Goal: Task Accomplishment & Management: Complete application form

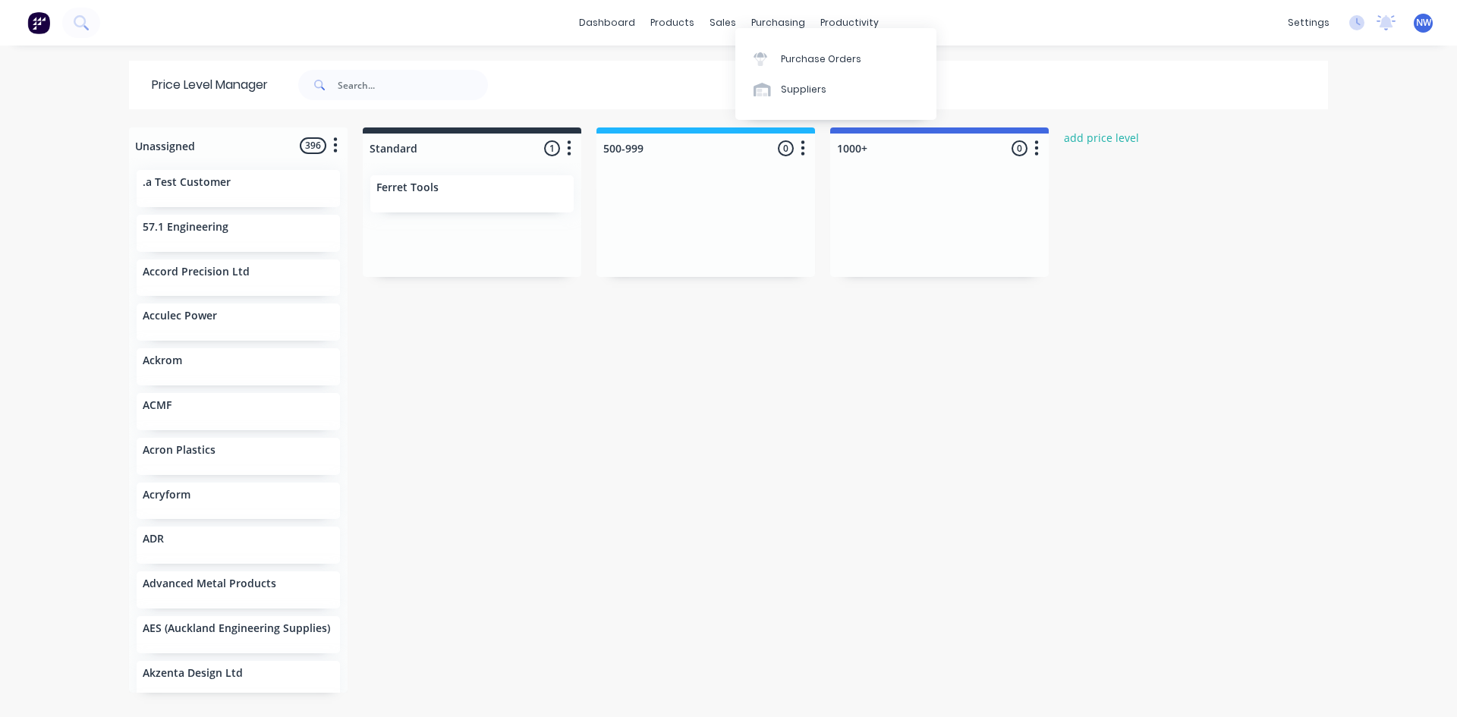
scroll to position [14, 0]
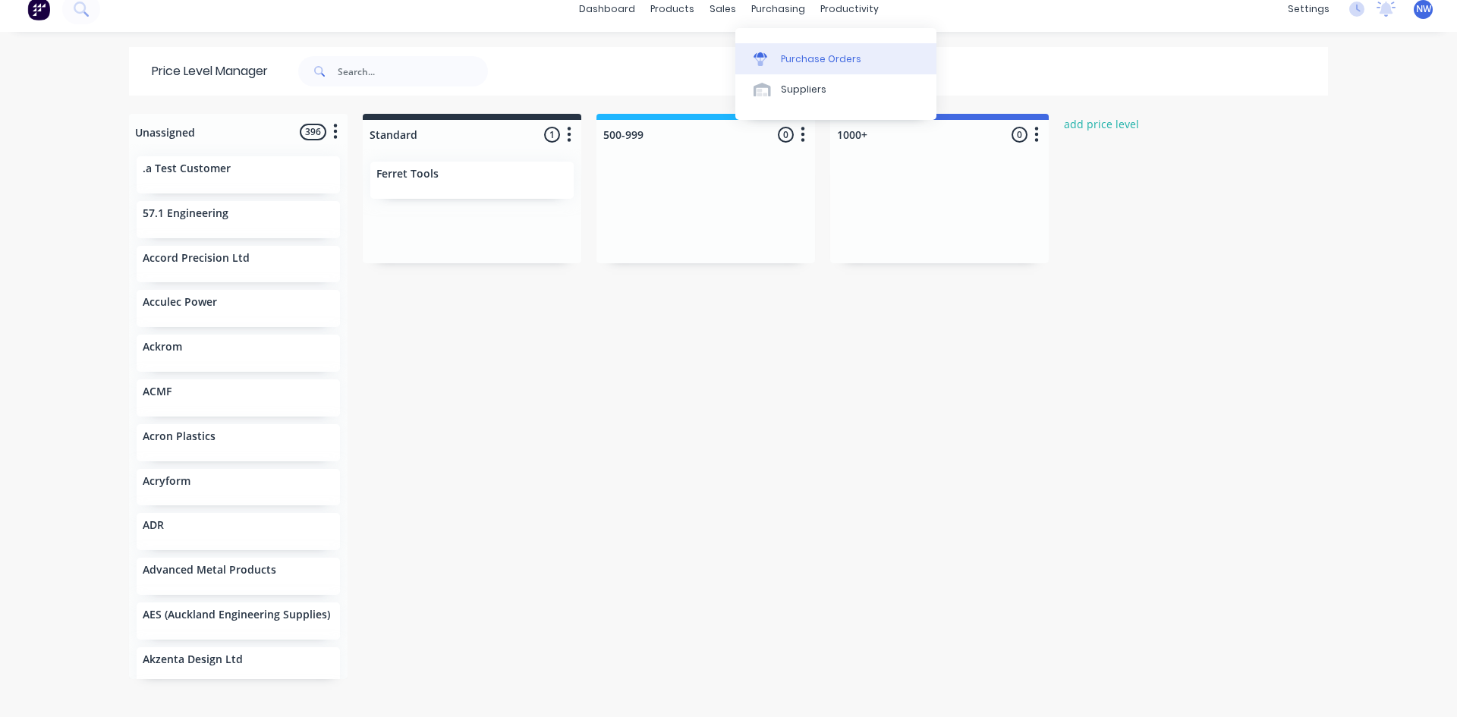
click at [800, 67] on link "Purchase Orders" at bounding box center [835, 58] width 201 height 30
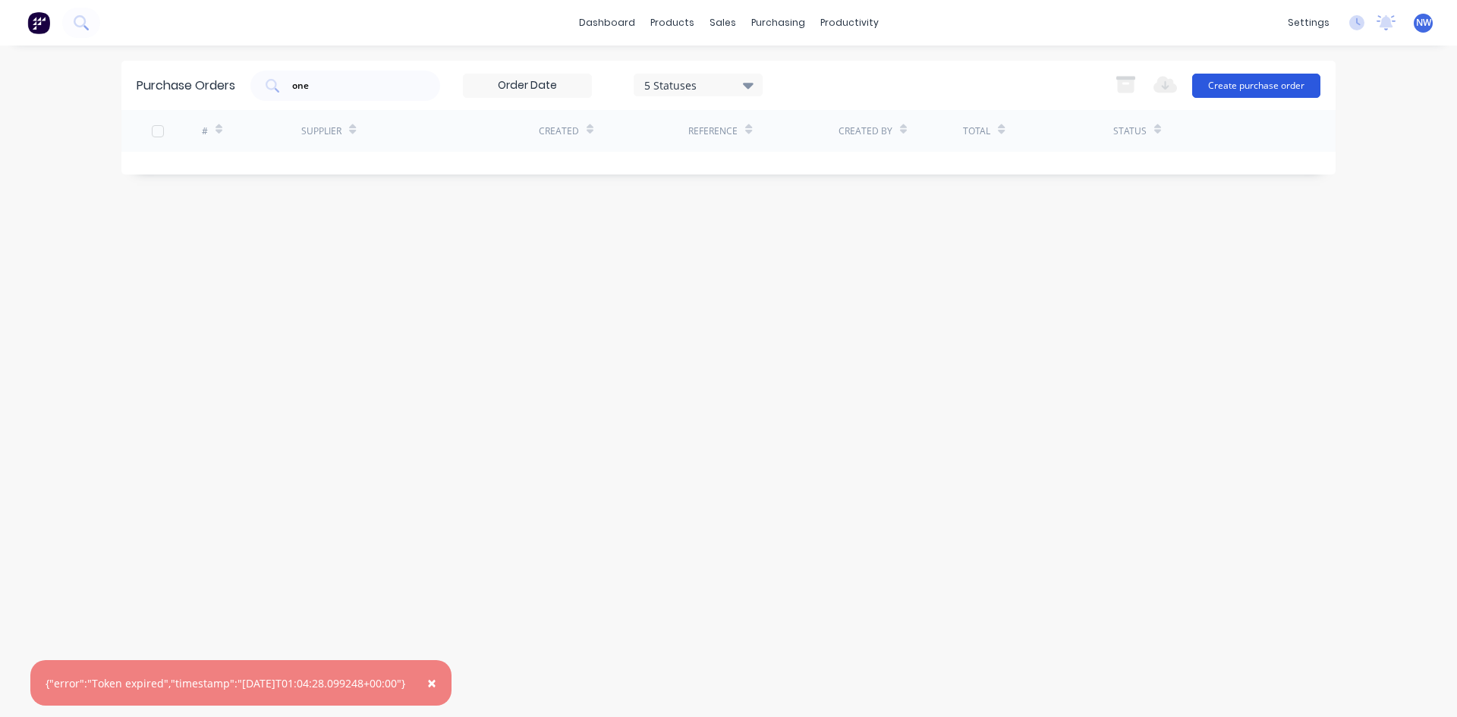
click at [1236, 97] on button "Create purchase order" at bounding box center [1256, 86] width 128 height 24
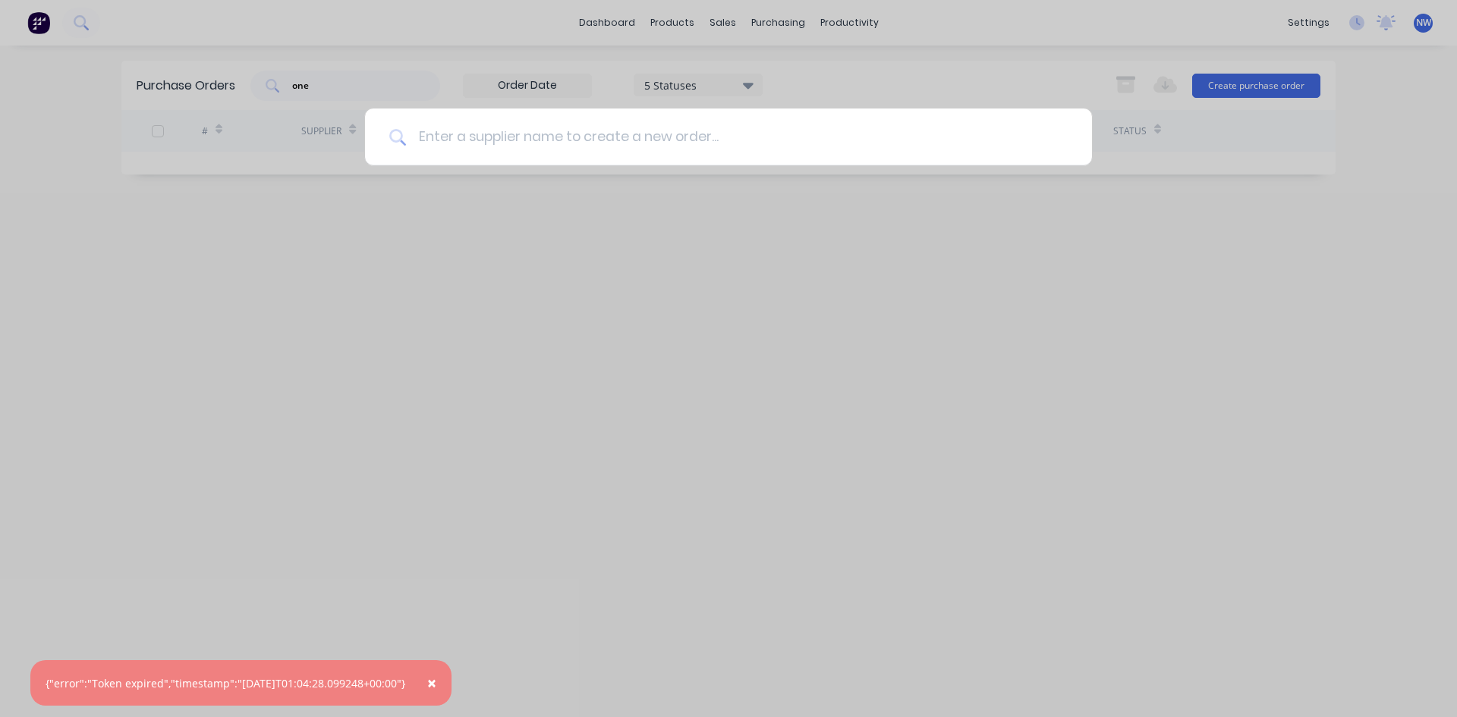
click at [523, 127] on input at bounding box center [737, 137] width 662 height 57
type input "mac"
click at [509, 228] on div "mac" at bounding box center [728, 358] width 1457 height 717
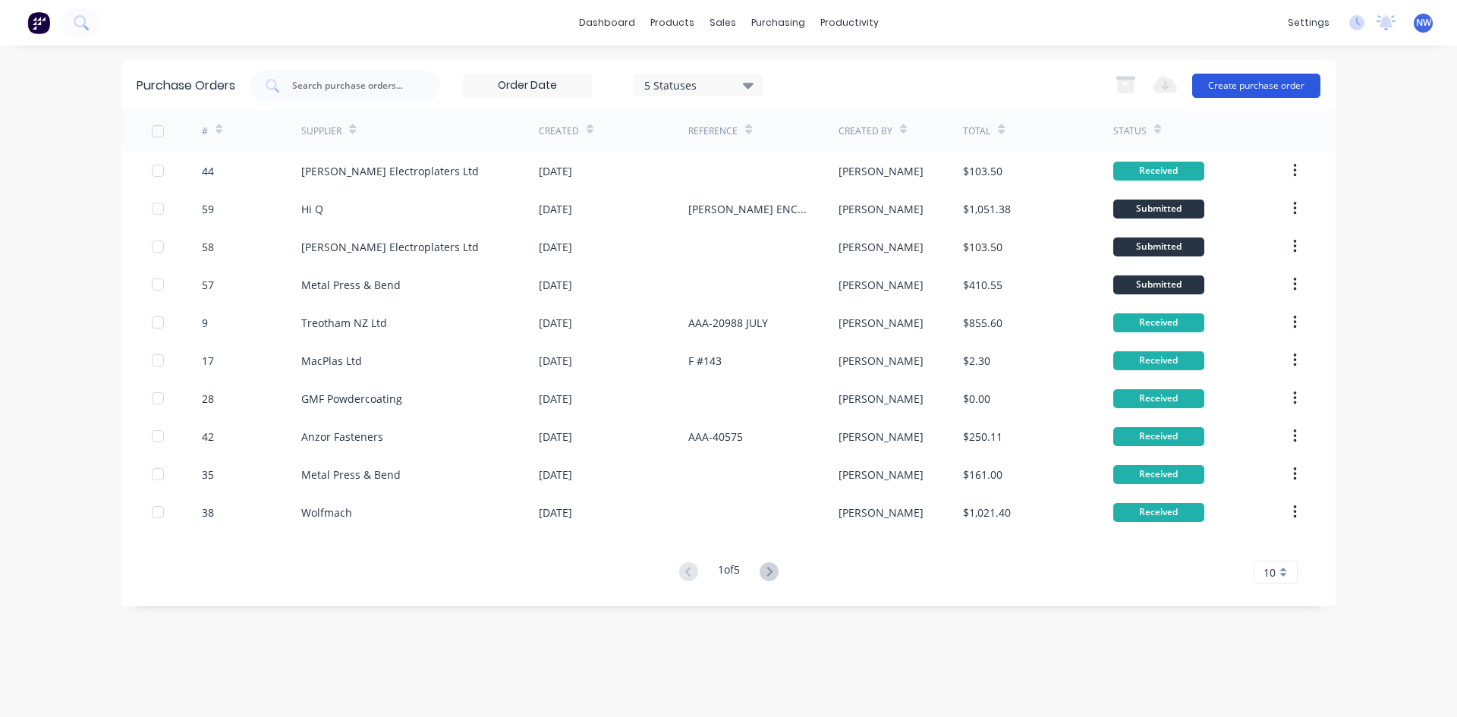
click at [1247, 88] on button "Create purchase order" at bounding box center [1256, 86] width 128 height 24
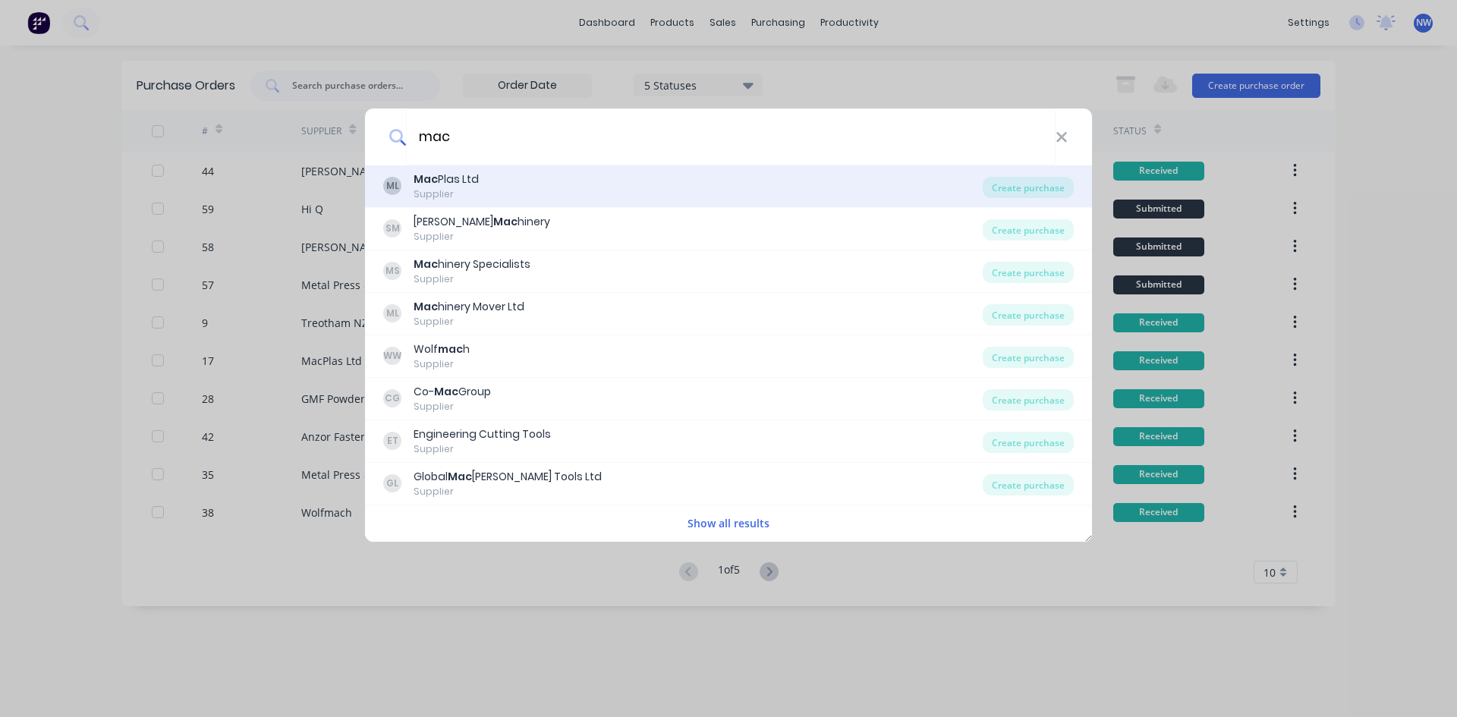
type input "mac"
click at [467, 184] on div "Mac Plas Ltd" at bounding box center [446, 180] width 65 height 16
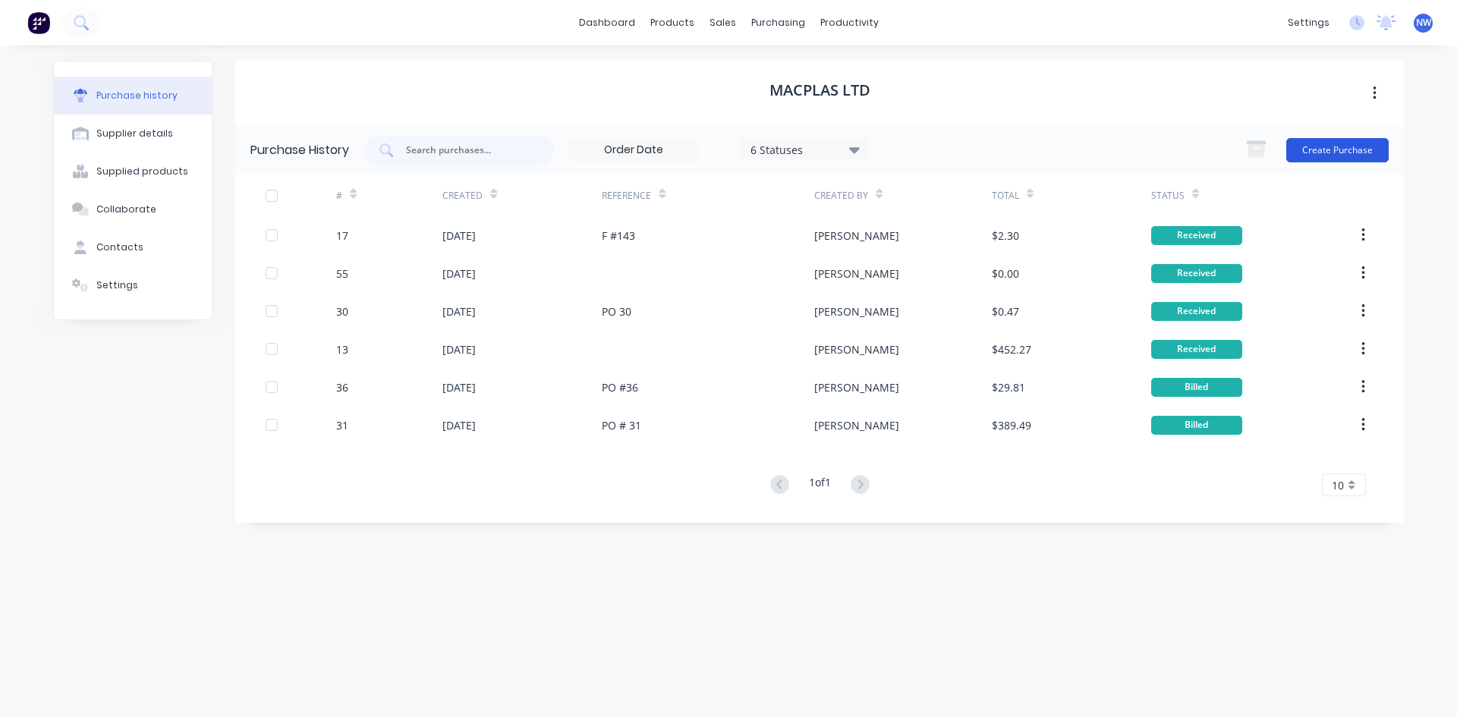
click at [1324, 153] on button "Create Purchase" at bounding box center [1337, 150] width 102 height 24
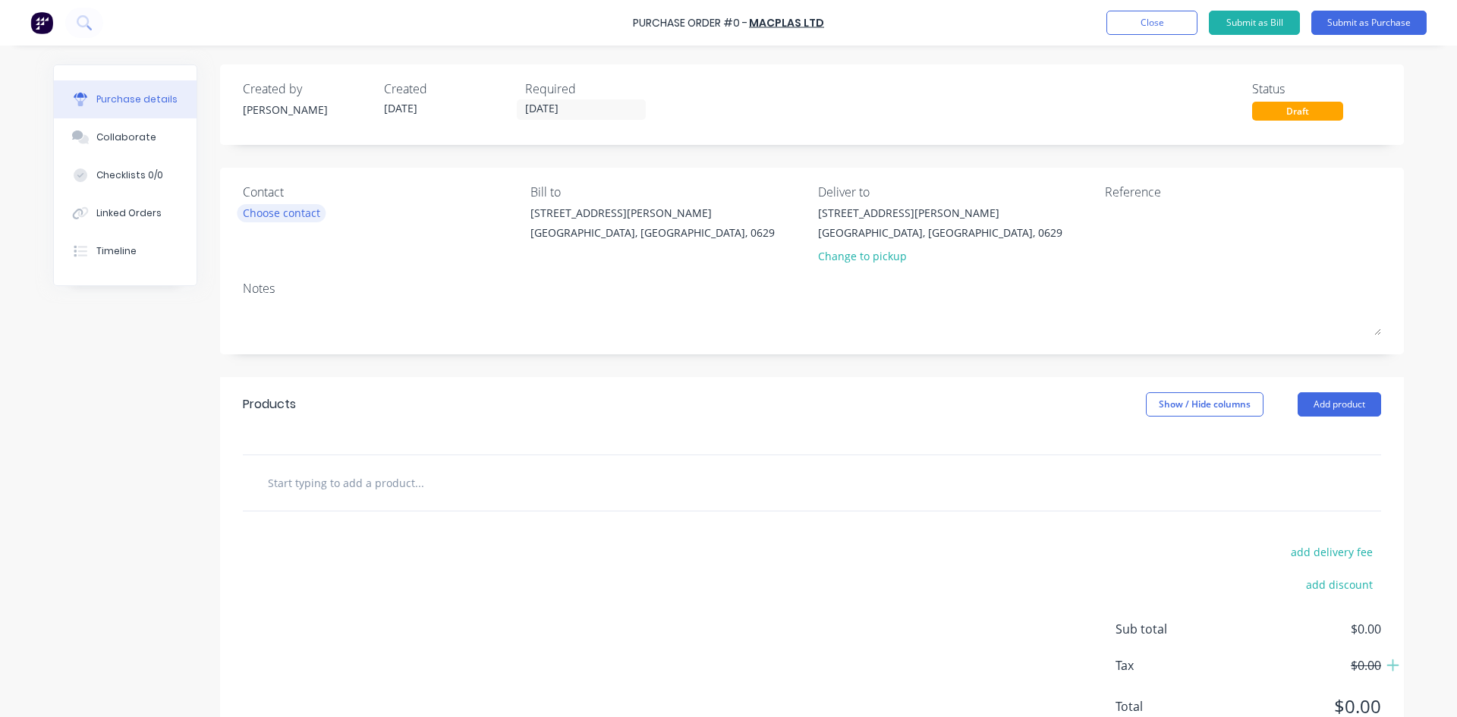
click at [304, 216] on div "Choose contact" at bounding box center [281, 213] width 77 height 16
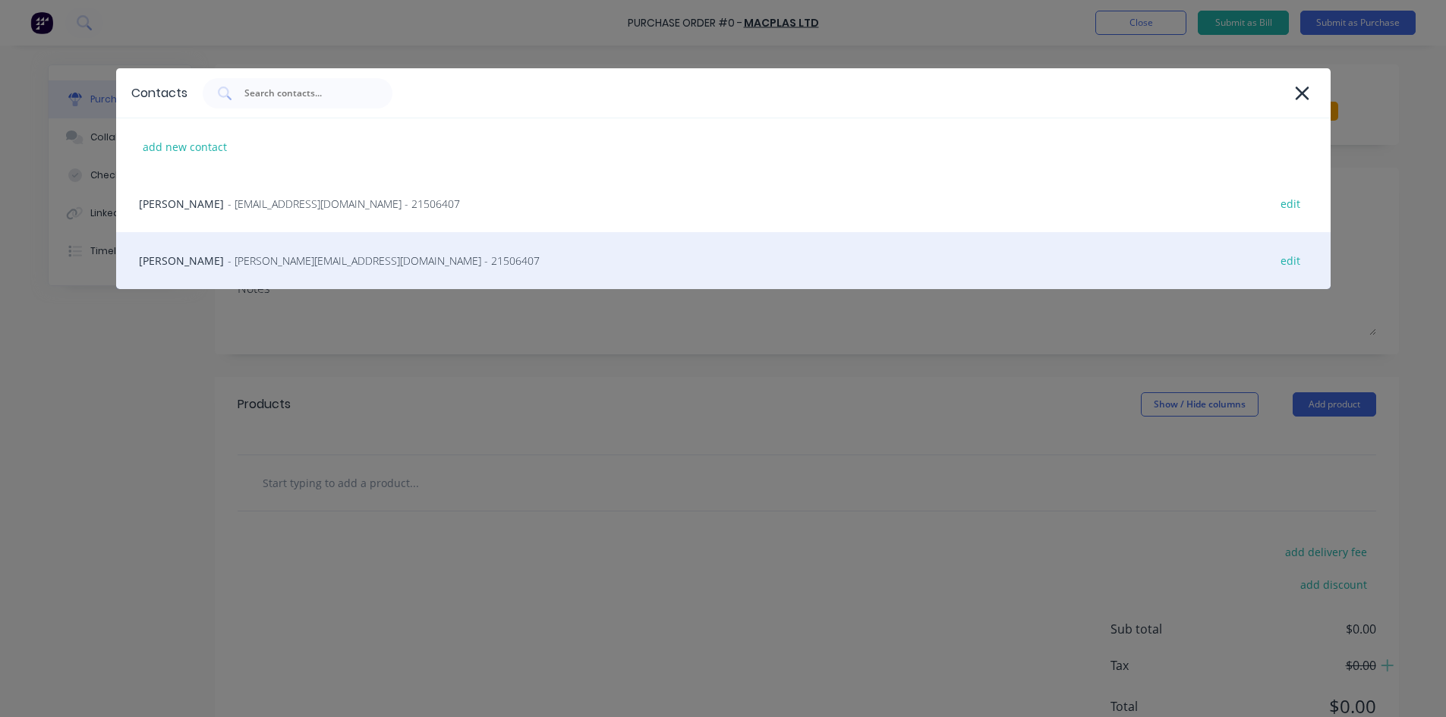
click at [269, 253] on span "- [PERSON_NAME][EMAIL_ADDRESS][DOMAIN_NAME] - 21506407" at bounding box center [384, 261] width 312 height 16
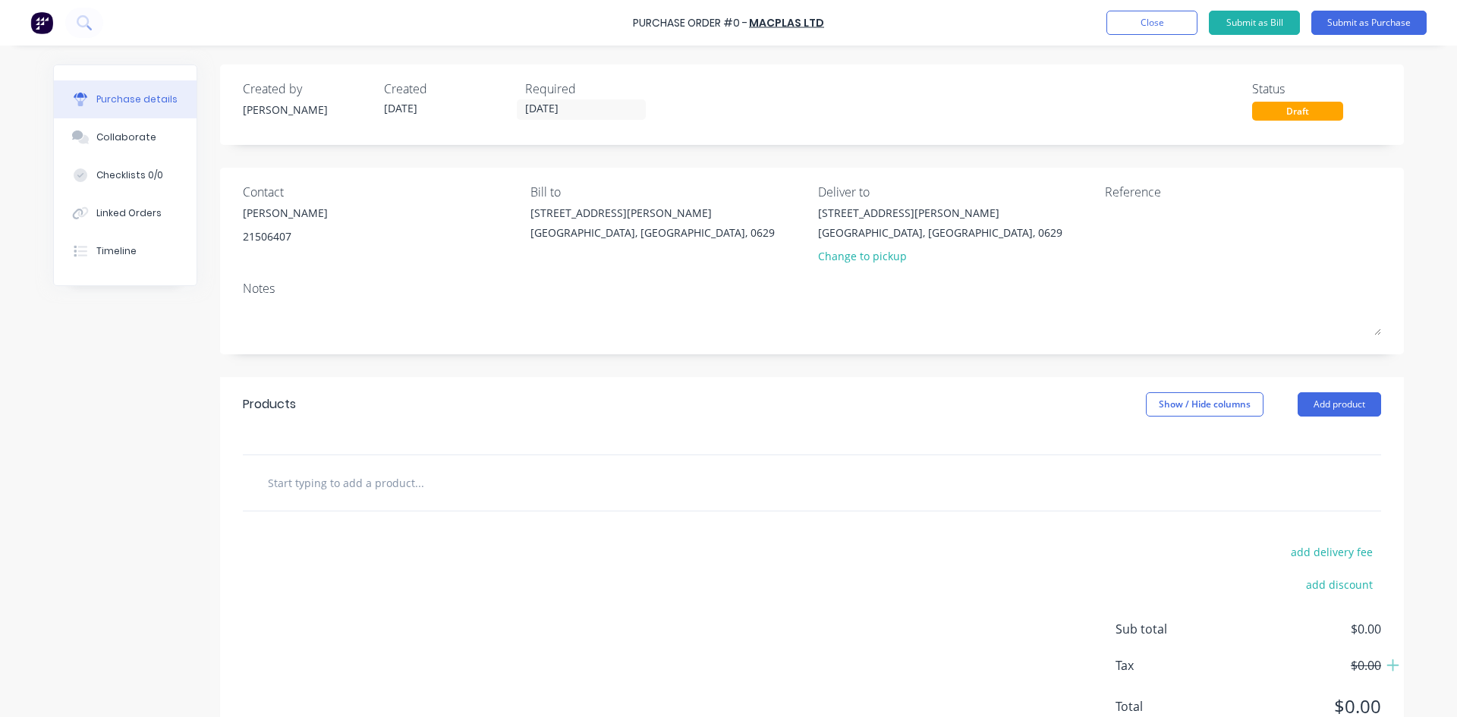
click at [358, 490] on input "text" at bounding box center [419, 482] width 304 height 30
click at [1349, 401] on button "Add product" at bounding box center [1339, 404] width 83 height 24
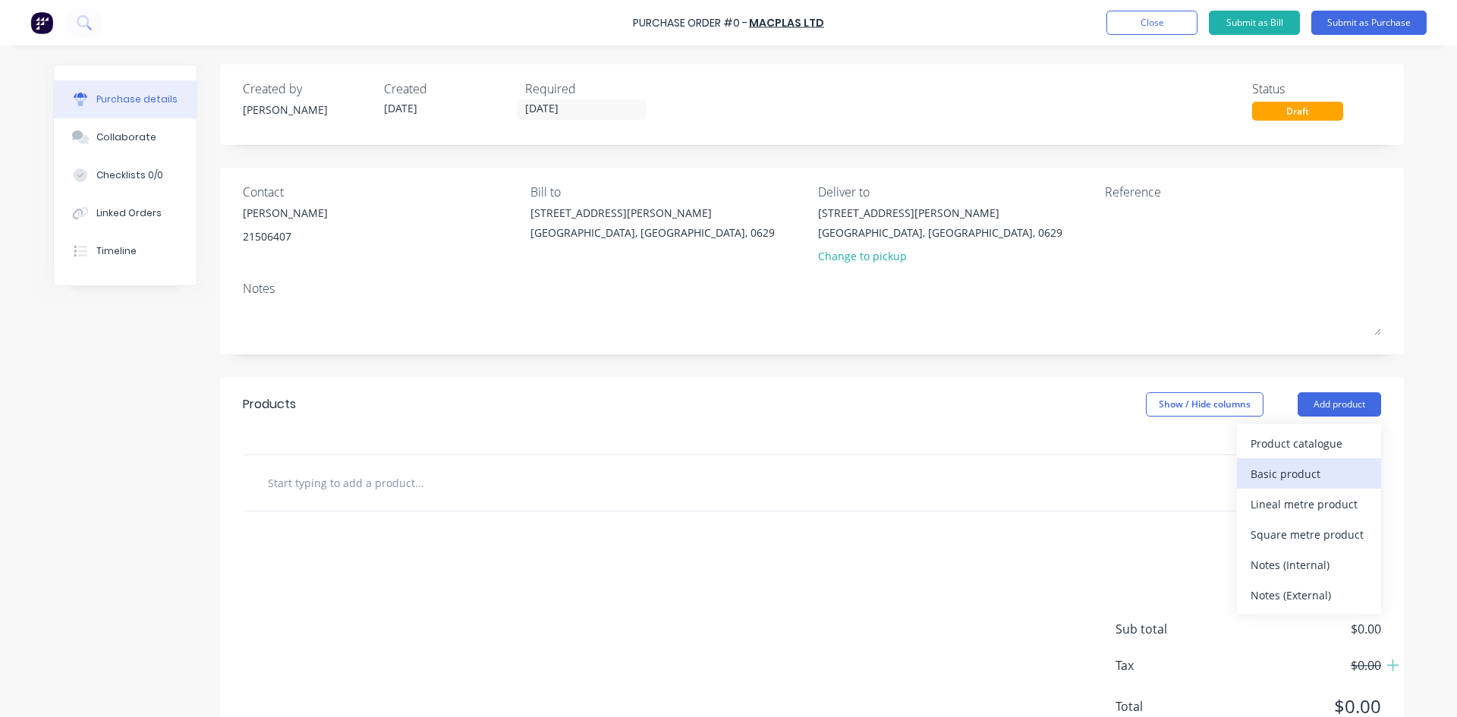
click at [1303, 474] on div "Basic product" at bounding box center [1309, 474] width 117 height 22
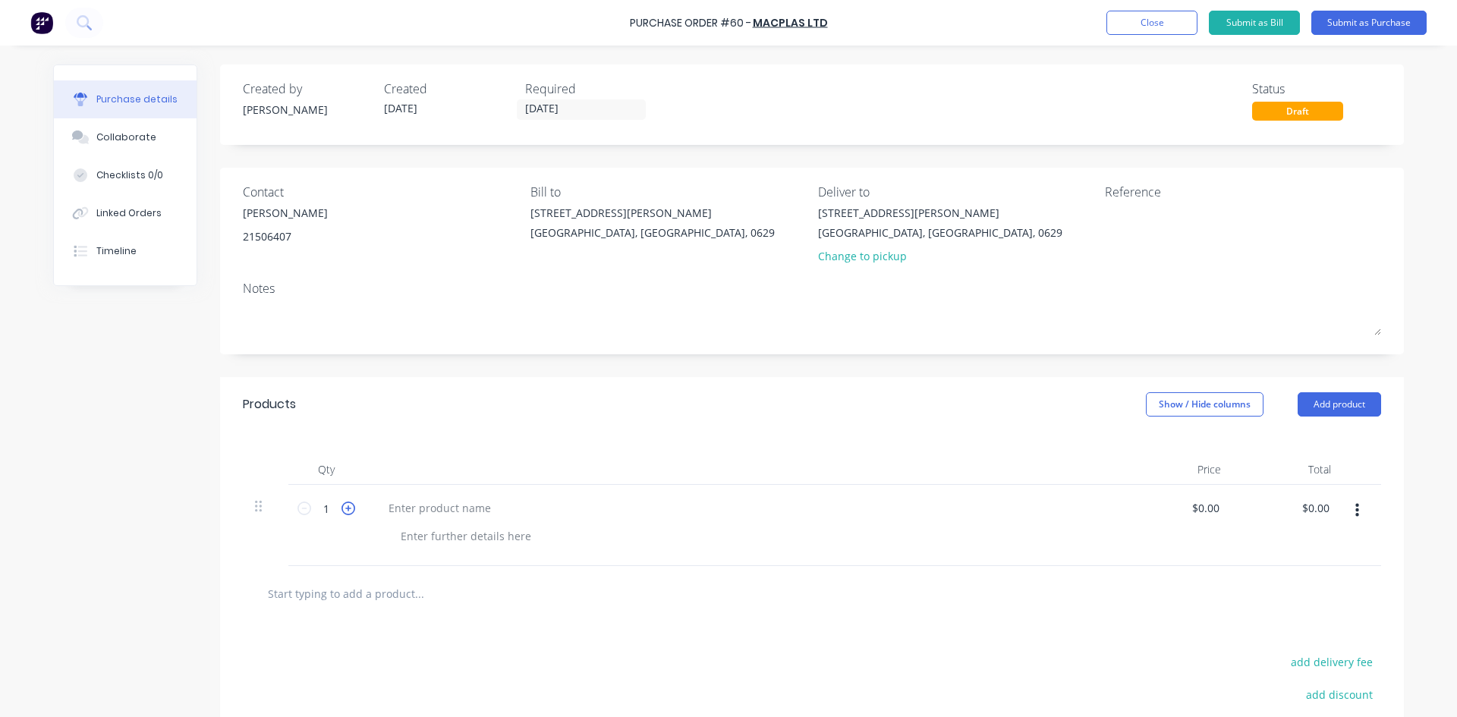
click at [346, 511] on icon at bounding box center [349, 509] width 14 height 14
type input "3"
click at [415, 511] on div at bounding box center [439, 508] width 127 height 22
click at [554, 523] on div "20mm white acetal bar" at bounding box center [743, 525] width 759 height 81
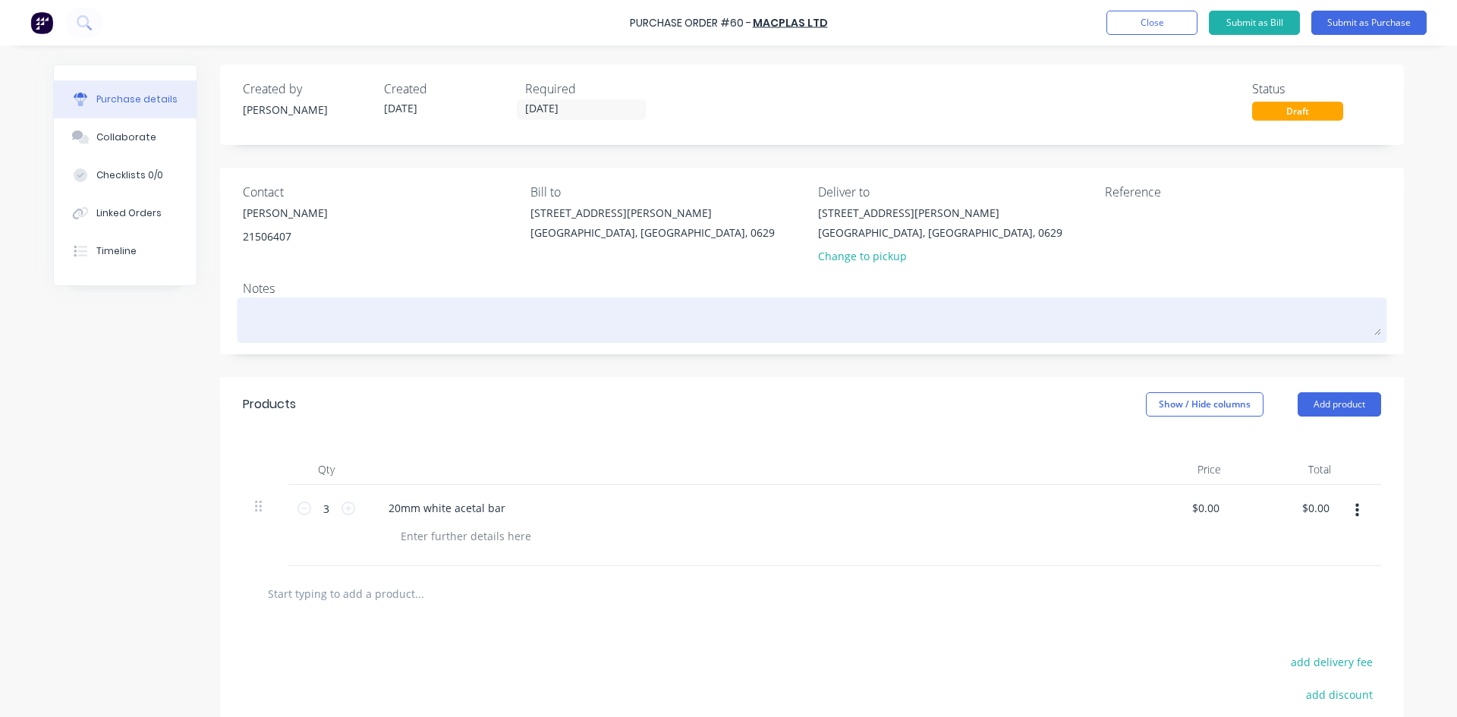
click at [258, 313] on textarea at bounding box center [812, 318] width 1138 height 34
type textarea "x"
type textarea "H"
type textarea "x"
type textarea "Hi"
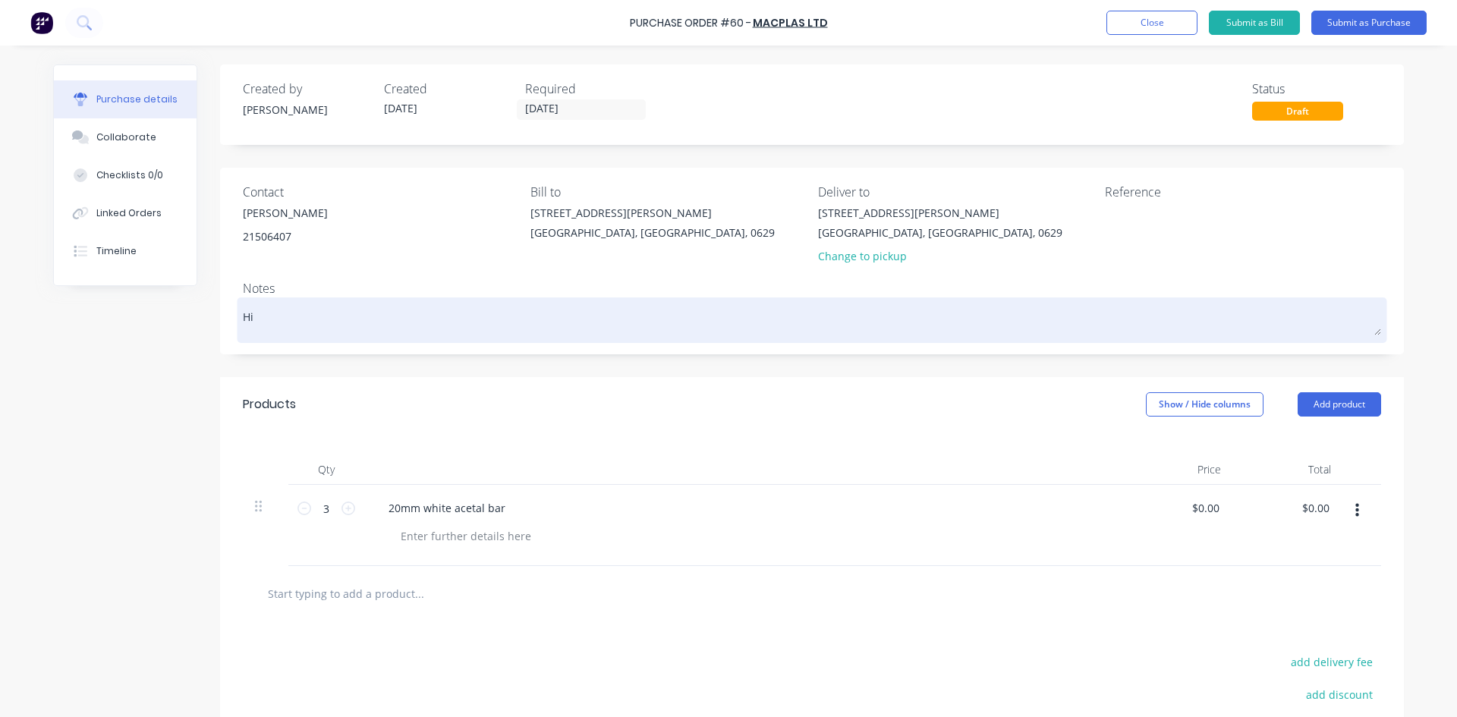
type textarea "x"
type textarea "Hi"
type textarea "x"
type textarea "Hi c"
type textarea "x"
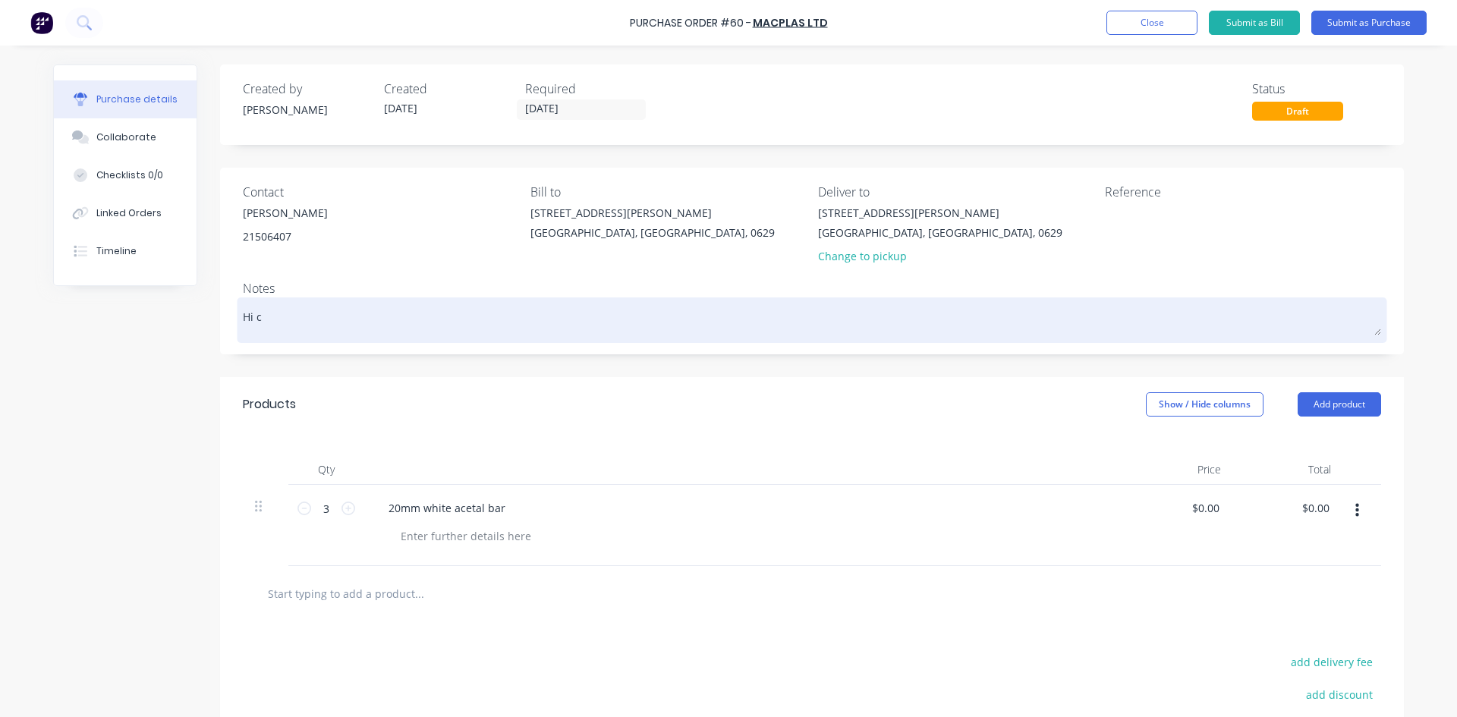
type textarea "Hi ca"
type textarea "x"
type textarea "Hi can"
type textarea "x"
type textarea "Hi can"
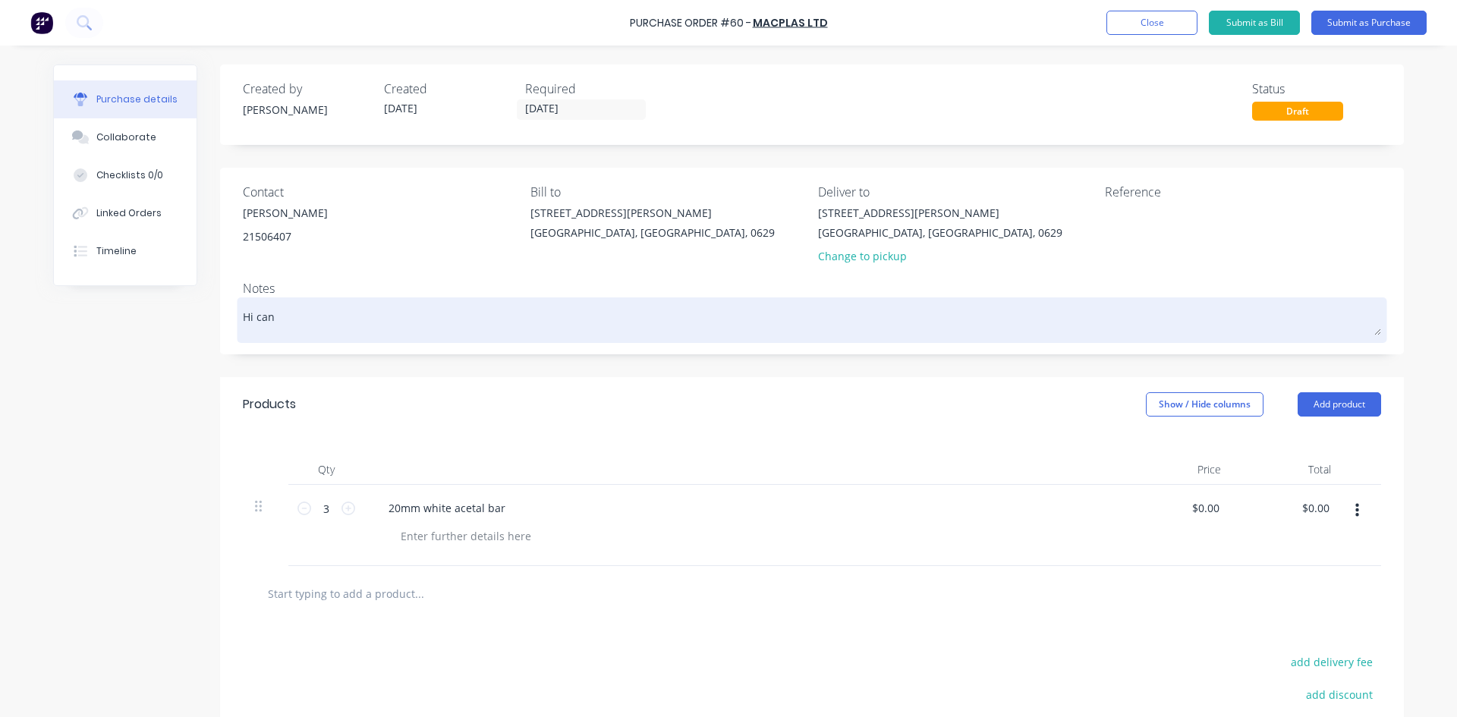
type textarea "x"
type textarea "Hi can i"
type textarea "x"
type textarea "Hi can i"
type textarea "x"
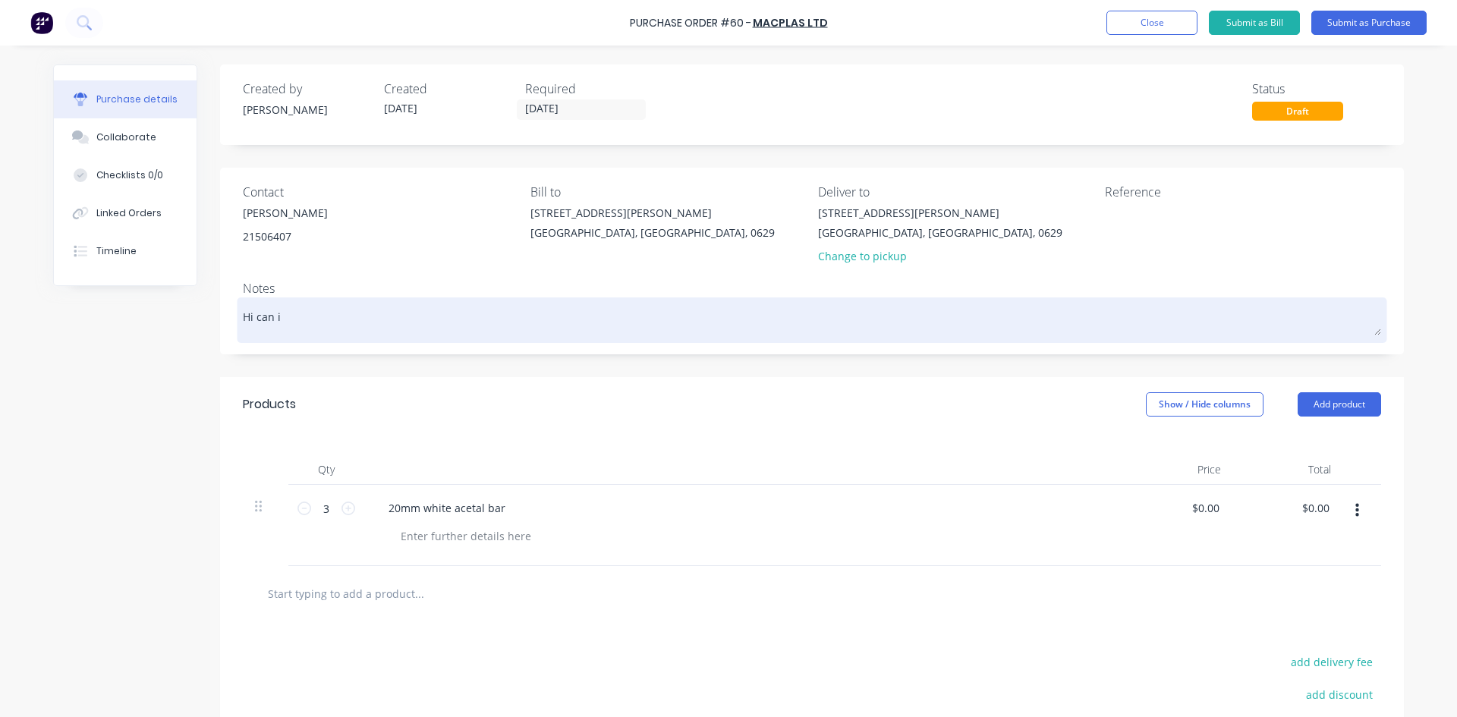
type textarea "Hi can i g"
type textarea "x"
type textarea "Hi can i ge"
type textarea "x"
type textarea "Hi can i get"
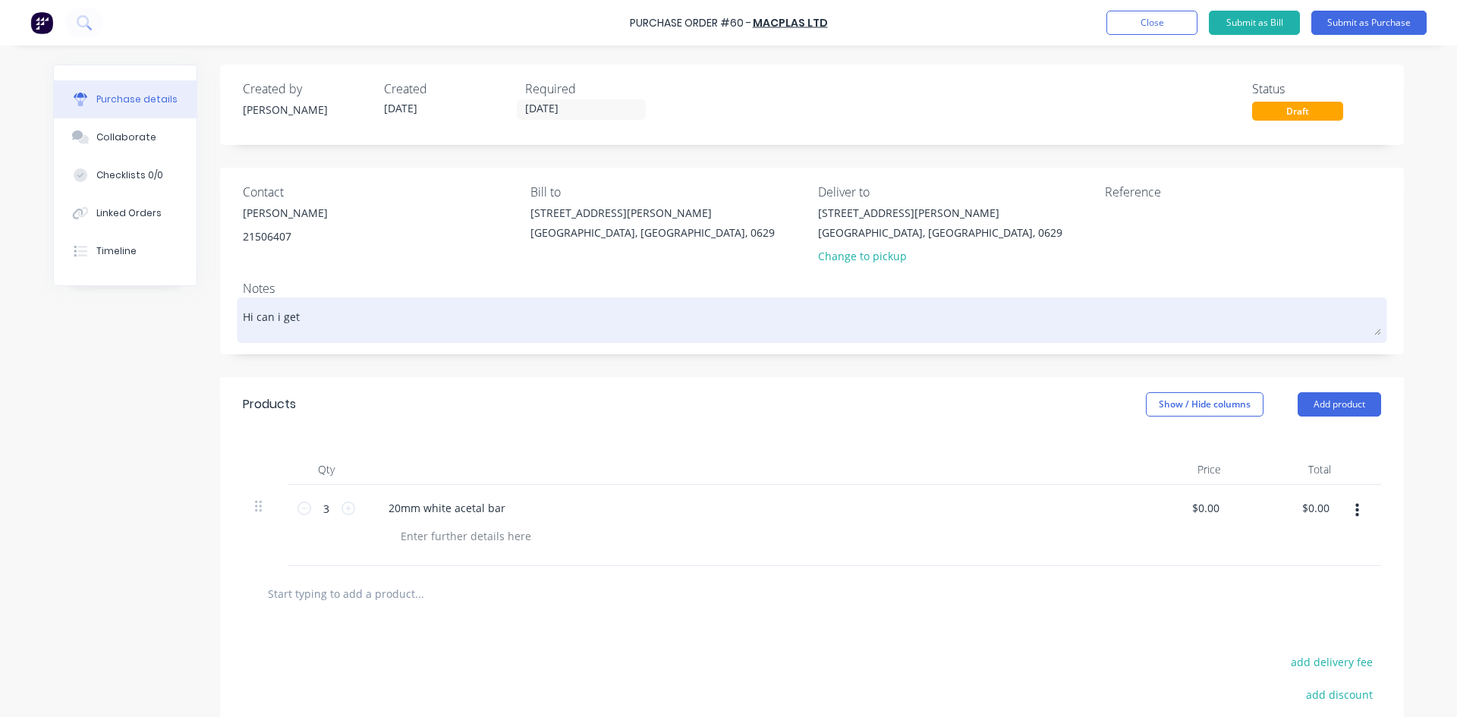
type textarea "x"
type textarea "Hi can i get"
type textarea "x"
type textarea "Hi can i get 3"
type textarea "x"
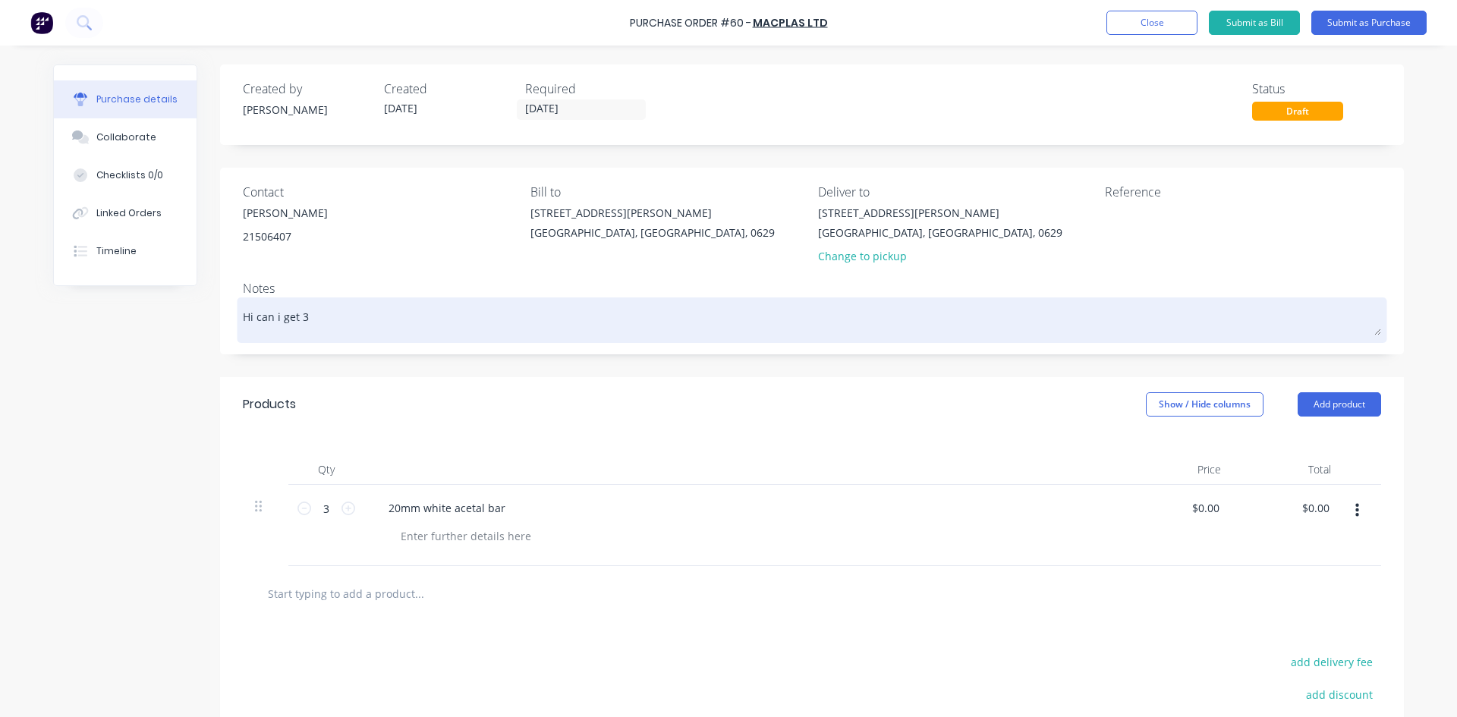
type textarea "Hi can i get 3m"
type textarea "x"
type textarea "Hi can i get 3m"
type textarea "x"
type textarea "Hi can i get 3m 2"
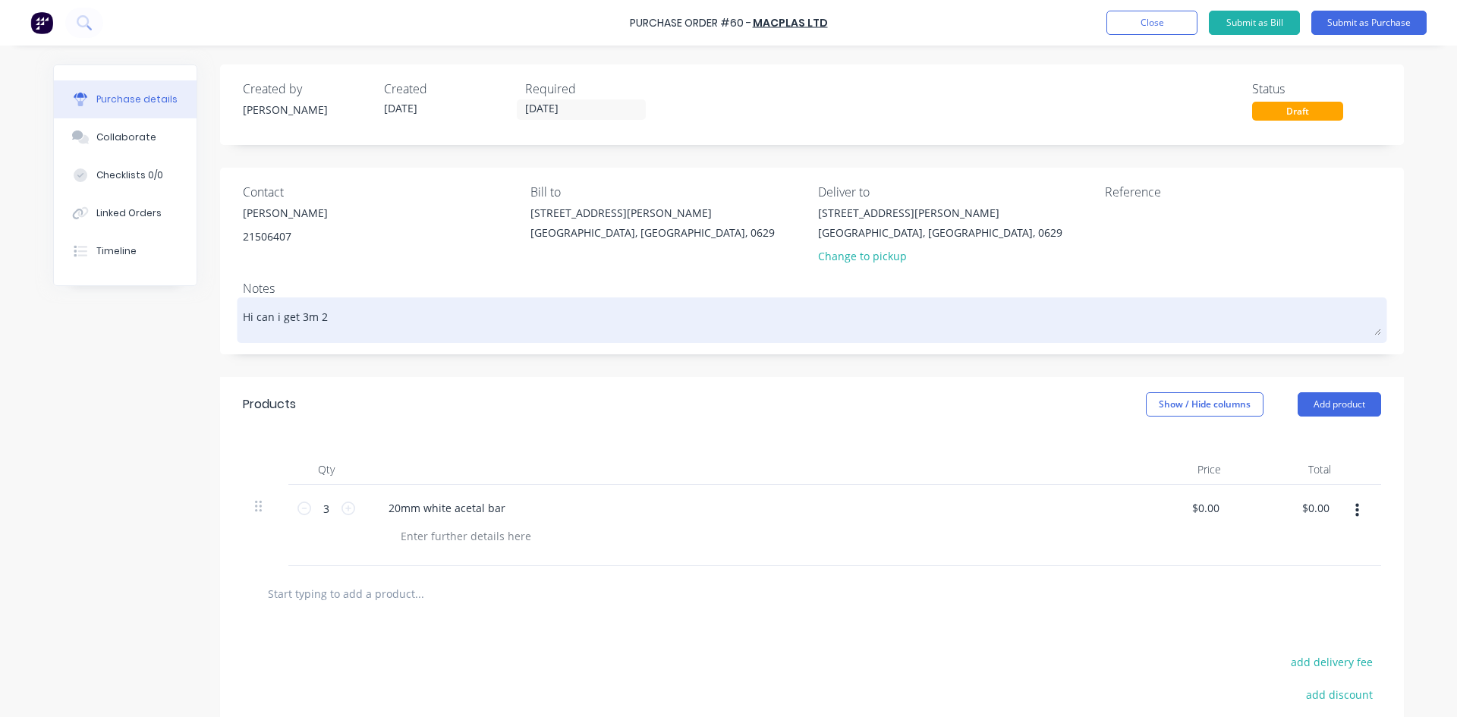
type textarea "x"
type textarea "Hi can i get 3m 20"
type textarea "x"
type textarea "Hi can i get 3m 20m"
type textarea "x"
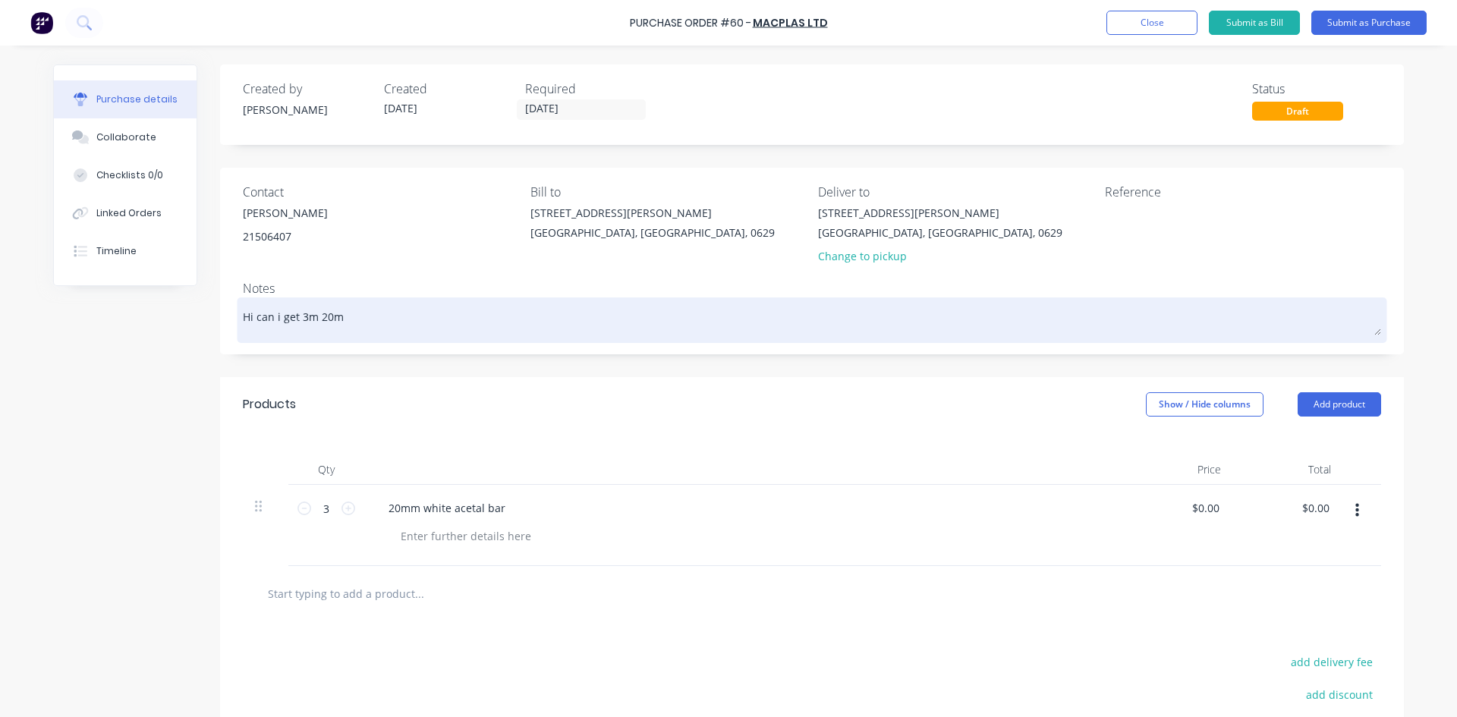
type textarea "Hi can i get 3m 20mm"
type textarea "x"
type textarea "Hi can i get 3m 20mm w"
type textarea "x"
type textarea "Hi can i get 3m 20mm wh"
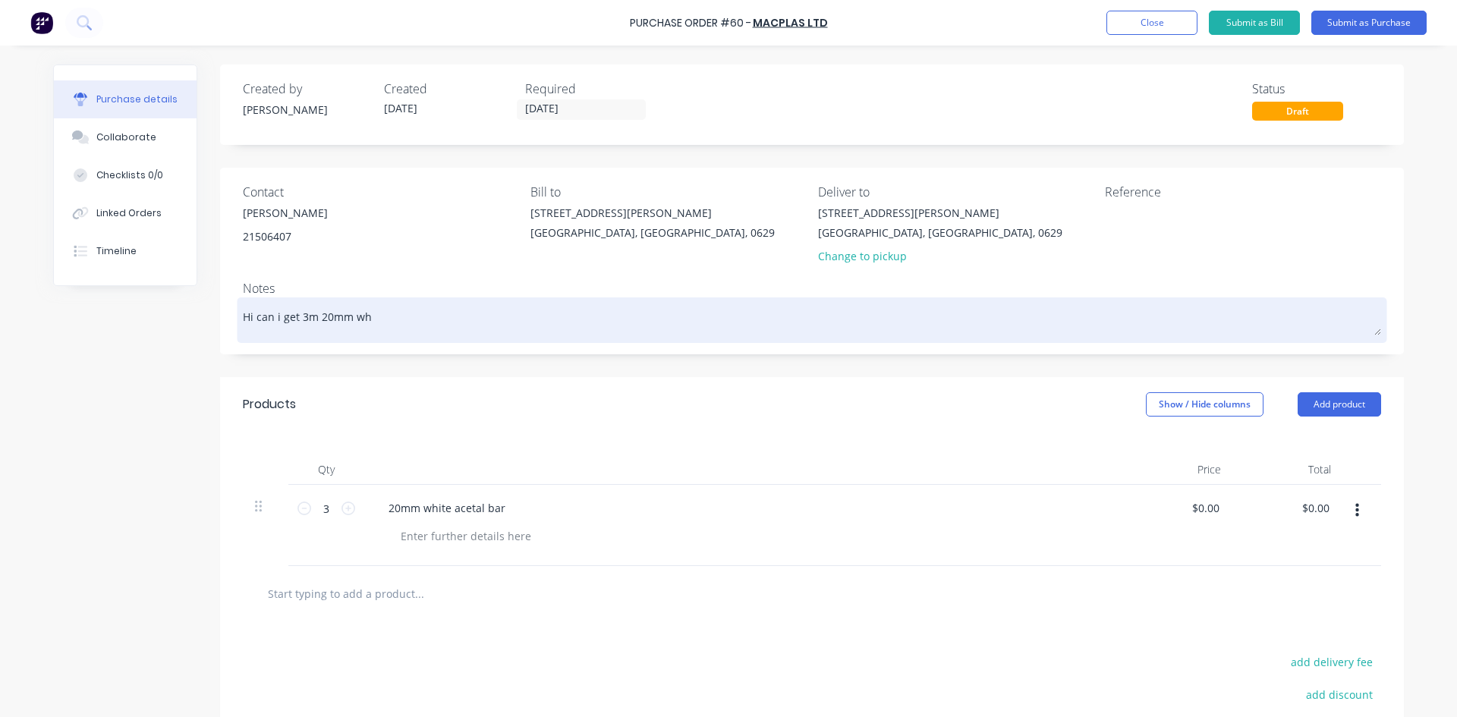
type textarea "x"
type textarea "Hi can i get 3m 20mm whi"
type textarea "x"
type textarea "Hi can i get 3m 20mm whit"
type textarea "x"
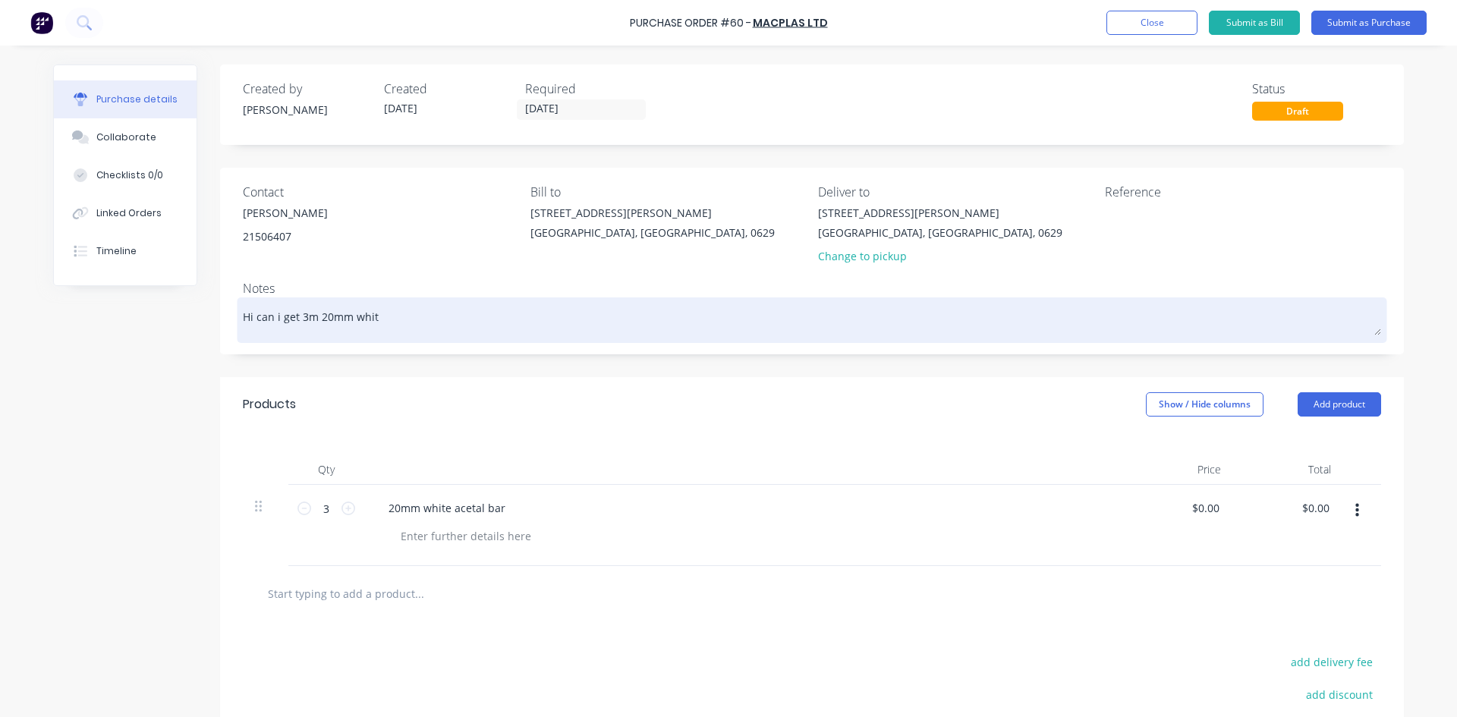
type textarea "Hi can i get 3m 20mm whitr"
type textarea "x"
type textarea "Hi can i get 3m 20mm whitr"
type textarea "x"
type textarea "Hi can i get 3m 20mm whitr a"
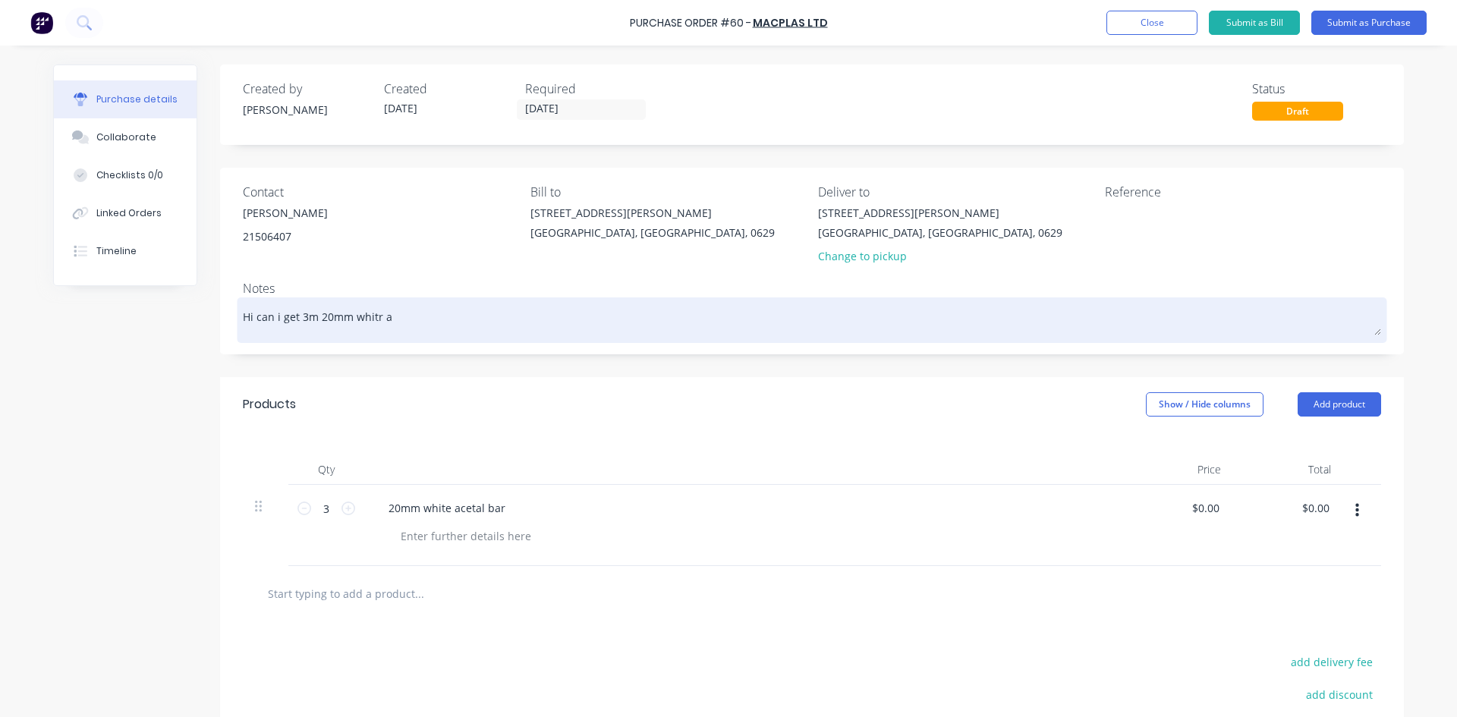
type textarea "x"
type textarea "Hi can i get 3m 20mm whitr ac"
type textarea "x"
type textarea "Hi can i get 3m 20mm whitr ace"
type textarea "x"
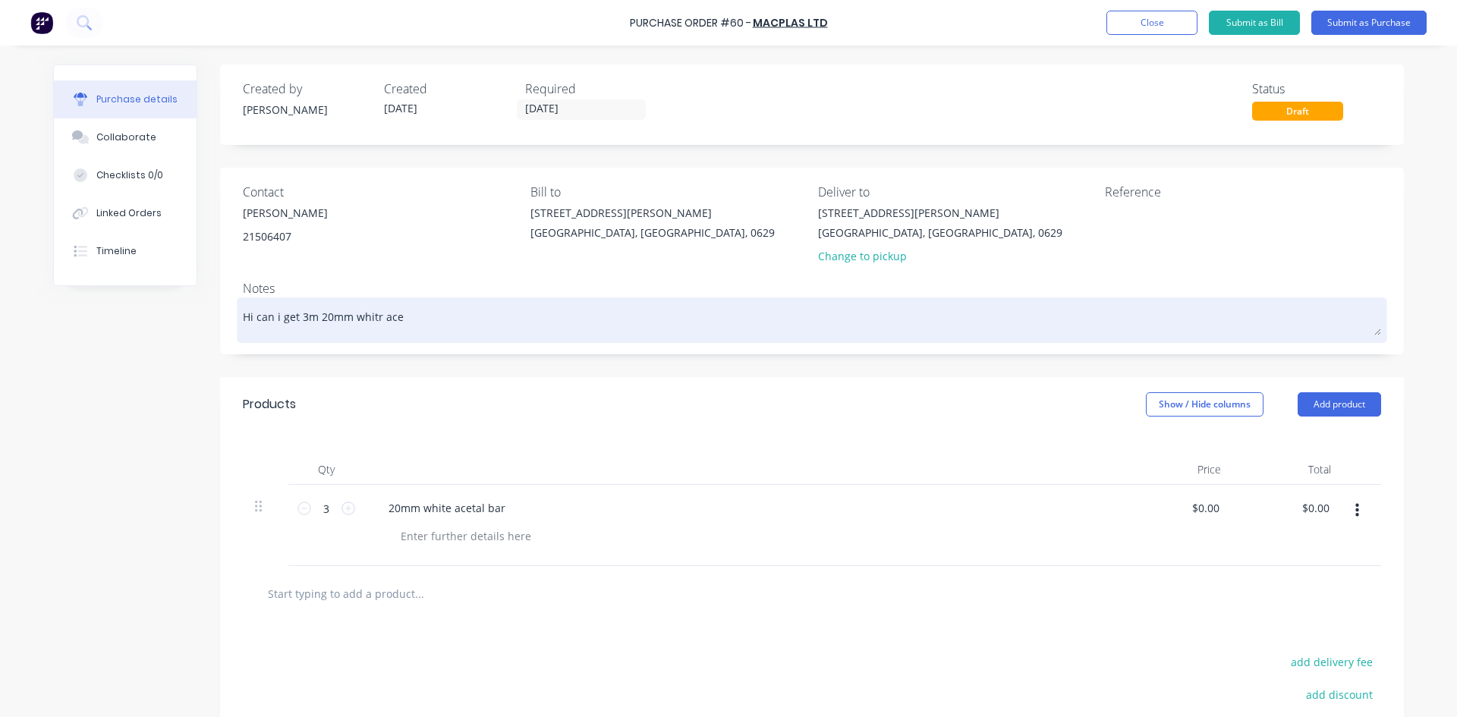
type textarea "Hi can i get 3m 20mm whitr acet"
type textarea "x"
type textarea "Hi can i get 3m 20mm whitr aceta"
type textarea "x"
type textarea "Hi can i get 3m 20mm whitr acetal"
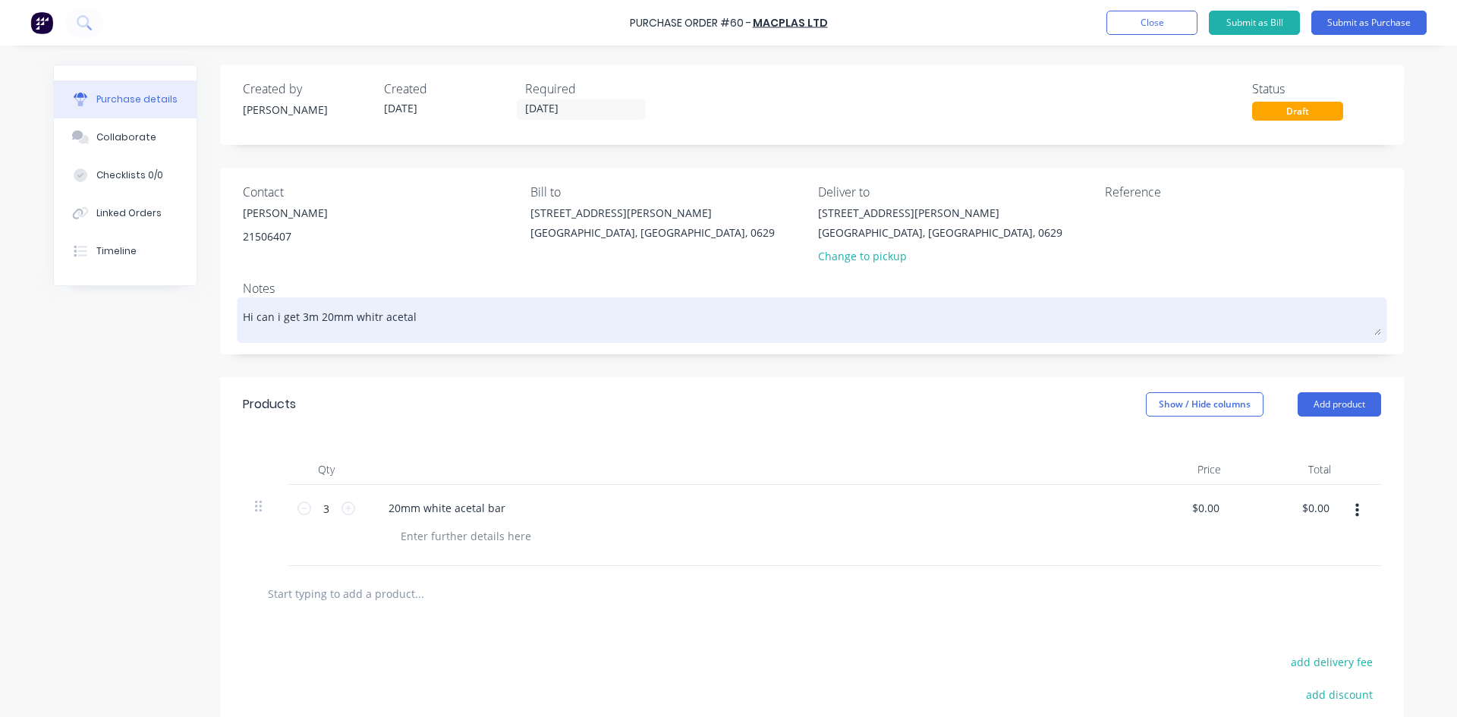
type textarea "x"
type textarea "Hi can i get 3m 20mm whitr acetal"
type textarea "x"
type textarea "Hi can i get 3m 20mm whitr acetal b"
type textarea "x"
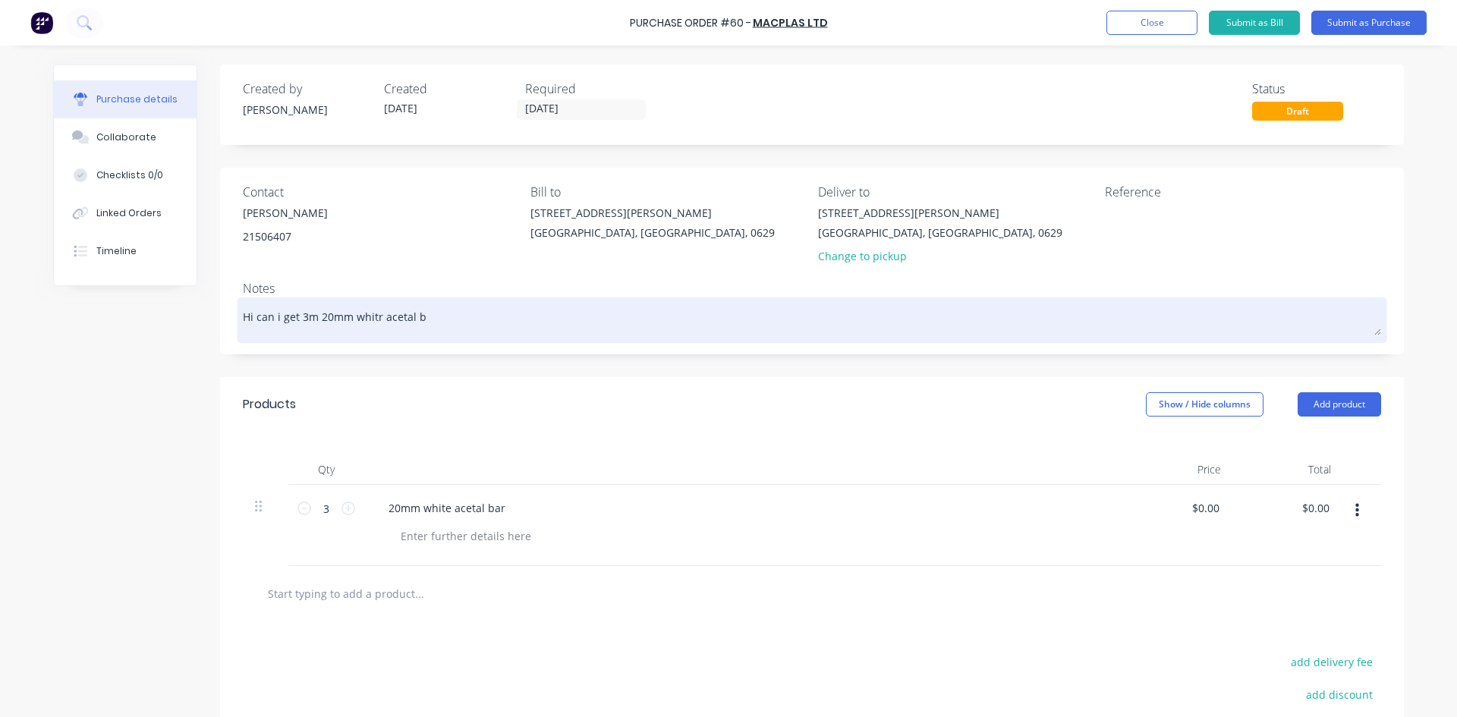
type textarea "Hi can i get 3m 20mm whitr acetal ba"
type textarea "x"
type textarea "Hi can i get 3m 20mm whitr acetal bar"
click at [370, 316] on textarea "Hi can i get 3m 20mm whitr acetal bar" at bounding box center [812, 318] width 1138 height 34
click at [373, 315] on textarea "Hi can i get 3m 20mm whitr acetal bar" at bounding box center [812, 318] width 1138 height 34
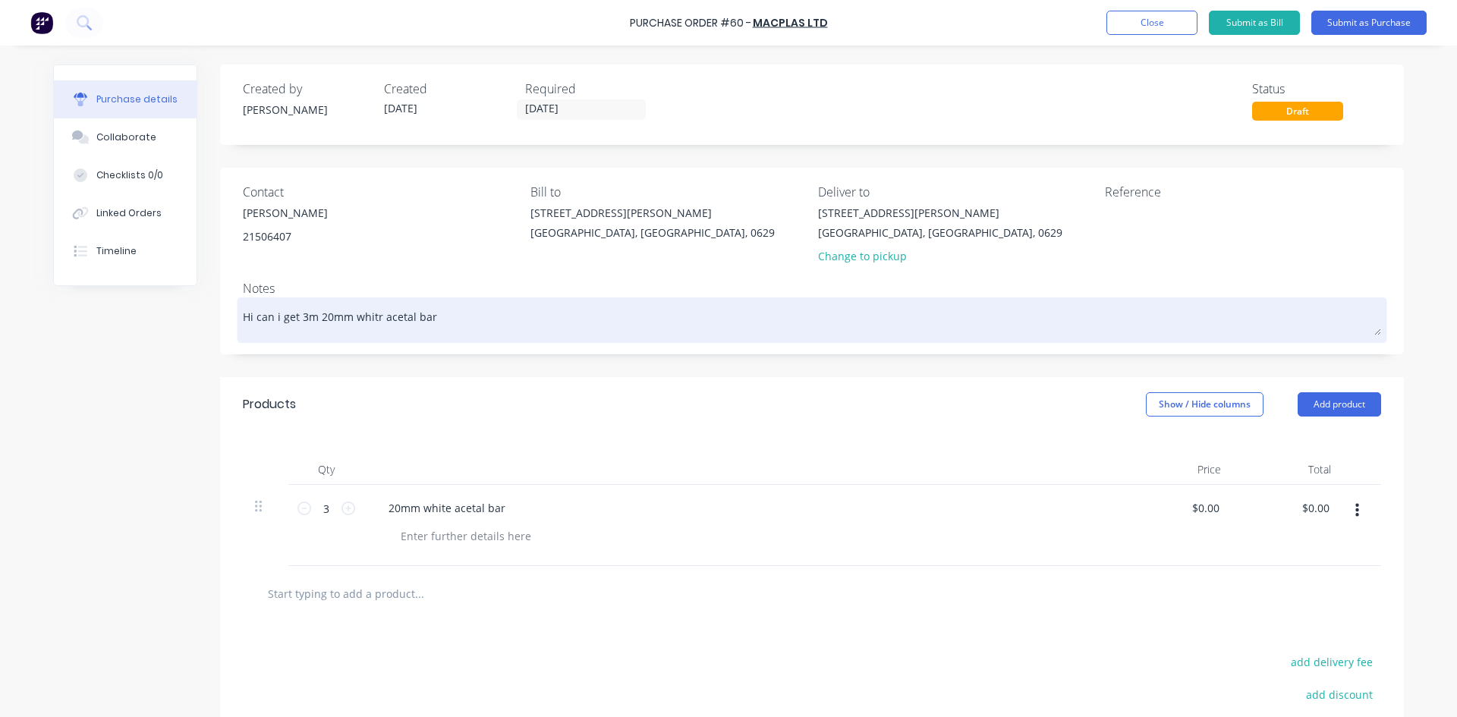
type textarea "x"
type textarea "Hi can i get 3m 20mm whit acetal bar"
type textarea "x"
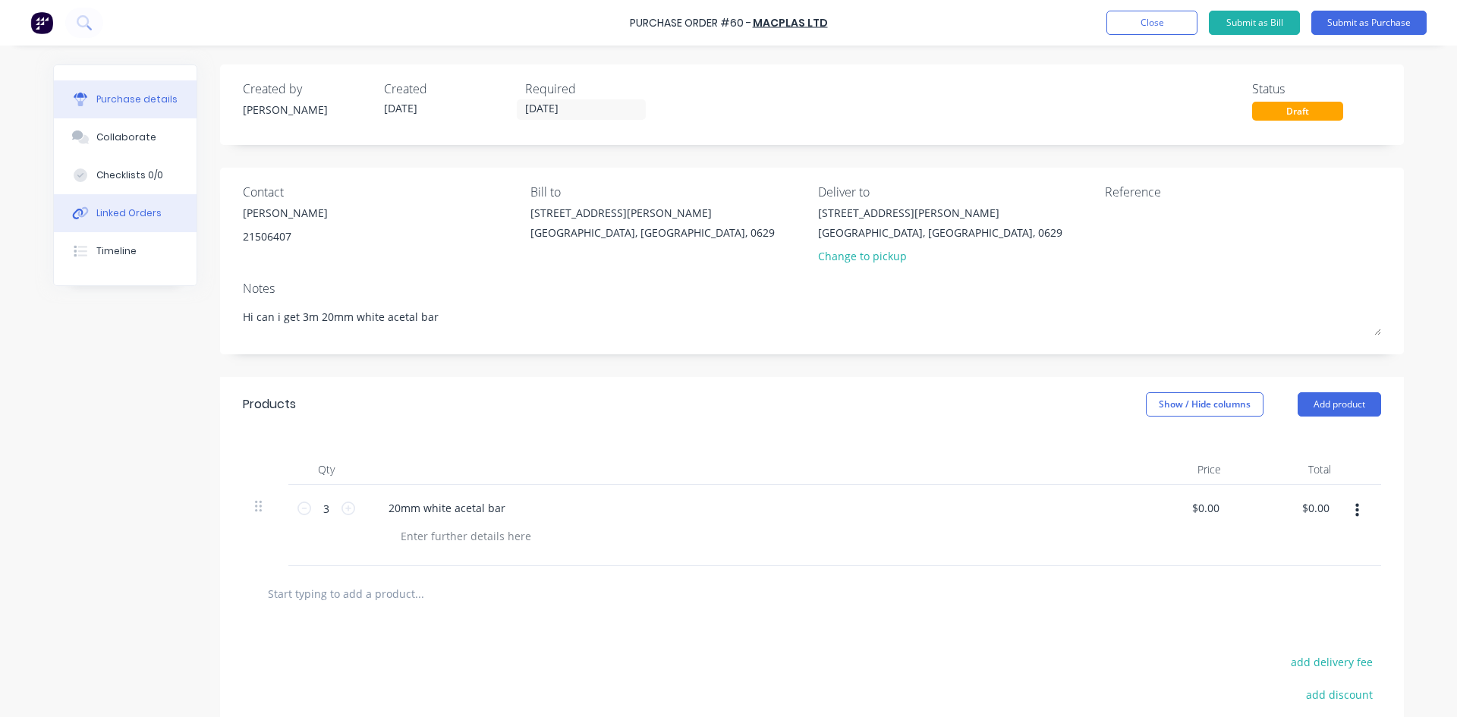
type textarea "Hi can i get 3m 20mm white acetal bar"
type textarea "x"
type textarea "Hi can i get 3m 20mm white acetal bar"
click at [130, 212] on div "Linked Orders" at bounding box center [128, 213] width 65 height 14
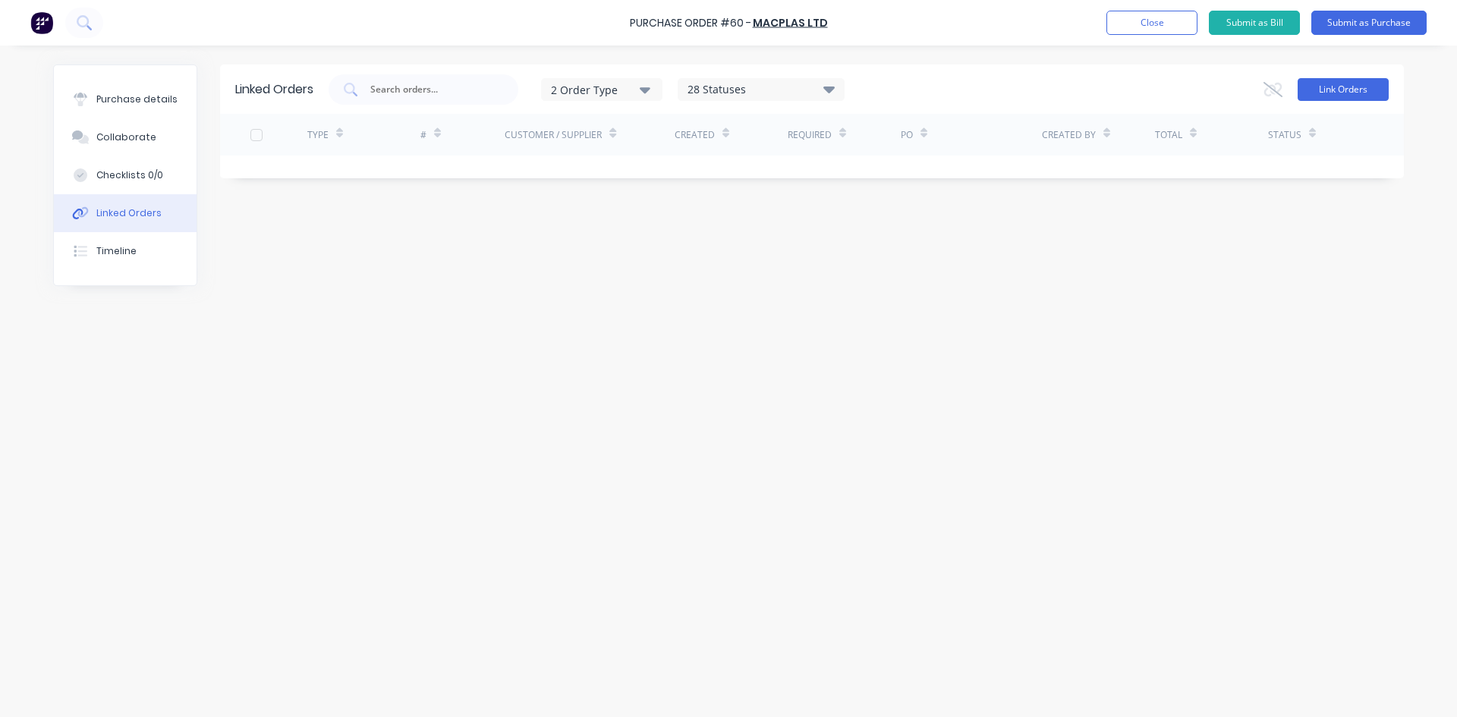
click at [1350, 90] on button "Link Orders" at bounding box center [1343, 89] width 91 height 23
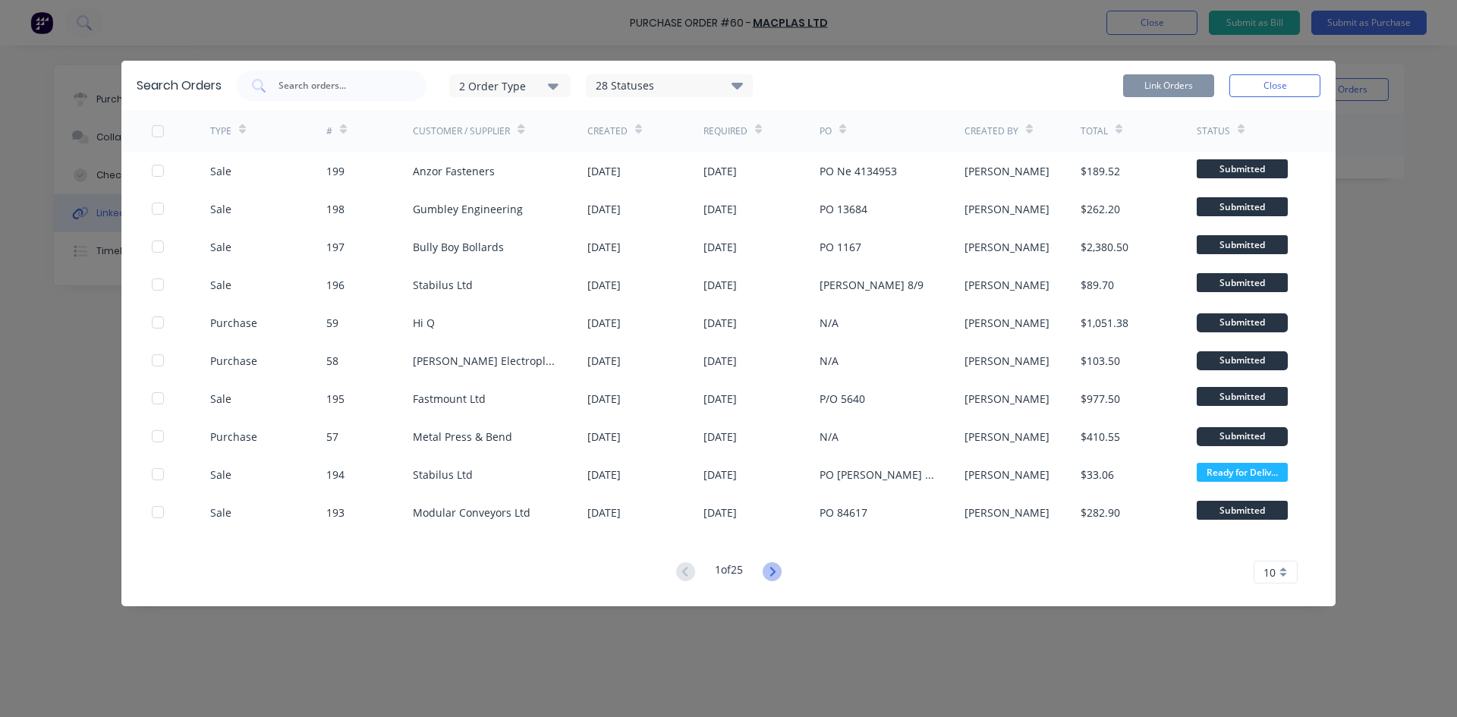
click at [773, 574] on icon at bounding box center [772, 571] width 19 height 19
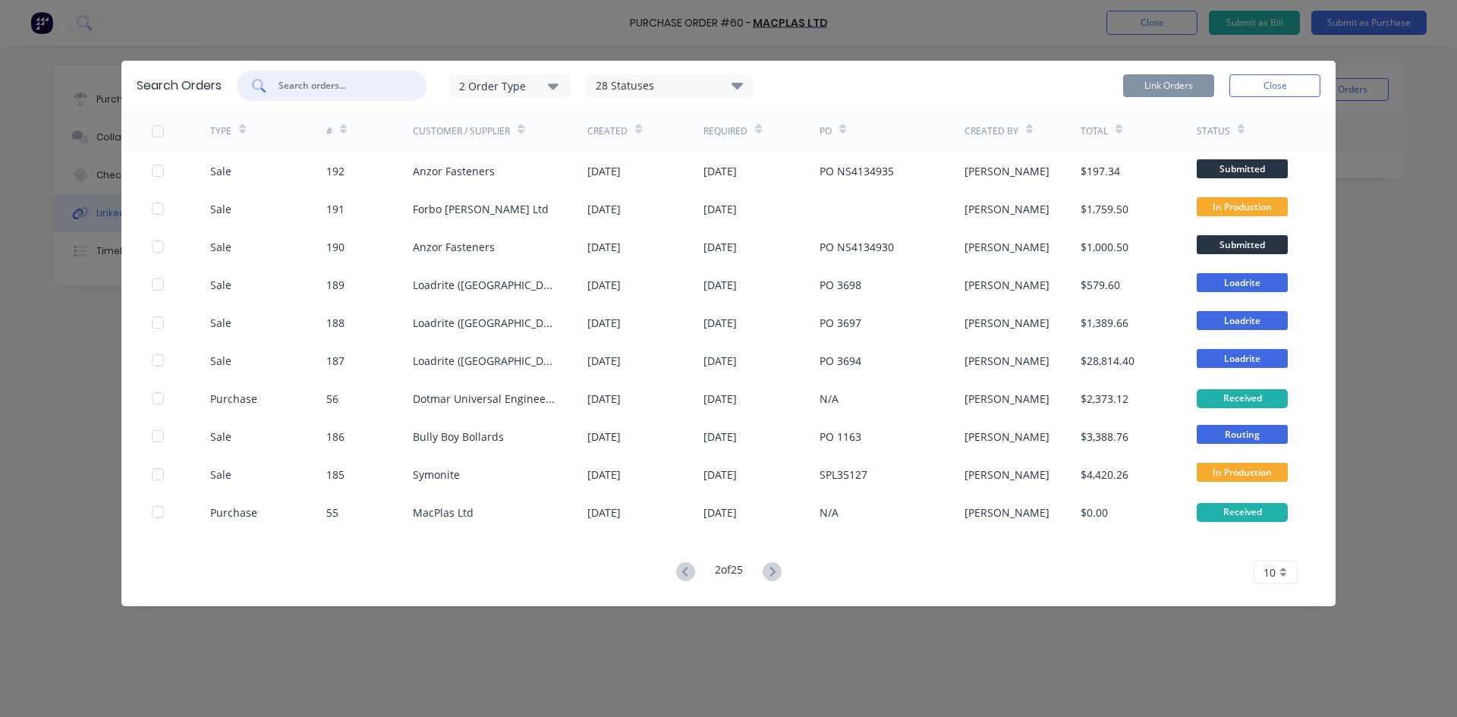
click at [317, 85] on input "text" at bounding box center [340, 85] width 126 height 15
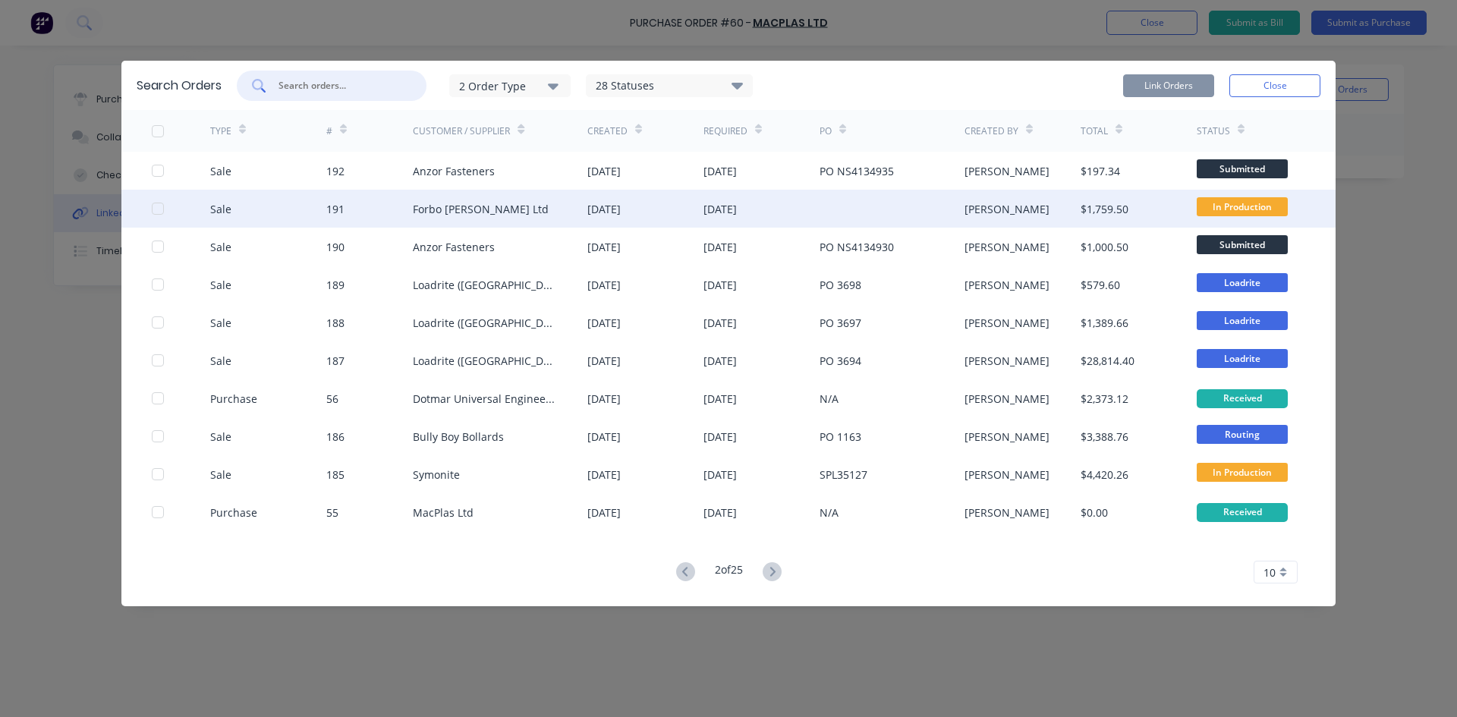
click at [499, 207] on div "Forbo [PERSON_NAME] Ltd" at bounding box center [481, 209] width 136 height 16
click at [154, 215] on div at bounding box center [181, 209] width 58 height 38
click at [157, 209] on div at bounding box center [158, 209] width 30 height 30
click at [1163, 89] on button "Link Orders" at bounding box center [1168, 85] width 91 height 23
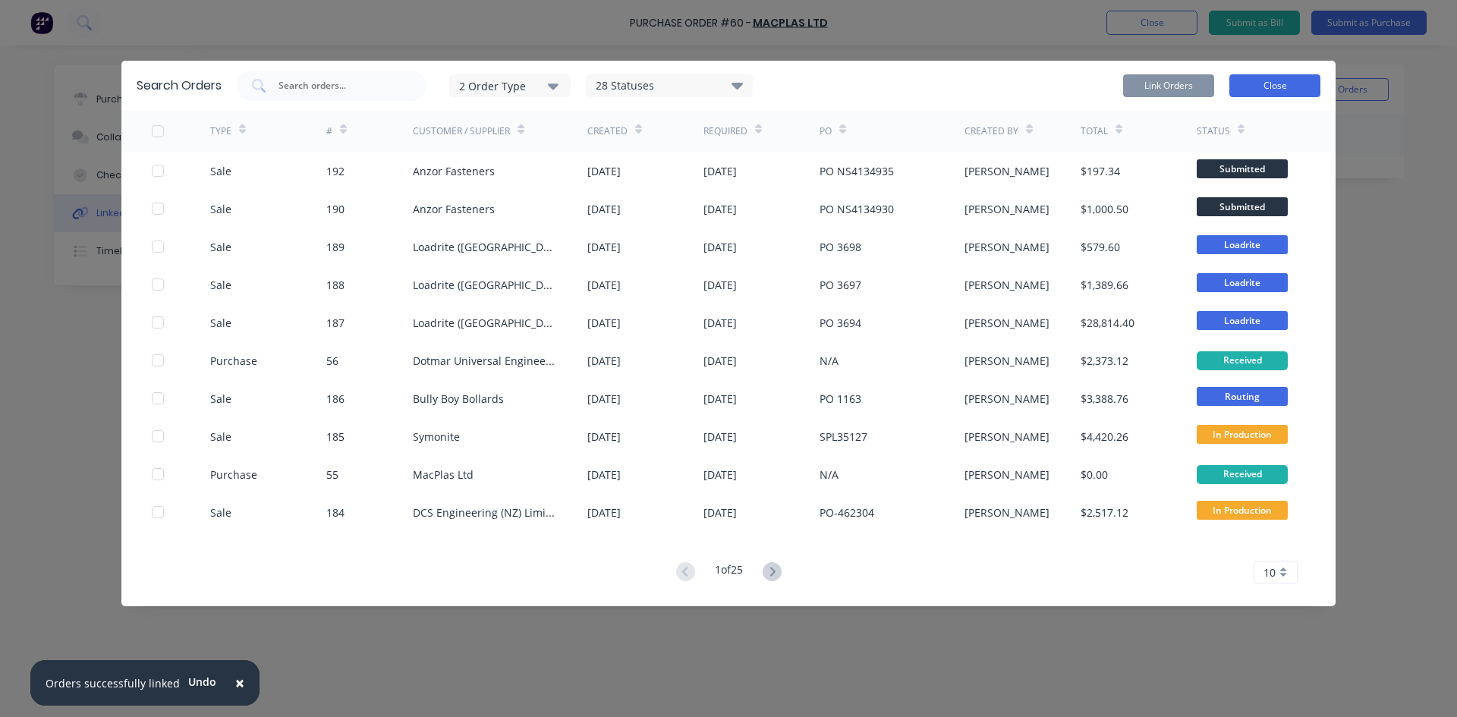
click at [1279, 90] on button "Close" at bounding box center [1274, 85] width 91 height 23
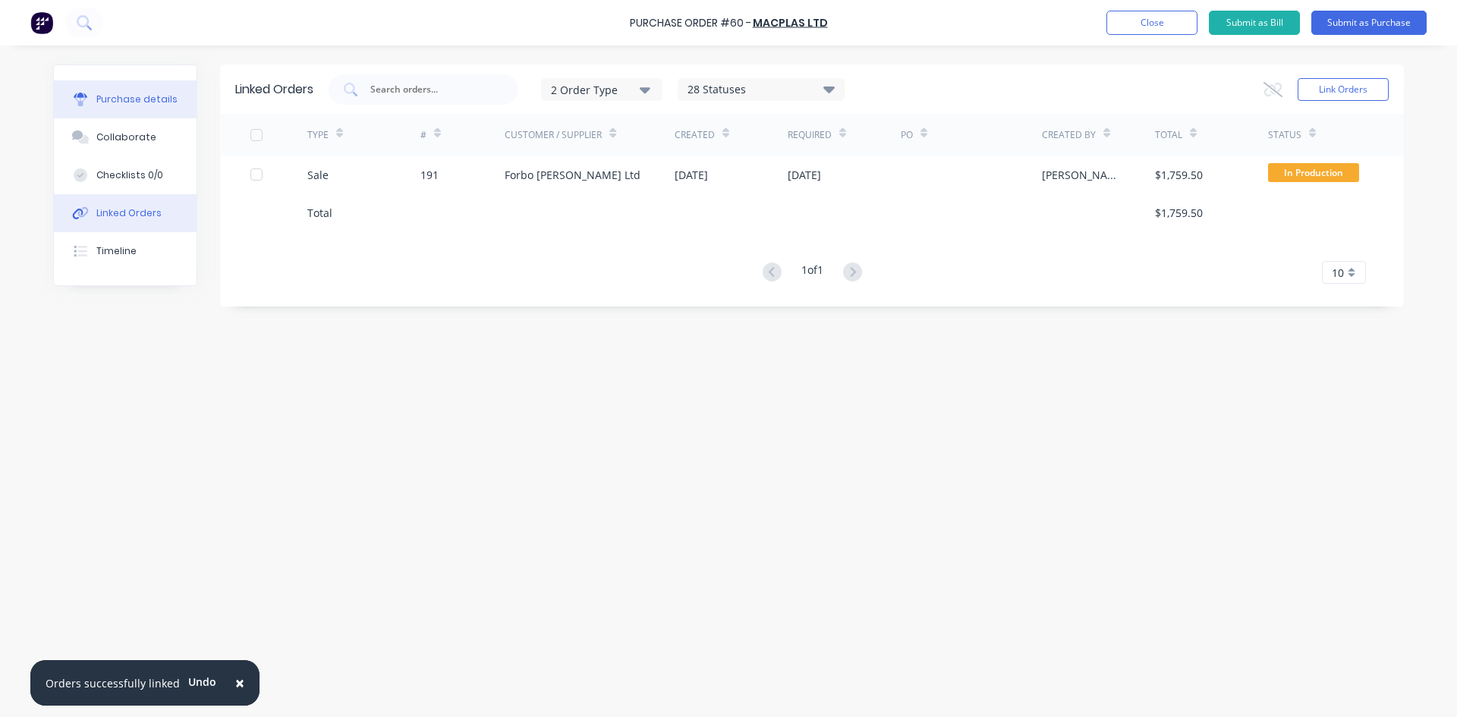
click at [125, 104] on div "Purchase details" at bounding box center [136, 100] width 81 height 14
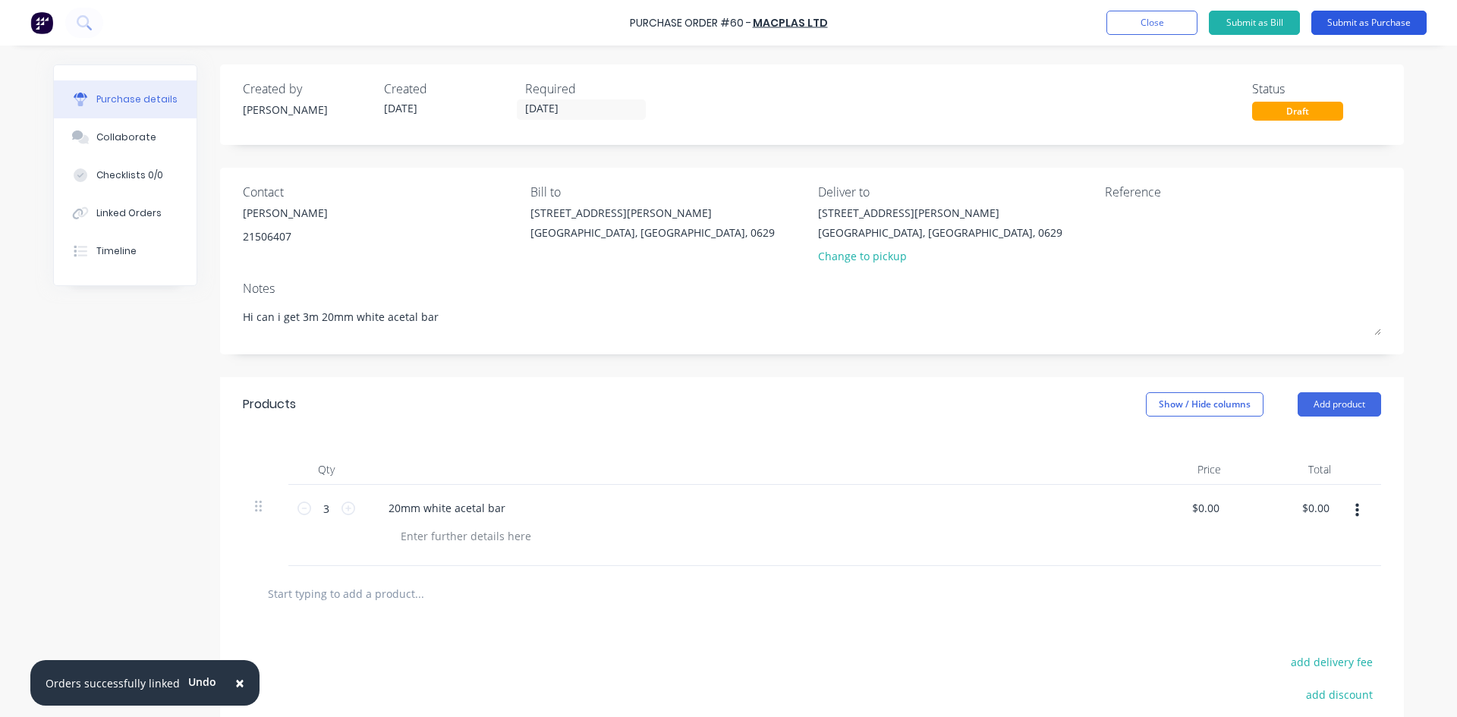
click at [1362, 19] on button "Submit as Purchase" at bounding box center [1368, 23] width 115 height 24
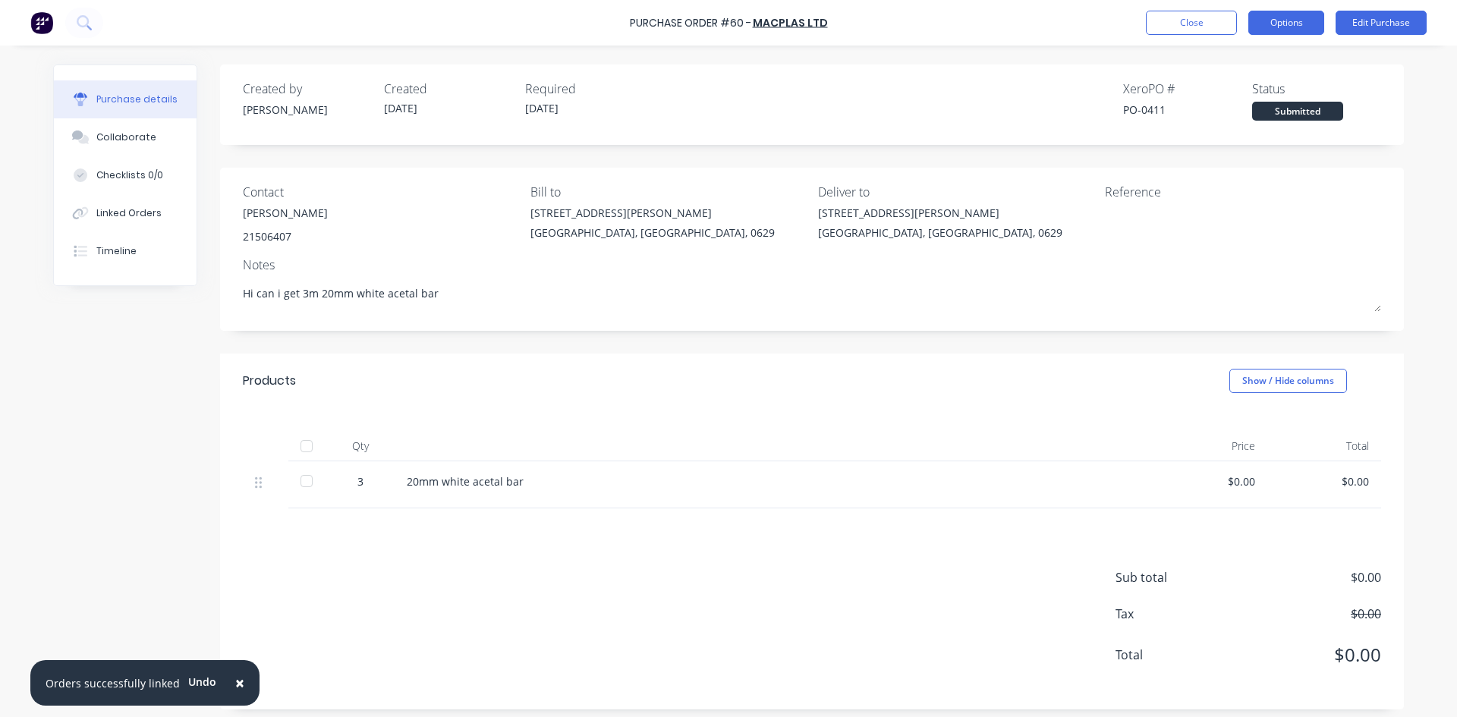
click at [1294, 28] on button "Options" at bounding box center [1286, 23] width 76 height 24
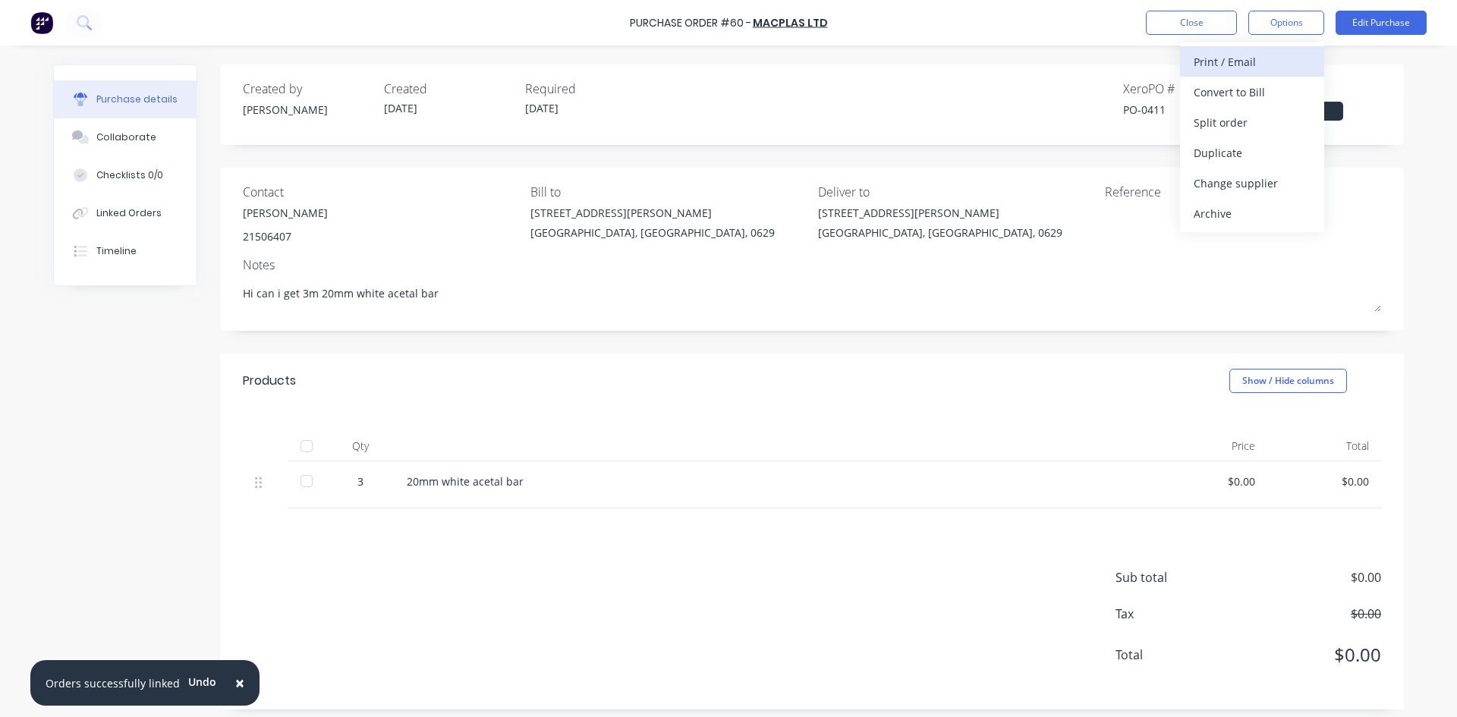
click at [1224, 64] on div "Print / Email" at bounding box center [1252, 62] width 117 height 22
click at [1239, 102] on div "With pricing" at bounding box center [1252, 92] width 117 height 22
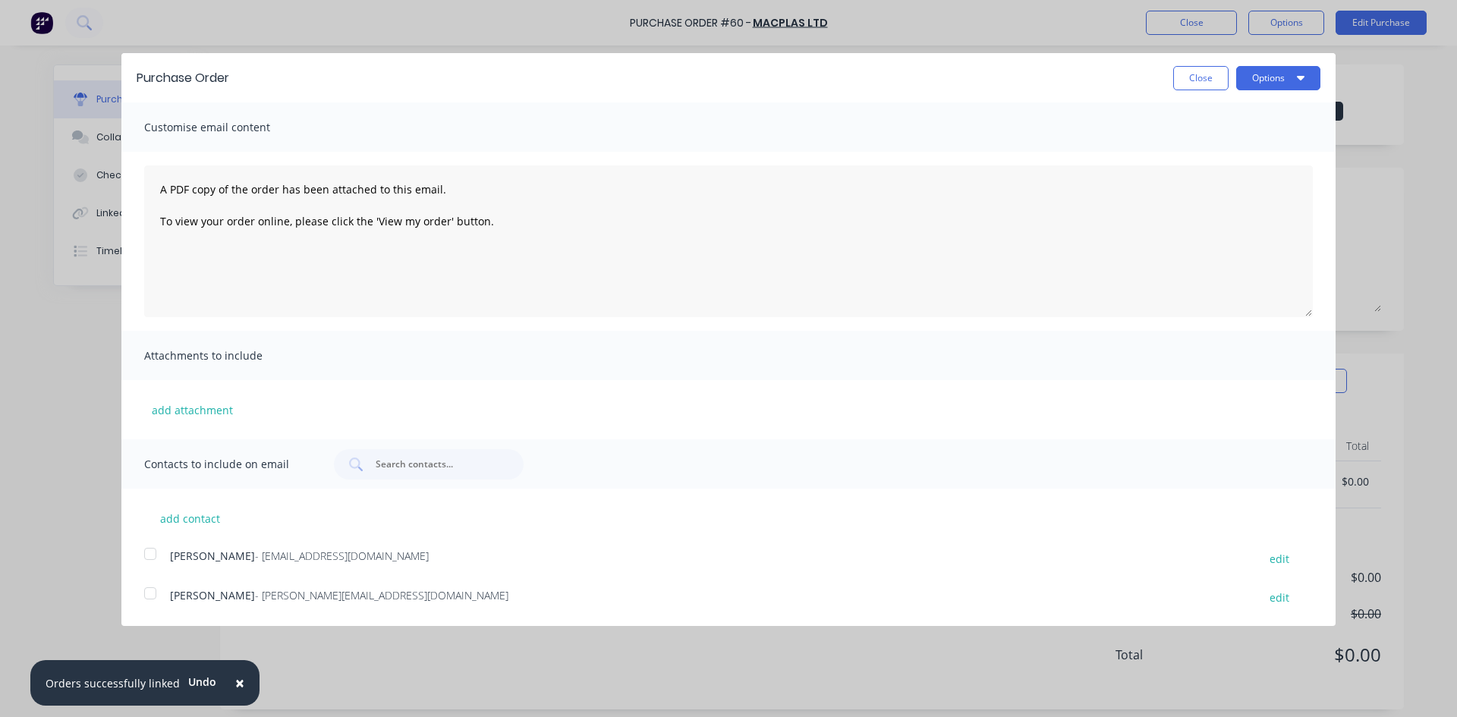
click at [152, 594] on div at bounding box center [150, 593] width 30 height 30
click at [1269, 83] on button "Options" at bounding box center [1278, 78] width 84 height 24
click at [1220, 145] on div "Email" at bounding box center [1248, 147] width 117 height 22
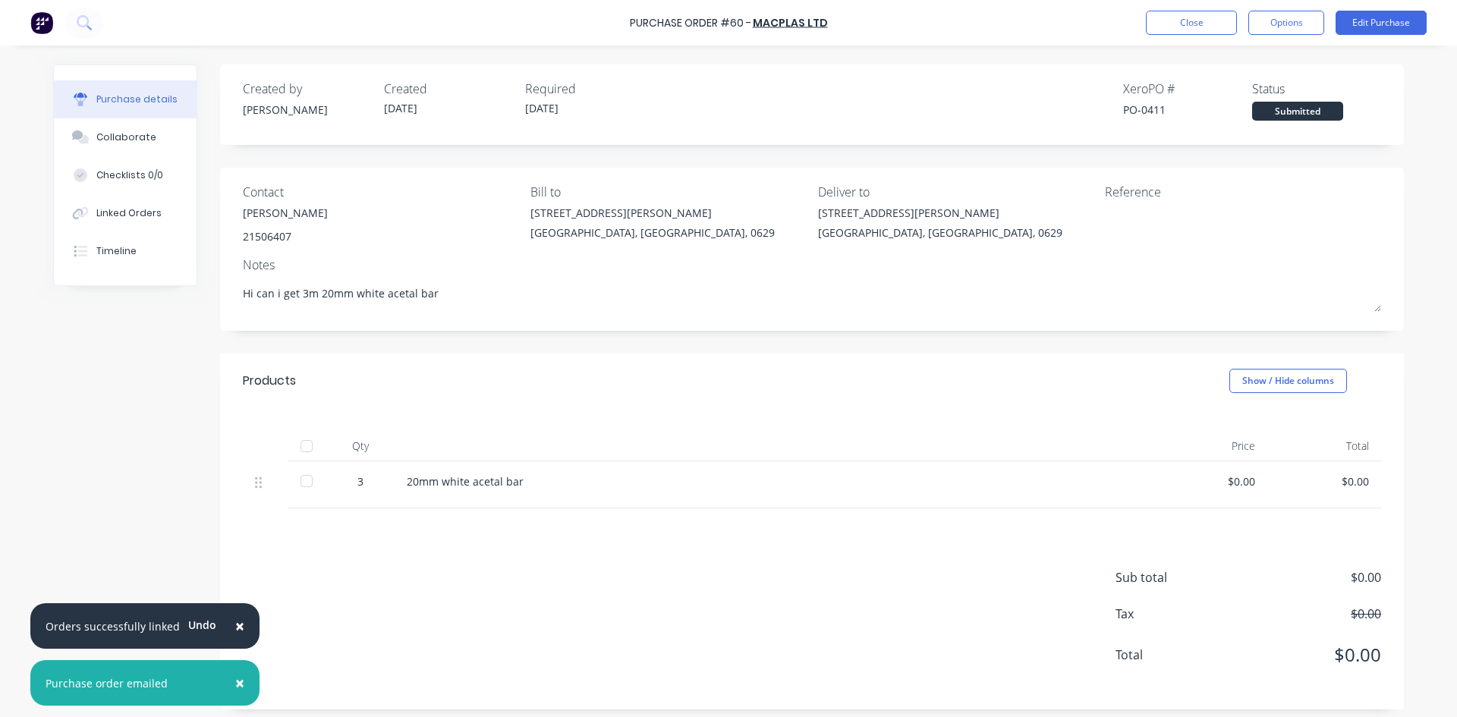
type textarea "x"
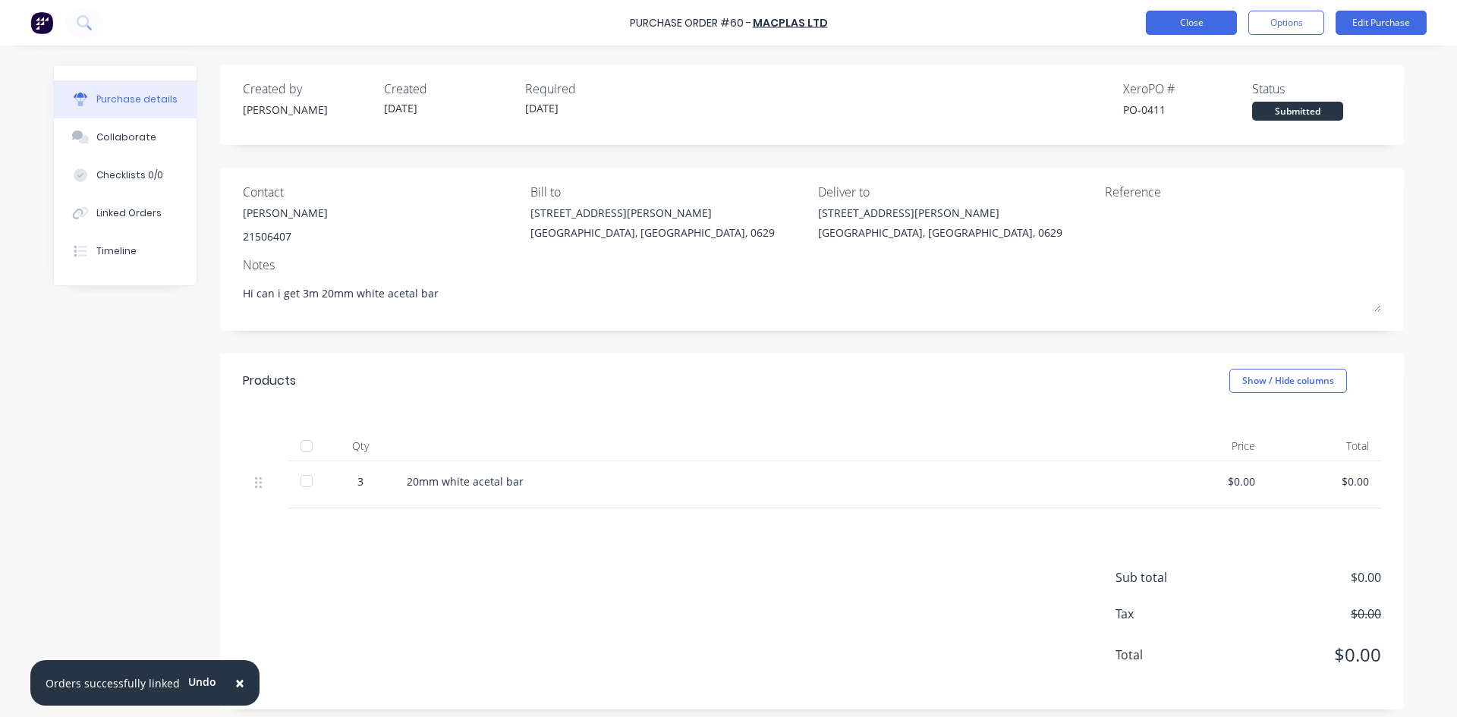
click at [1195, 20] on button "Close" at bounding box center [1191, 23] width 91 height 24
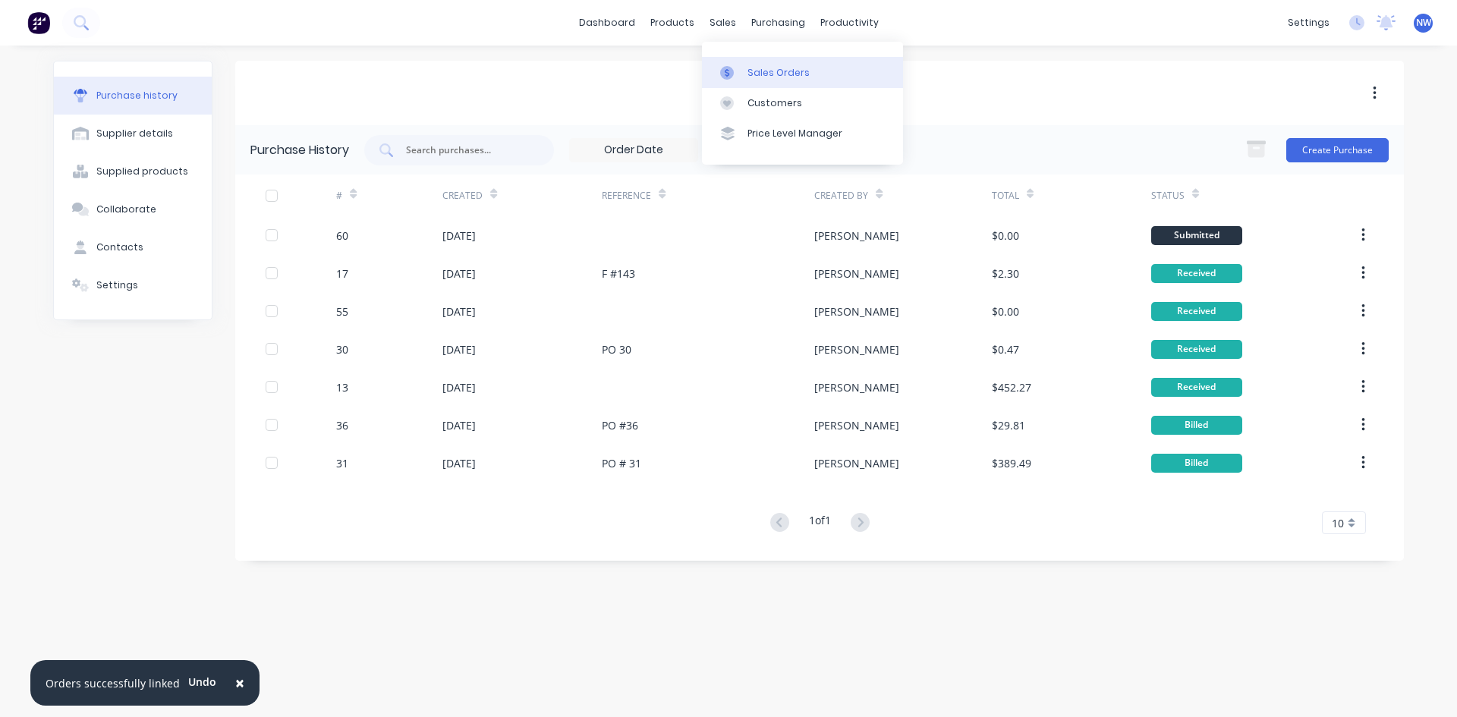
click at [751, 77] on div "Sales Orders" at bounding box center [779, 73] width 62 height 14
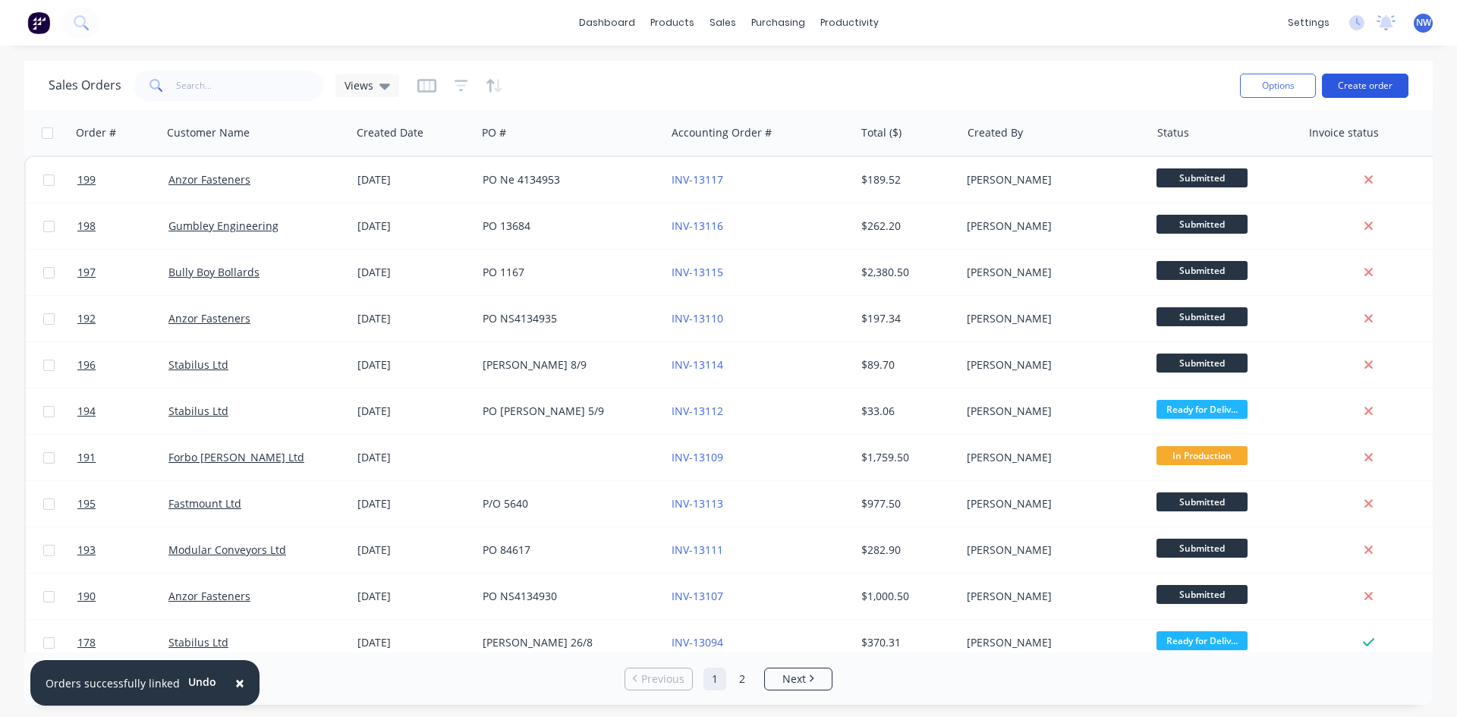
click at [1370, 82] on button "Create order" at bounding box center [1365, 86] width 87 height 24
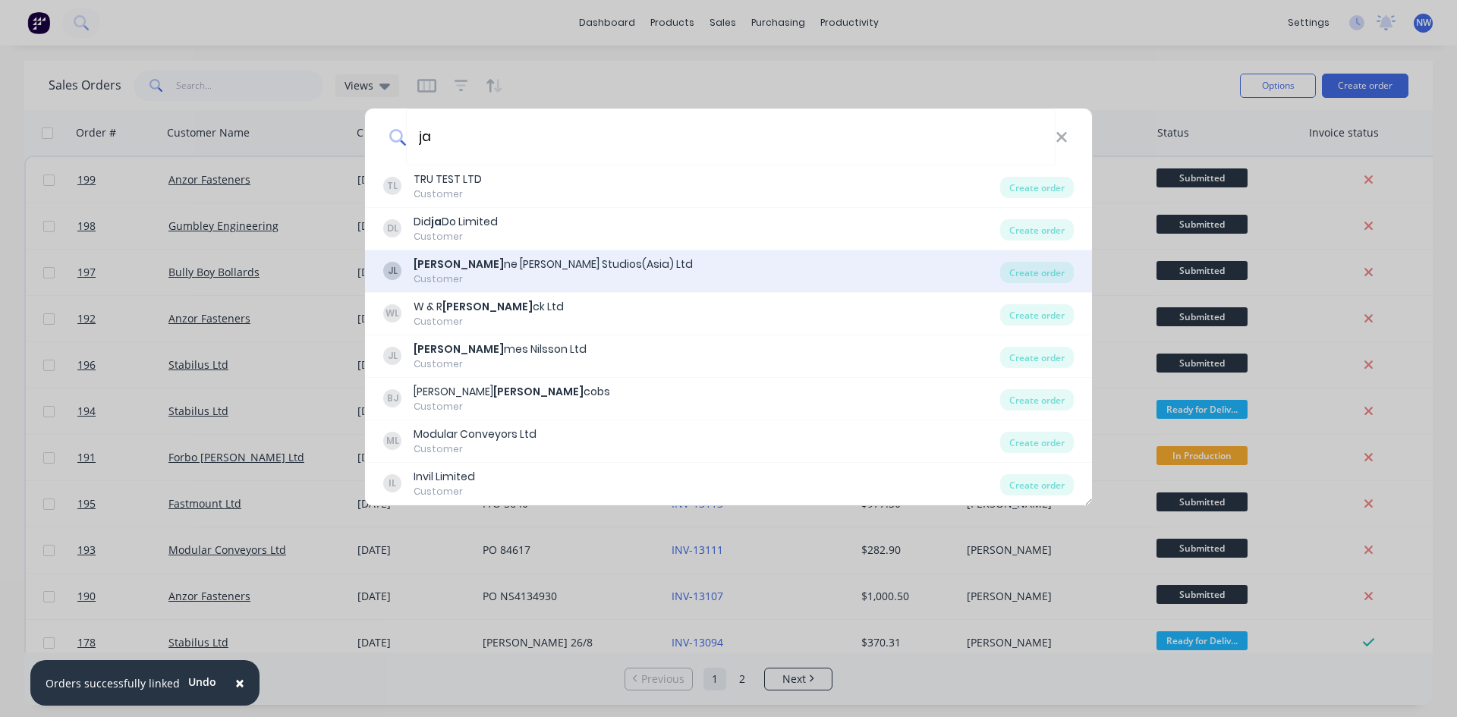
type input "ja"
click at [501, 263] on div "Ja ne [PERSON_NAME] Studios(Asia) Ltd" at bounding box center [553, 265] width 279 height 16
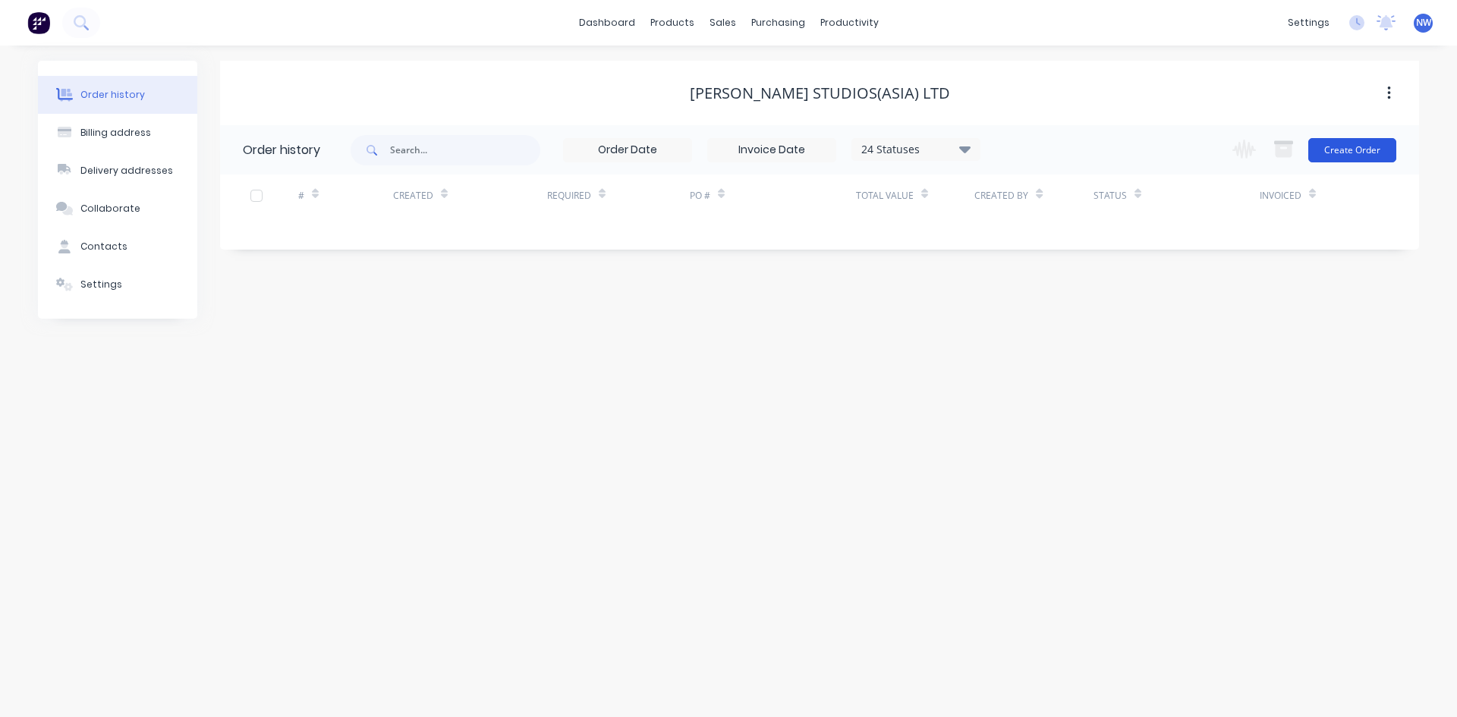
click at [1367, 153] on button "Create Order" at bounding box center [1352, 150] width 88 height 24
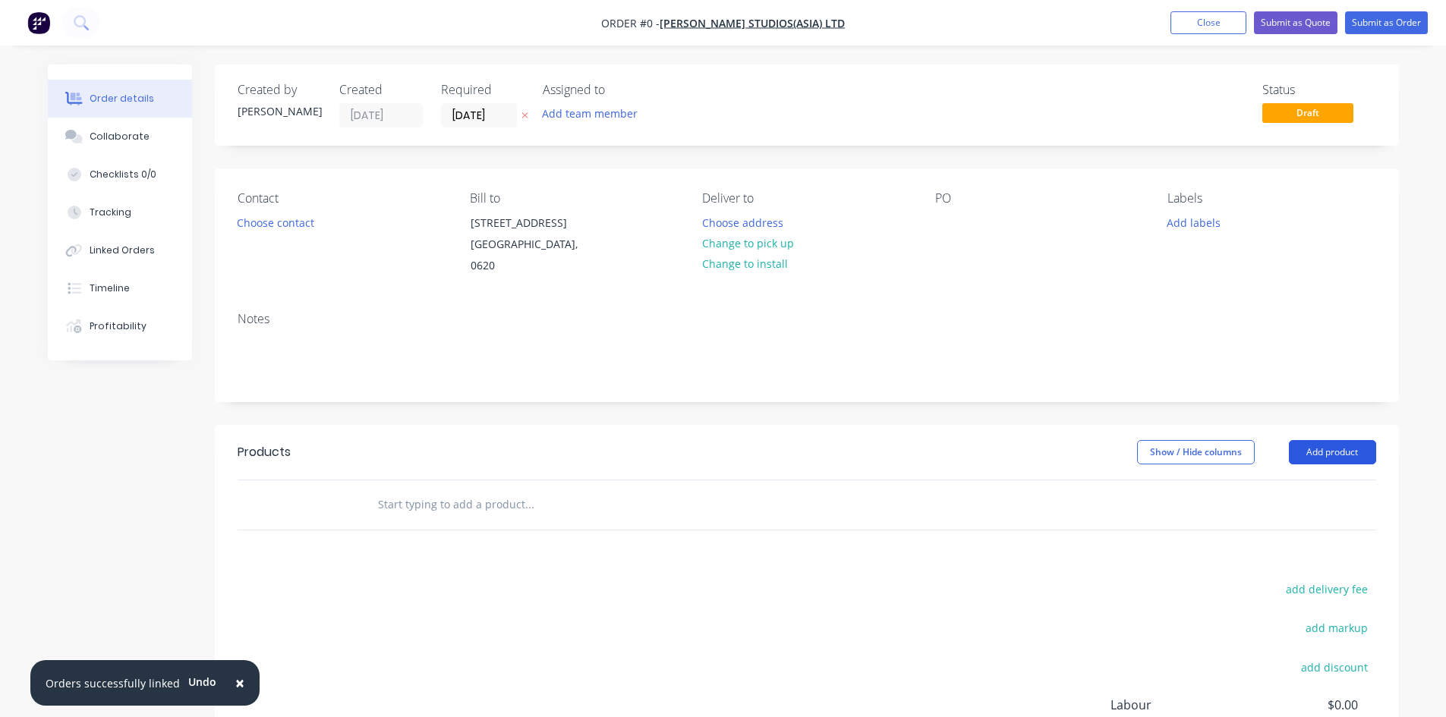
drag, startPoint x: 1339, startPoint y: 449, endPoint x: 726, endPoint y: 552, distance: 621.9
click at [1339, 450] on button "Add product" at bounding box center [1332, 452] width 87 height 24
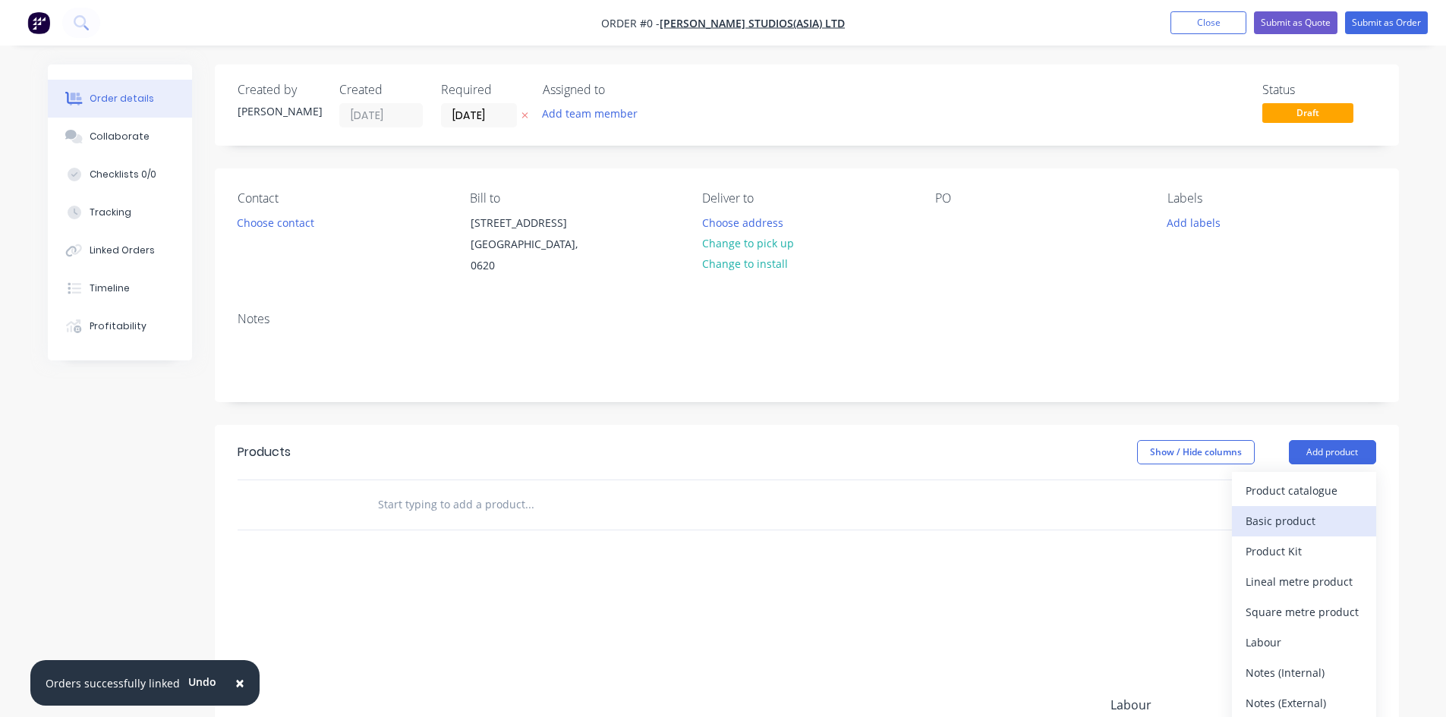
click at [1289, 517] on div "Basic product" at bounding box center [1303, 521] width 117 height 22
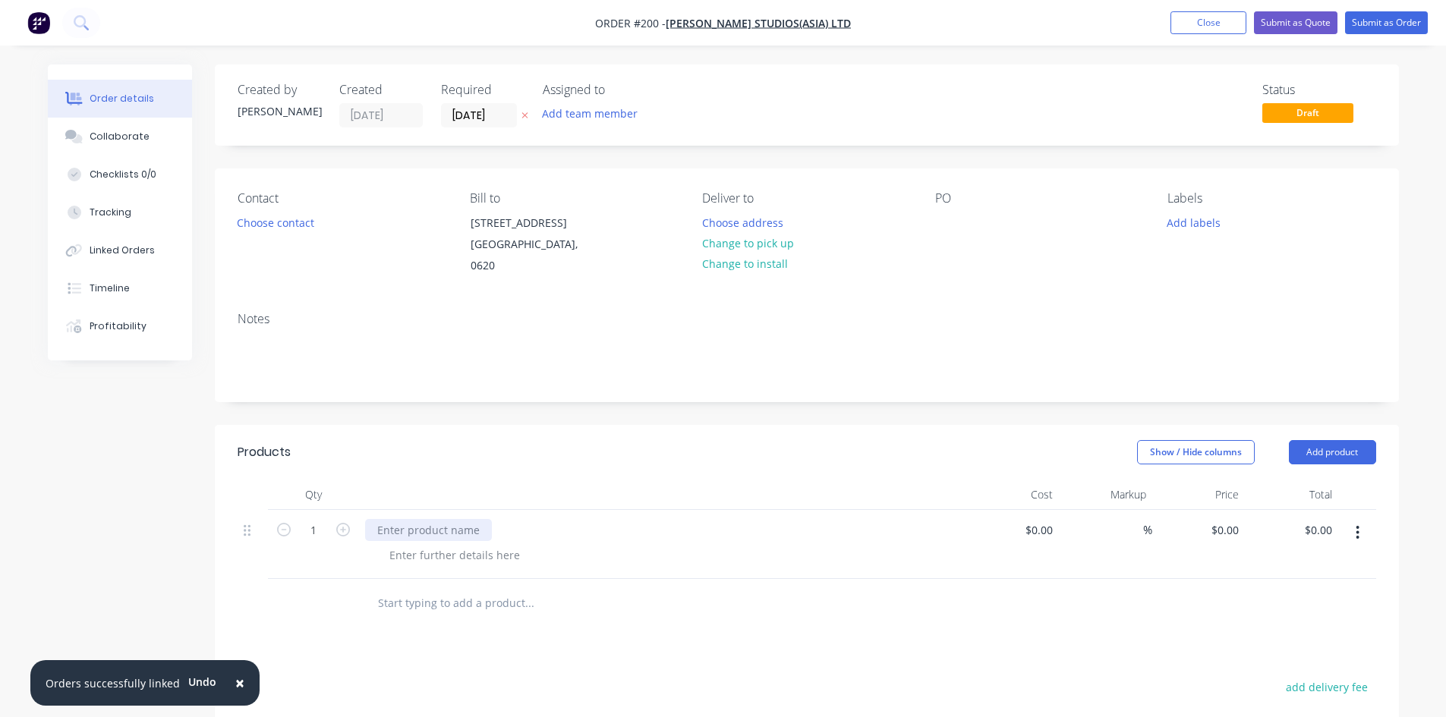
click at [417, 527] on div at bounding box center [428, 530] width 127 height 22
click at [408, 529] on div at bounding box center [428, 530] width 127 height 22
paste div
click at [327, 529] on input "1" at bounding box center [313, 530] width 39 height 23
type input "200"
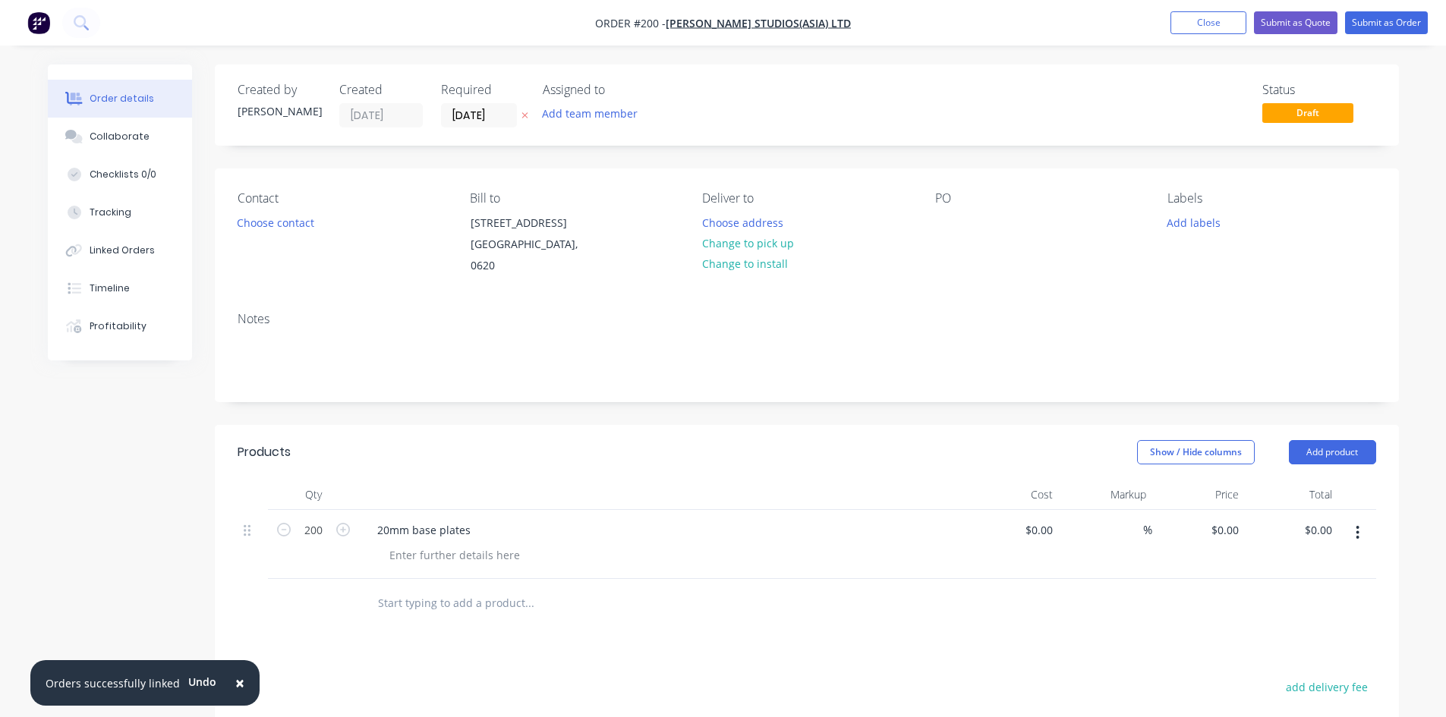
click at [654, 630] on div "Products Show / Hide columns Add product Qty Cost Markup Price Total 200 20mm b…" at bounding box center [807, 709] width 1184 height 568
click at [1349, 447] on button "Add product" at bounding box center [1332, 452] width 87 height 24
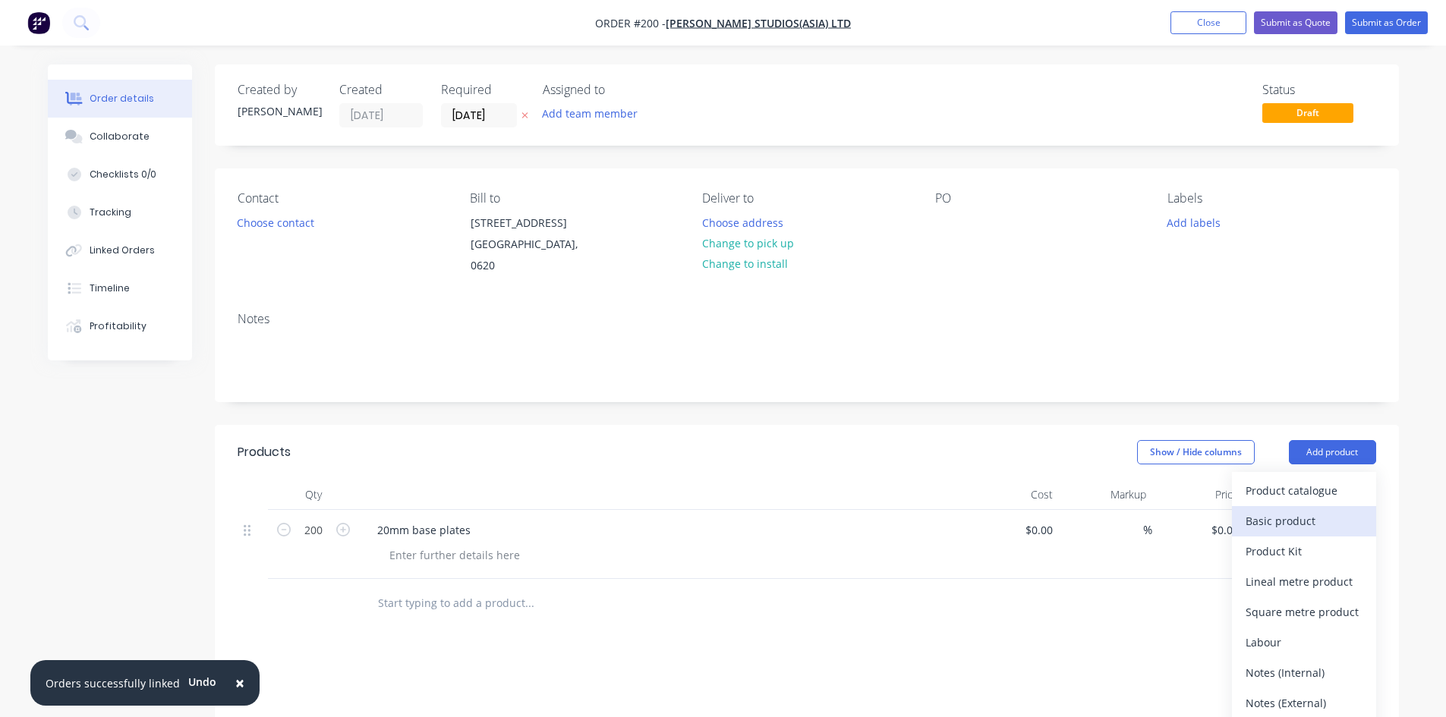
click at [1276, 516] on div "Basic product" at bounding box center [1303, 521] width 117 height 22
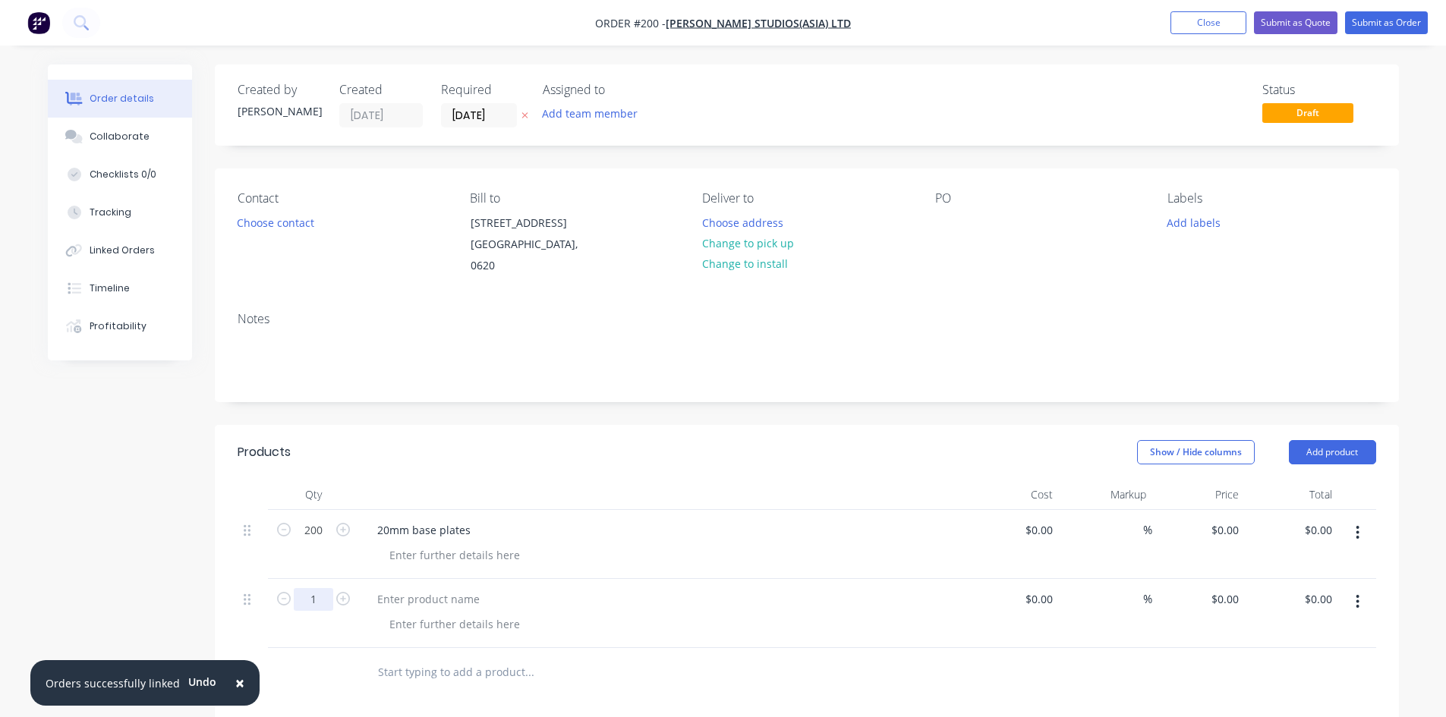
click at [322, 601] on input "1" at bounding box center [313, 599] width 39 height 23
type input "100"
click at [428, 596] on div at bounding box center [428, 599] width 127 height 22
click at [404, 596] on div at bounding box center [428, 599] width 127 height 22
paste div
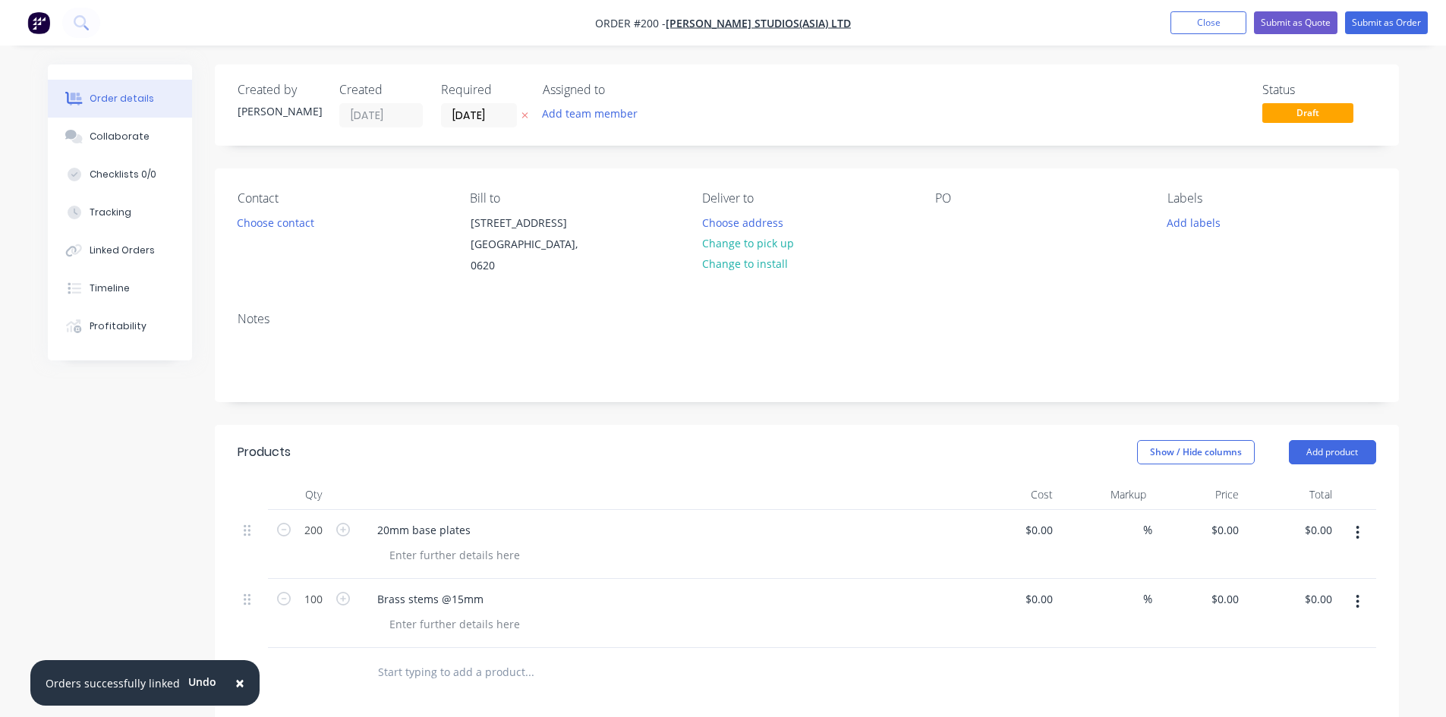
click at [636, 596] on div "Brass stems @15mm" at bounding box center [662, 599] width 595 height 22
click at [1046, 529] on input at bounding box center [1049, 530] width 17 height 22
type input "$7.98"
type input "$1,596.00"
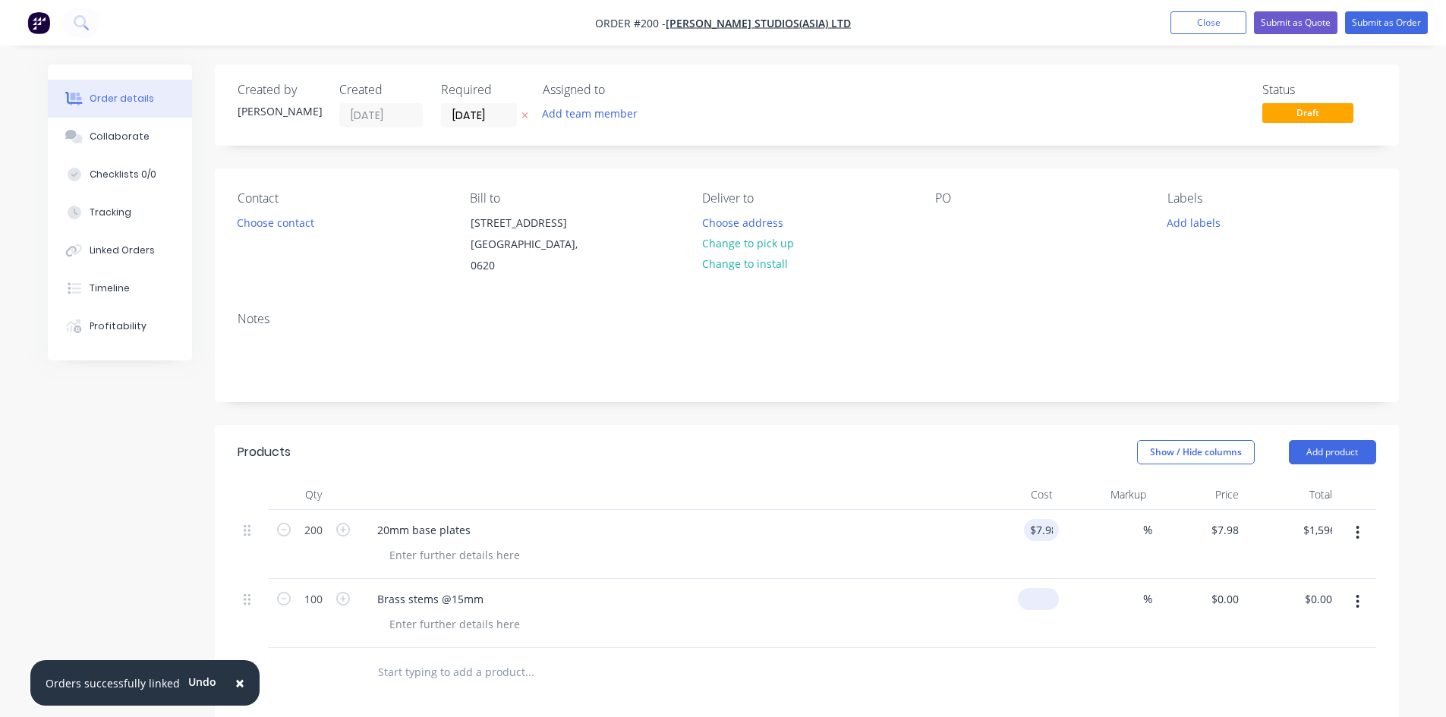
click at [1051, 598] on input at bounding box center [1041, 599] width 35 height 22
type input "$4.27"
type input "$427.00"
click at [1097, 670] on div at bounding box center [807, 672] width 1138 height 49
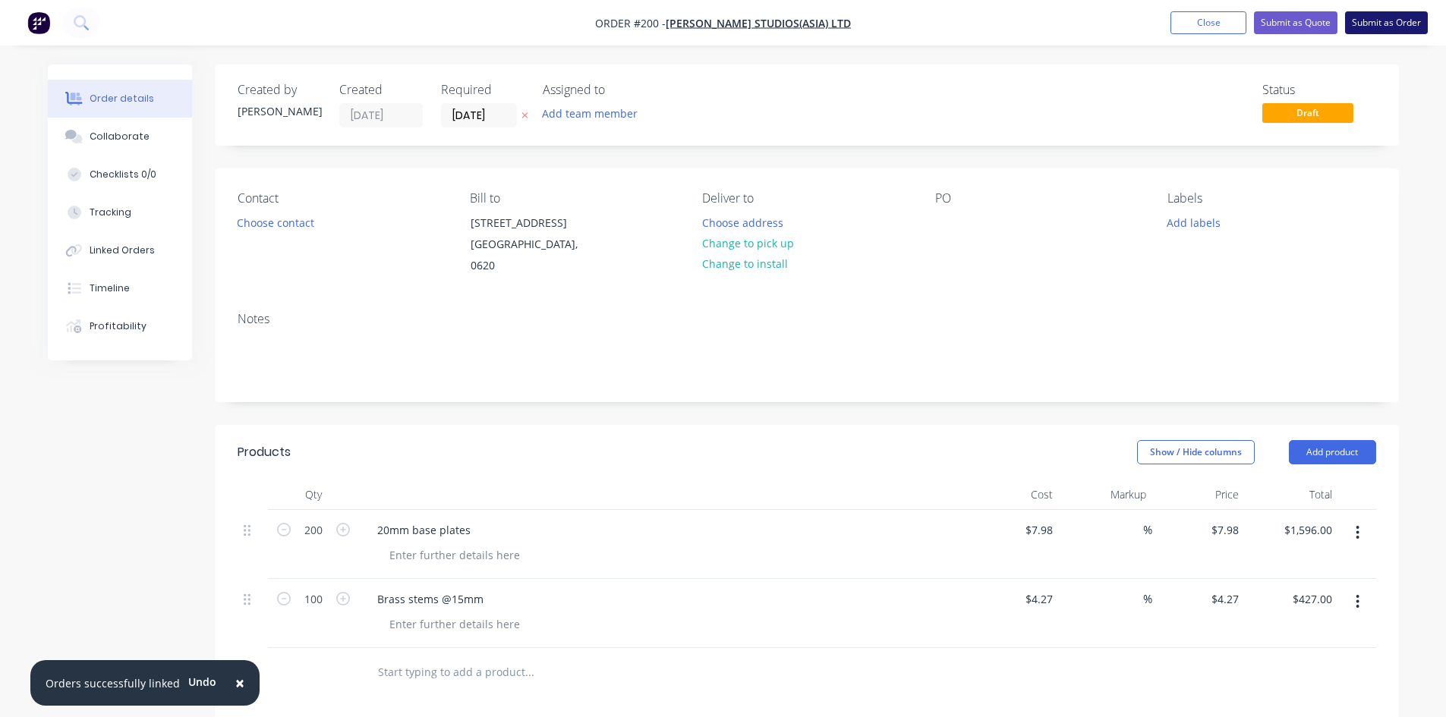
click at [1397, 30] on button "Submit as Order" at bounding box center [1386, 22] width 83 height 23
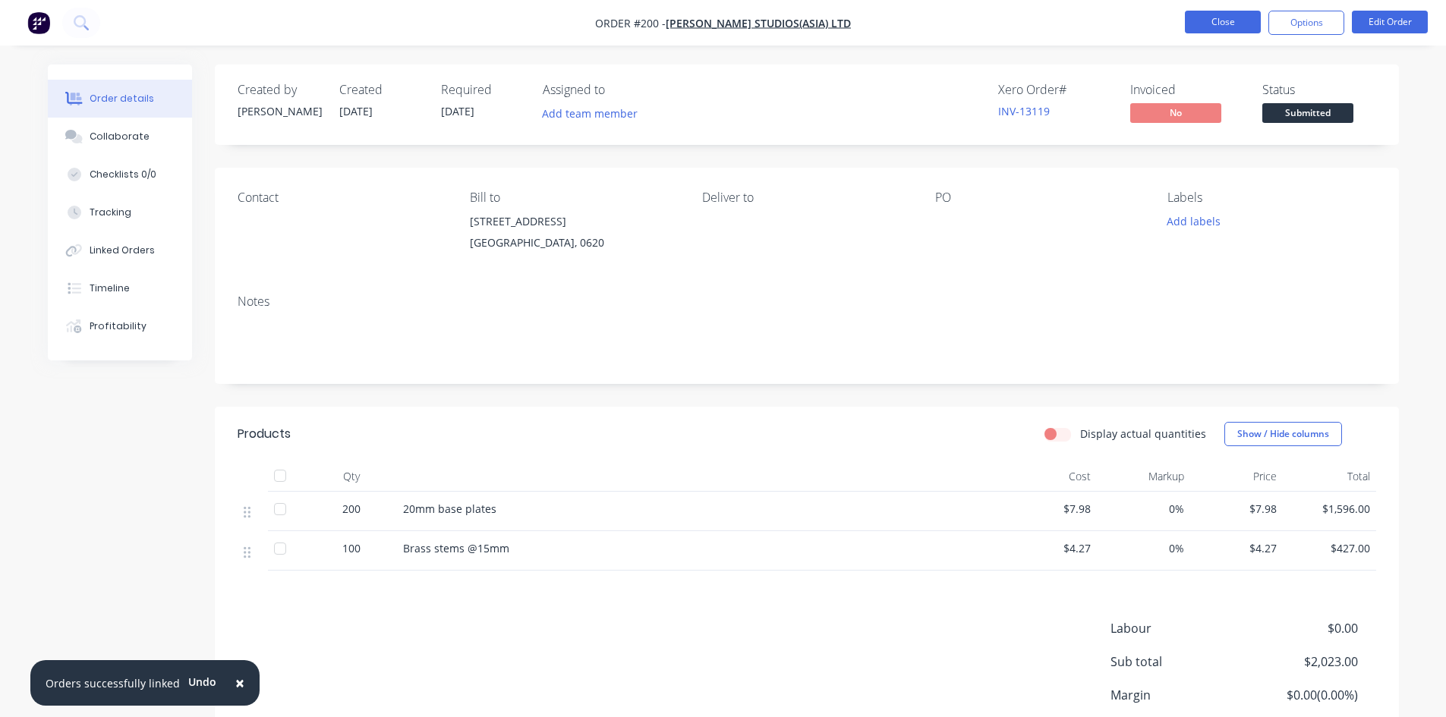
click at [1221, 18] on button "Close" at bounding box center [1223, 22] width 76 height 23
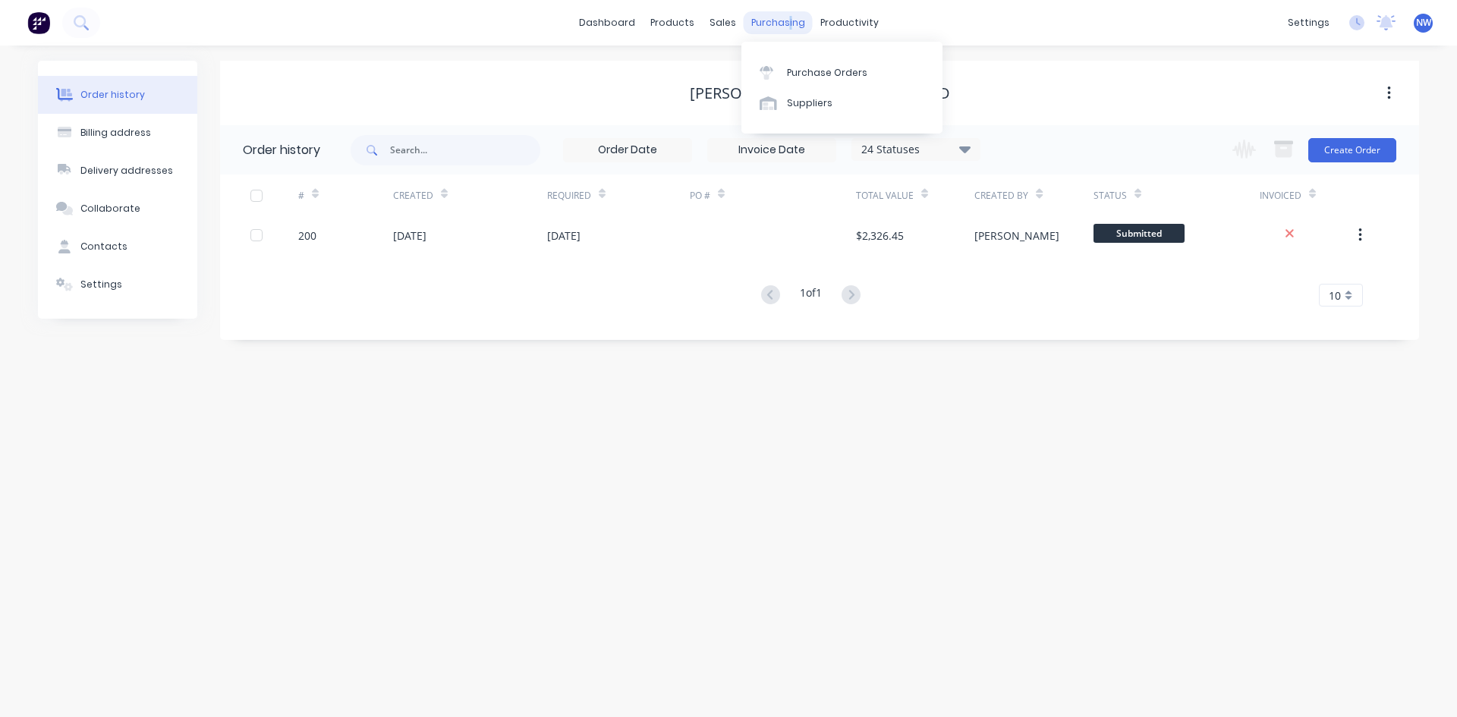
click at [786, 31] on div "purchasing" at bounding box center [778, 22] width 69 height 23
click at [870, 77] on link "Purchase Orders" at bounding box center [841, 72] width 201 height 30
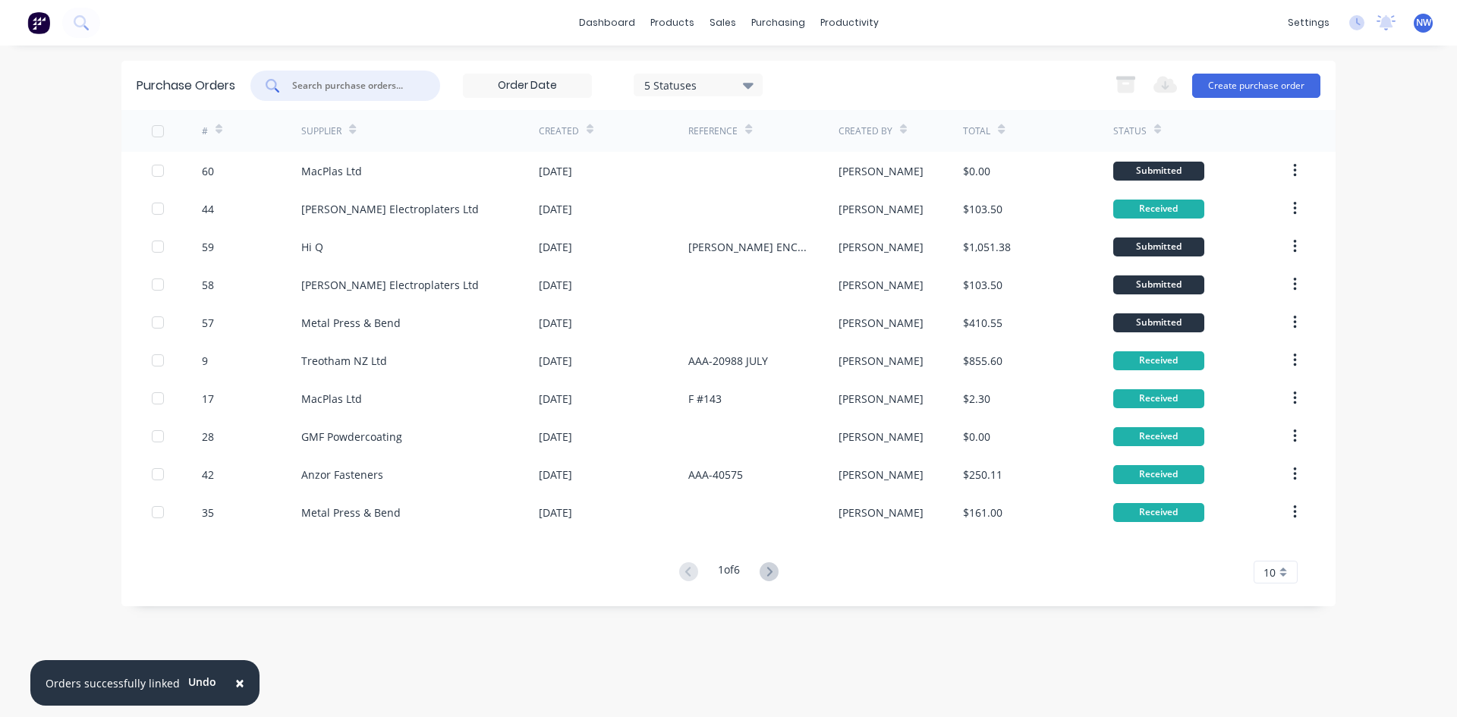
click at [378, 81] on input "text" at bounding box center [354, 85] width 126 height 15
click at [1245, 83] on button "Create purchase order" at bounding box center [1256, 86] width 128 height 24
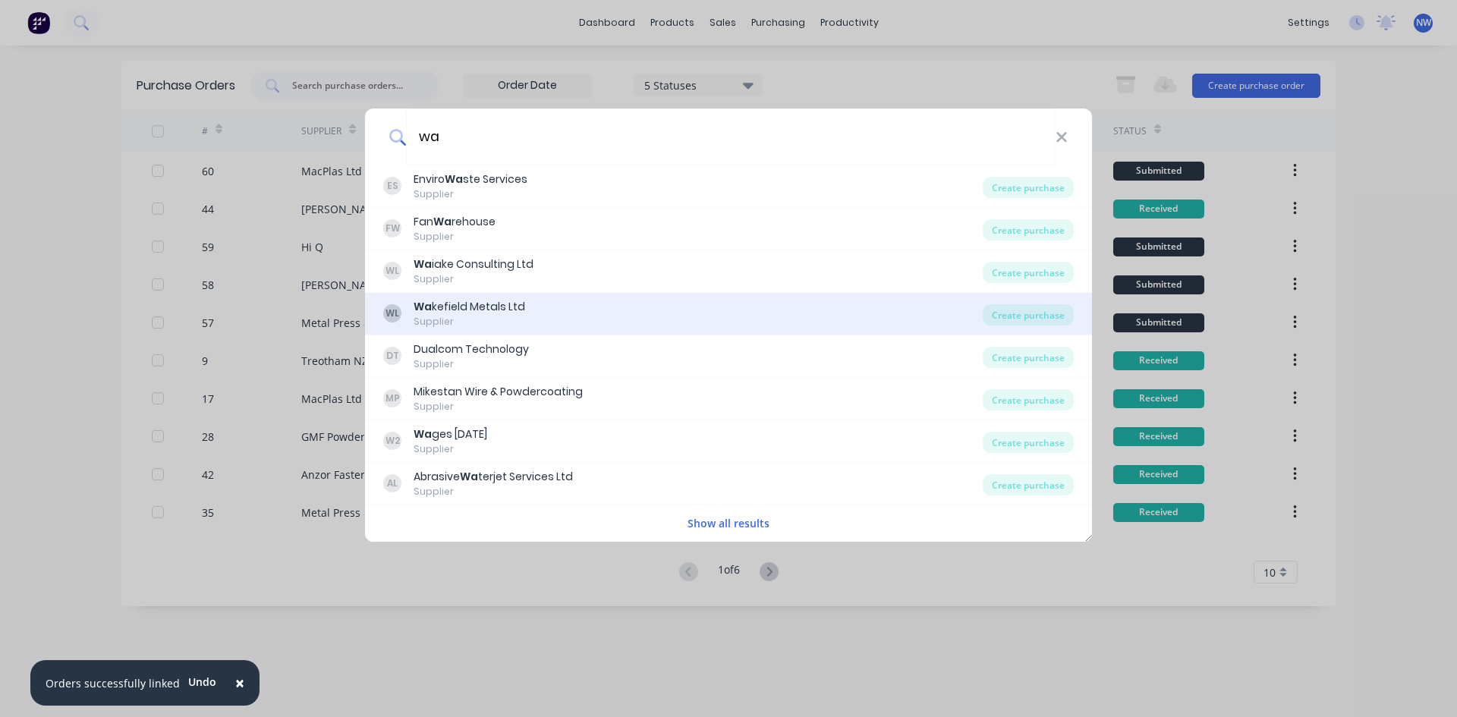
type input "wa"
click at [497, 315] on div "Supplier" at bounding box center [470, 322] width 112 height 14
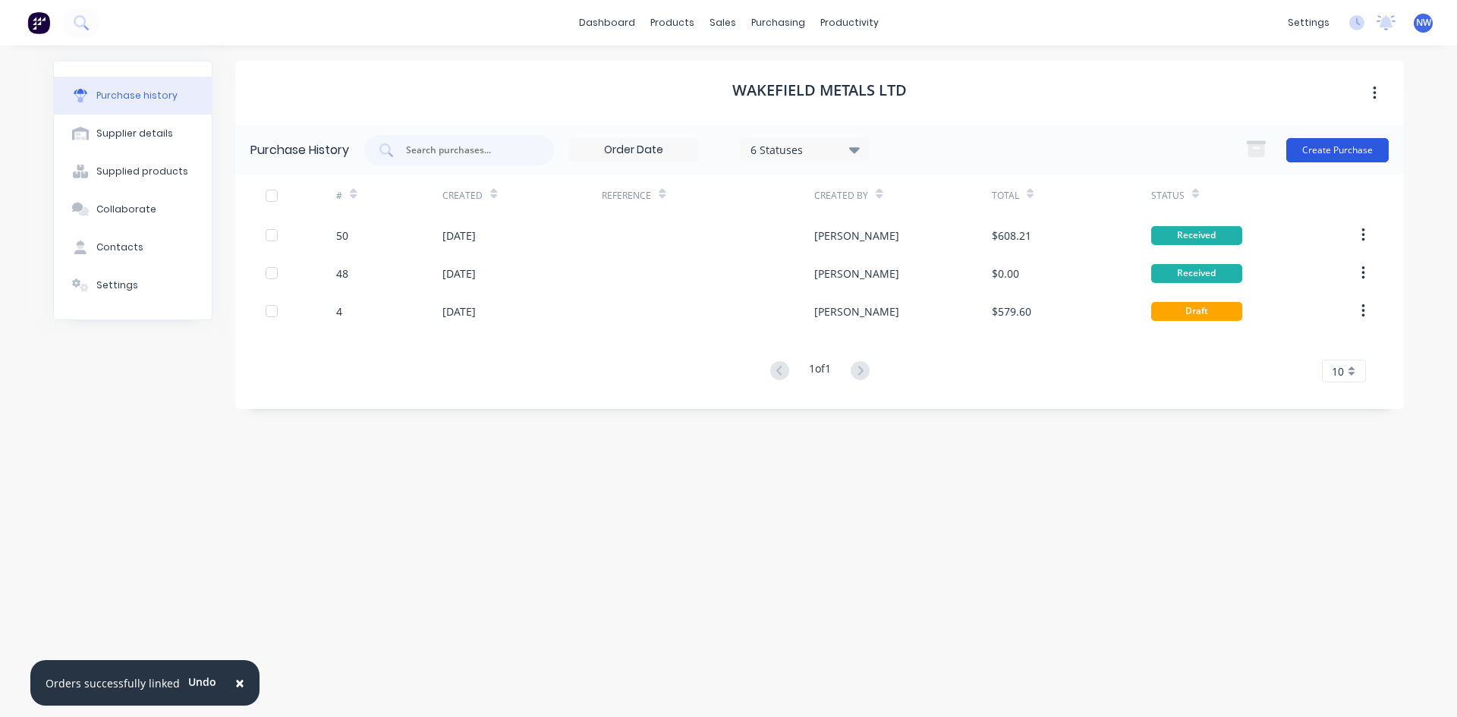
click at [1336, 149] on button "Create Purchase" at bounding box center [1337, 150] width 102 height 24
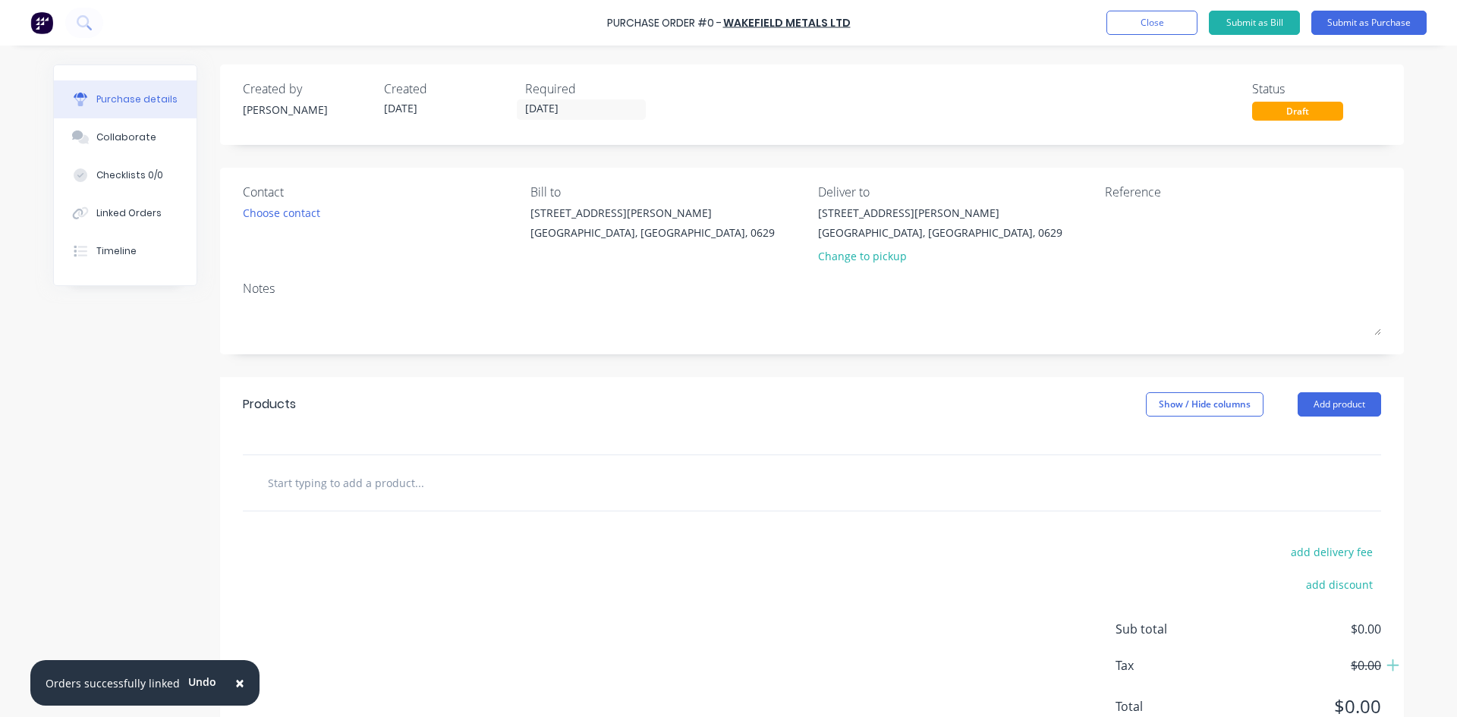
click at [335, 489] on input "text" at bounding box center [419, 482] width 304 height 30
click at [1311, 394] on button "Add product" at bounding box center [1339, 404] width 83 height 24
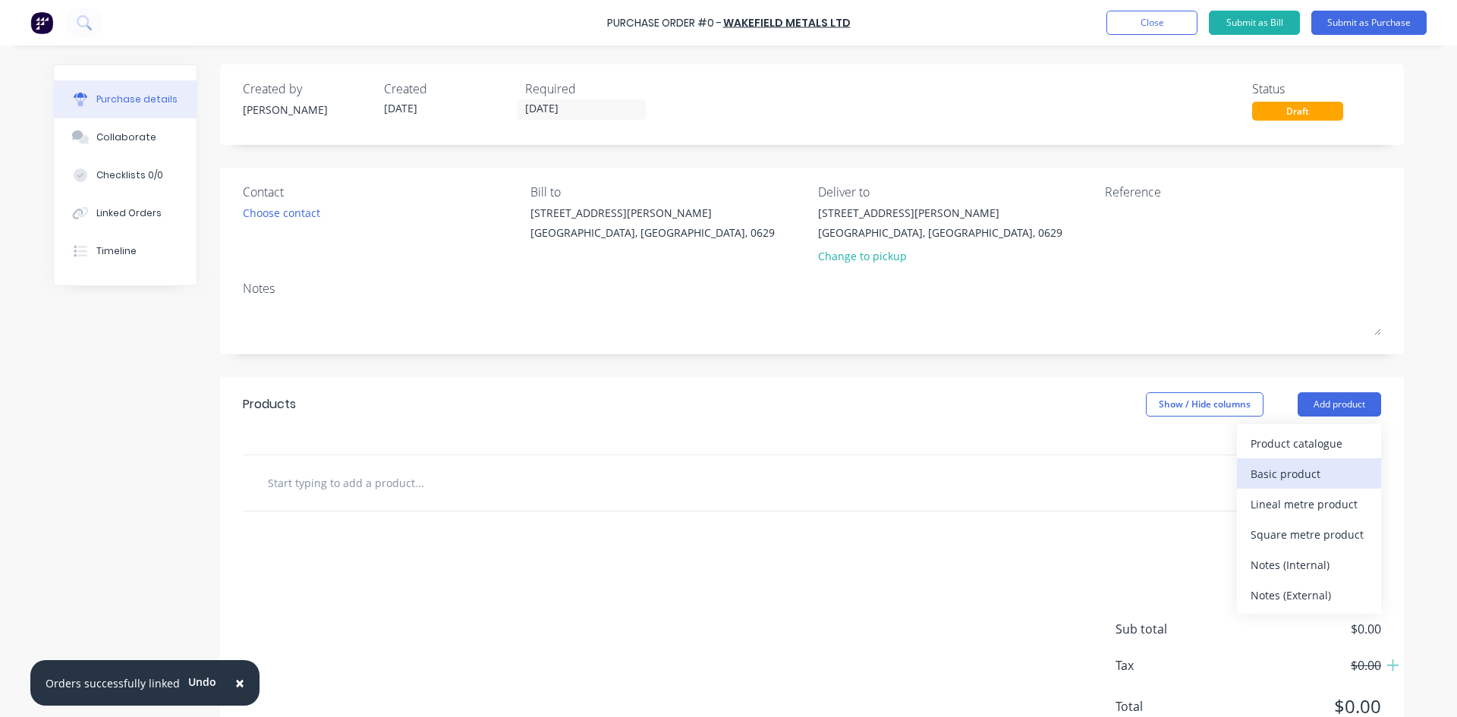
click at [1280, 468] on div "Basic product" at bounding box center [1309, 474] width 117 height 22
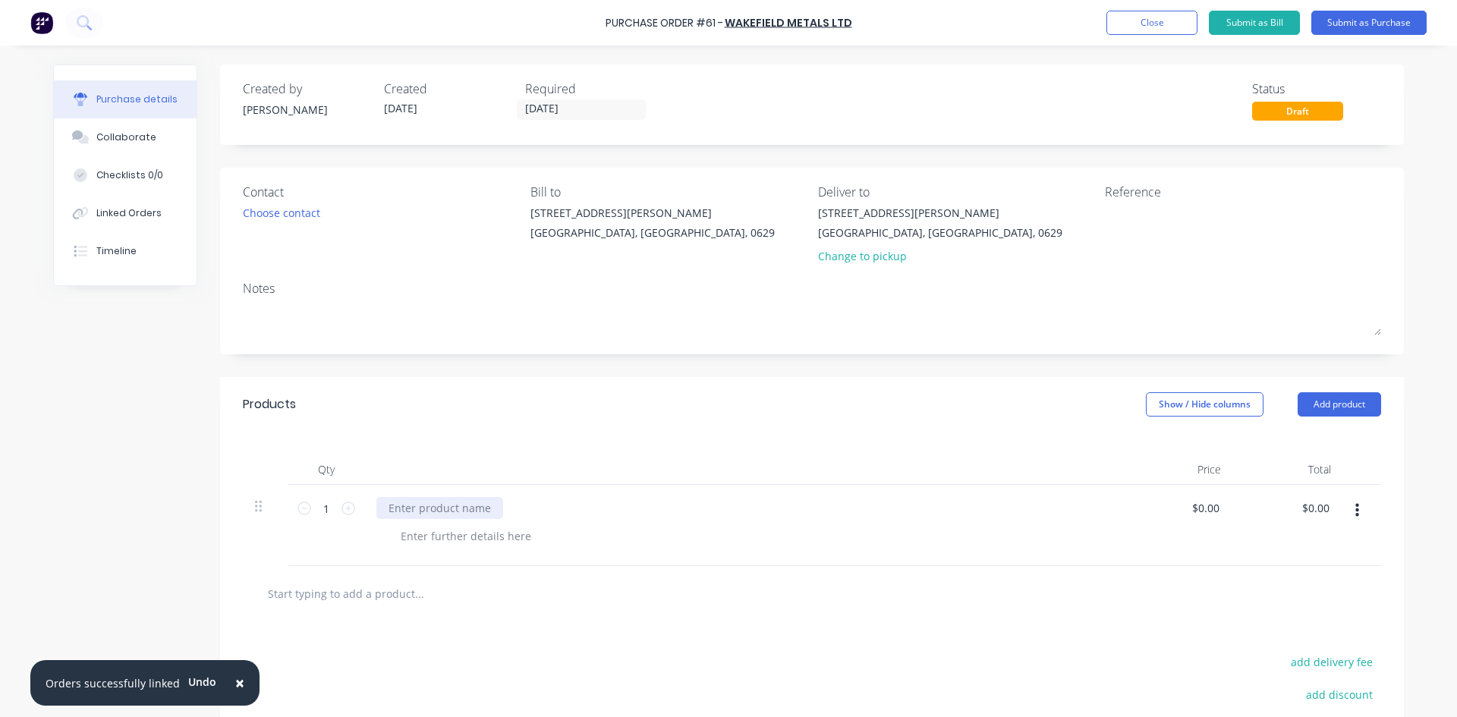
click at [386, 508] on div at bounding box center [439, 508] width 127 height 22
click at [427, 513] on div "3.6m lenth of" at bounding box center [422, 508] width 92 height 22
click at [453, 512] on div "3.6m length of" at bounding box center [425, 508] width 98 height 22
click at [585, 585] on div at bounding box center [482, 593] width 455 height 30
click at [1183, 20] on button "Close" at bounding box center [1151, 23] width 91 height 24
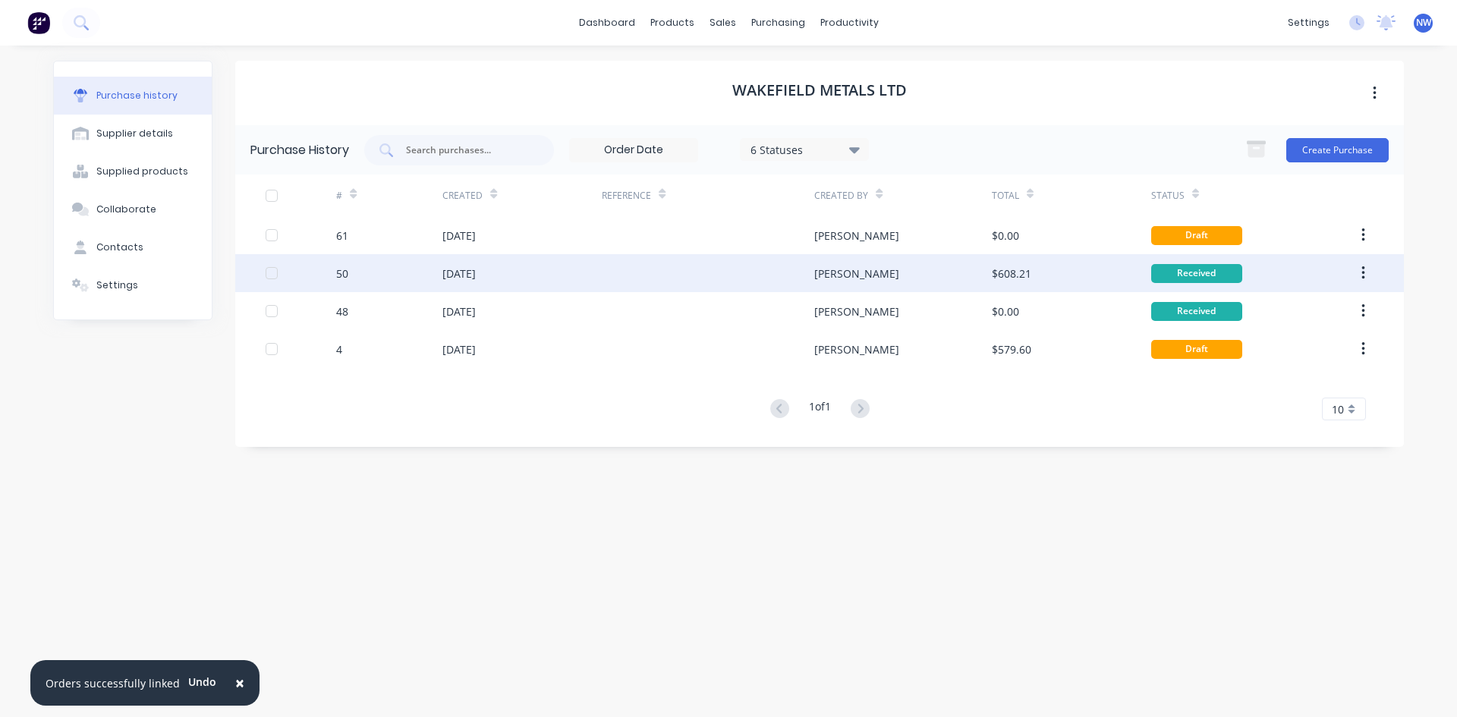
click at [848, 275] on div "[PERSON_NAME]" at bounding box center [856, 274] width 85 height 16
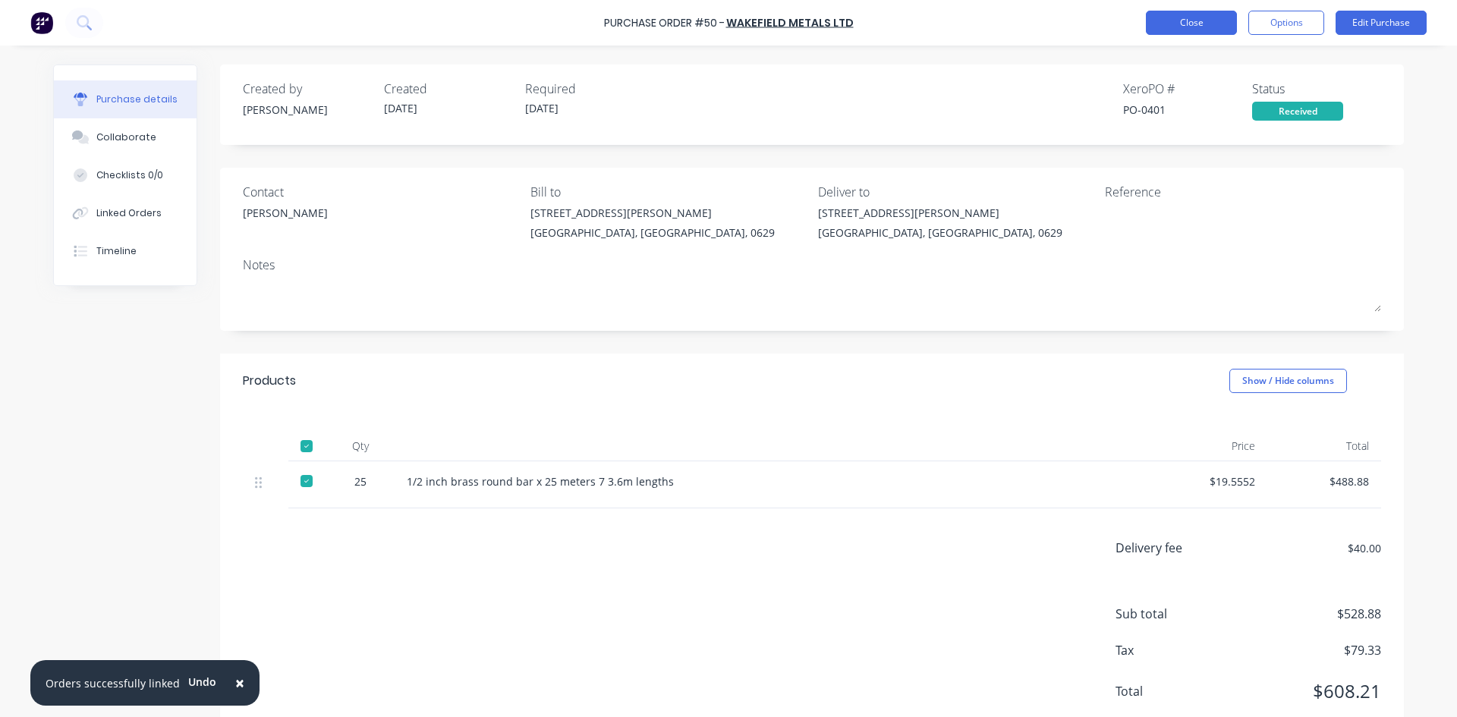
click at [1201, 20] on button "Close" at bounding box center [1191, 23] width 91 height 24
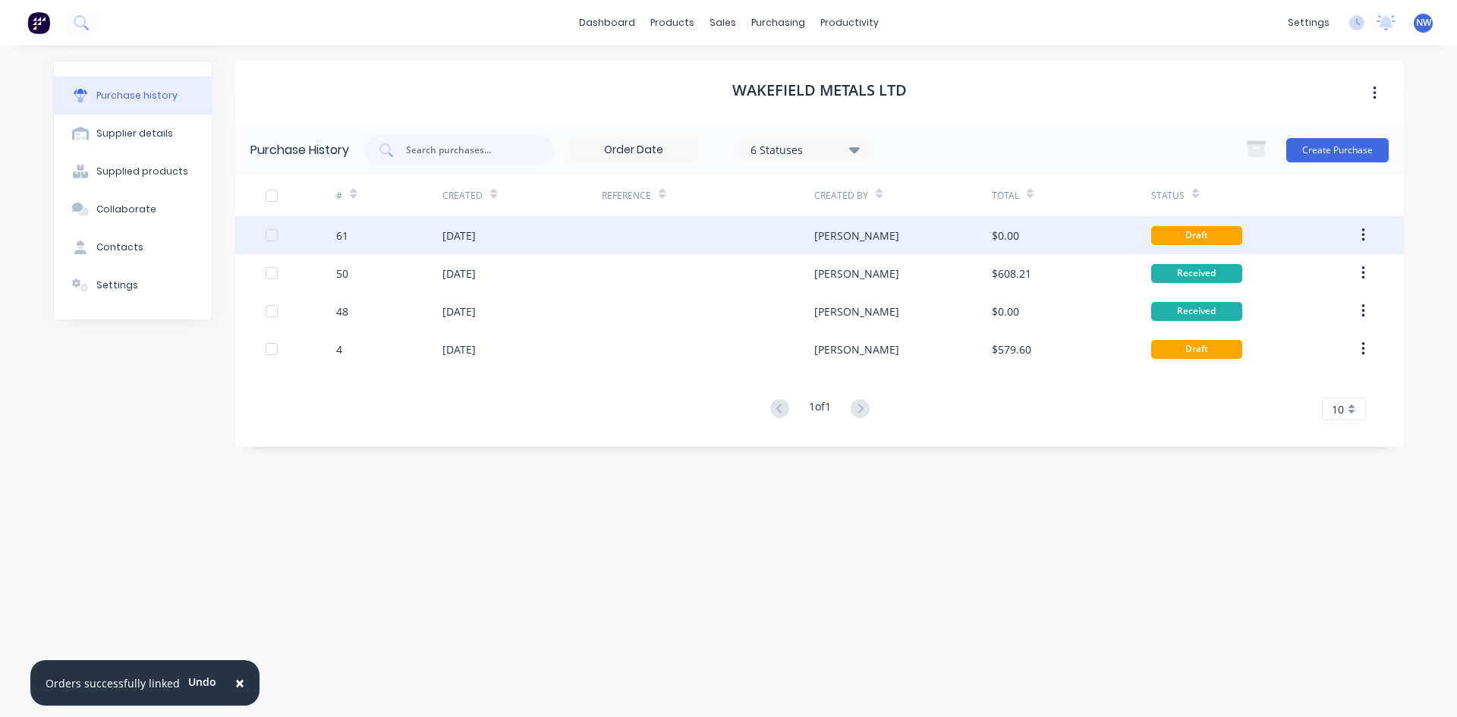
click at [1064, 235] on div "$0.00" at bounding box center [1071, 235] width 159 height 38
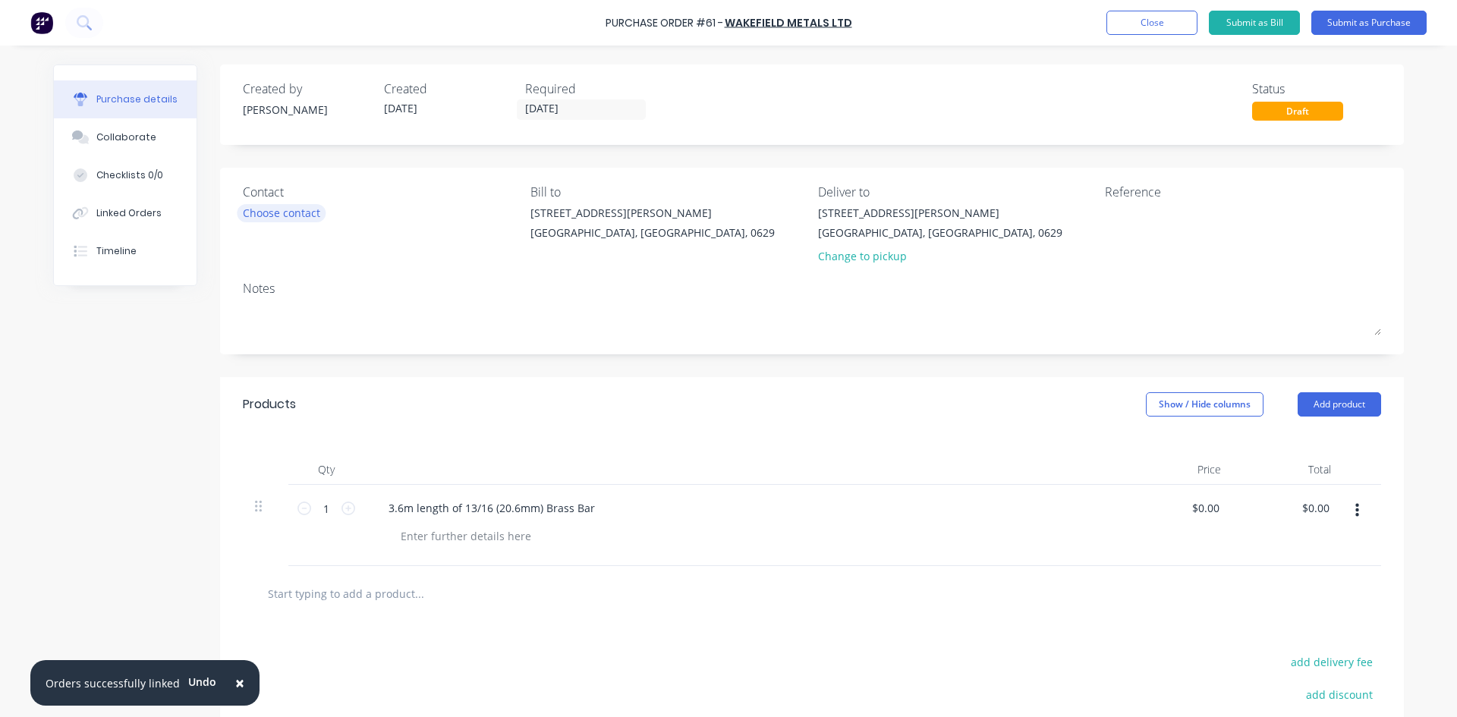
click at [263, 212] on div "Choose contact" at bounding box center [281, 213] width 77 height 16
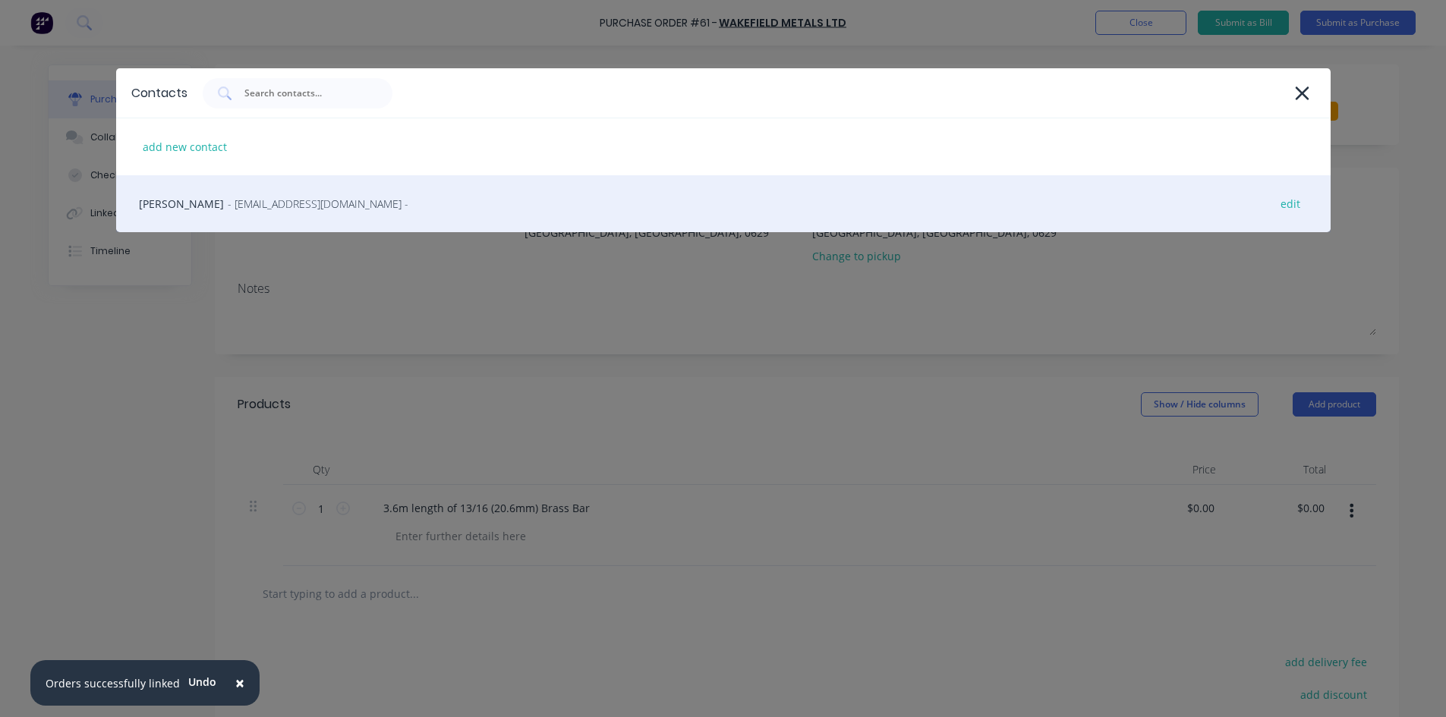
click at [301, 201] on span "- [EMAIL_ADDRESS][DOMAIN_NAME] -" at bounding box center [318, 204] width 181 height 16
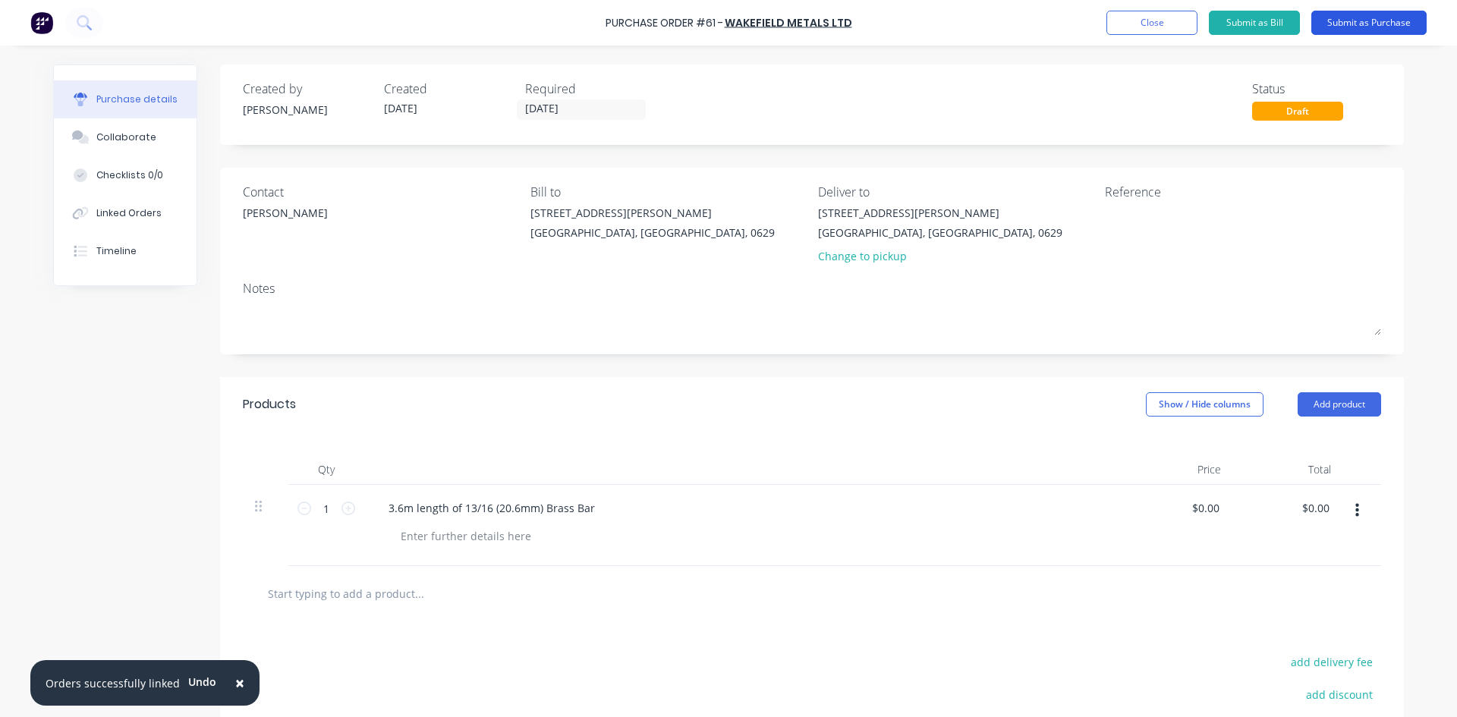
click at [1371, 24] on button "Submit as Purchase" at bounding box center [1368, 23] width 115 height 24
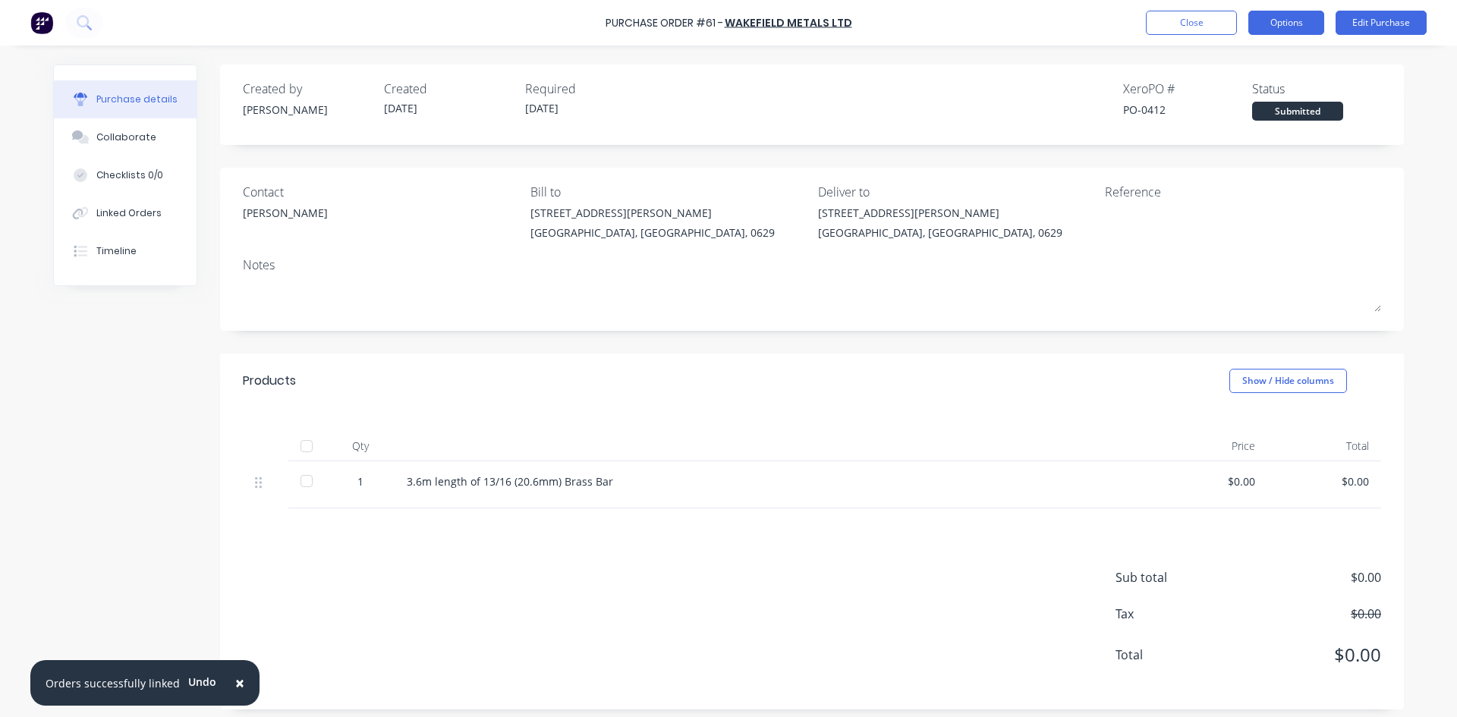
click at [1295, 21] on button "Options" at bounding box center [1286, 23] width 76 height 24
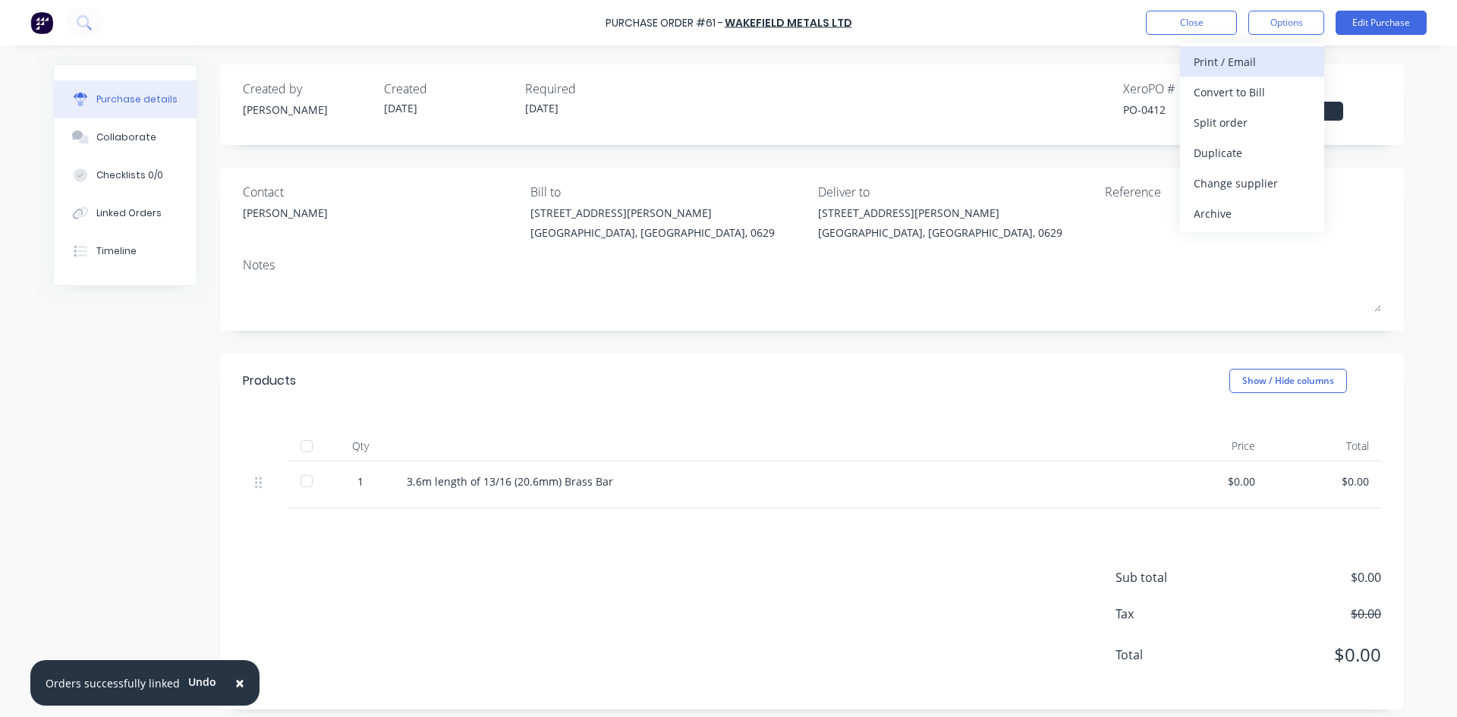
click at [1234, 63] on div "Print / Email" at bounding box center [1252, 62] width 117 height 22
click at [1248, 98] on div "With pricing" at bounding box center [1252, 92] width 117 height 22
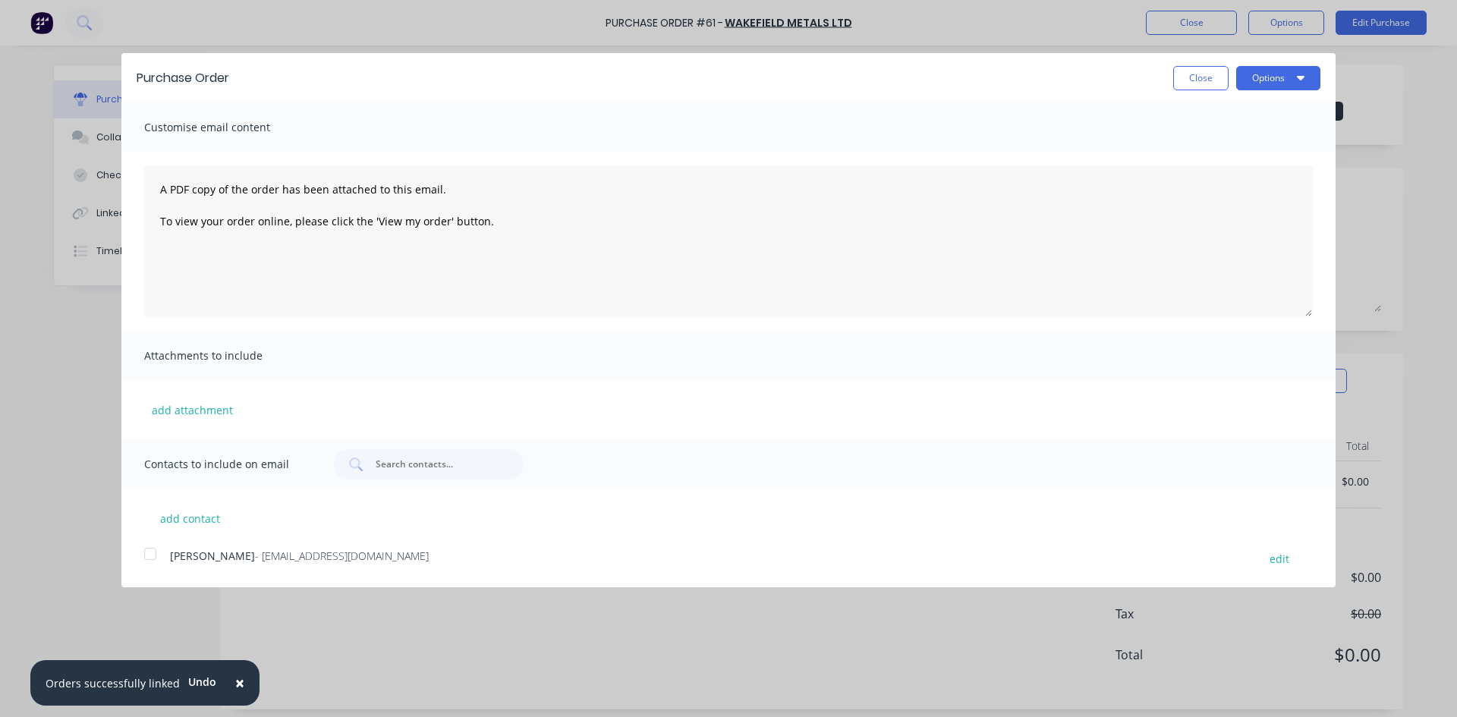
click at [151, 555] on div at bounding box center [150, 554] width 30 height 30
click at [1267, 80] on button "Options" at bounding box center [1278, 78] width 84 height 24
click at [1227, 146] on div "Email" at bounding box center [1248, 147] width 117 height 22
